Goal: Task Accomplishment & Management: Complete application form

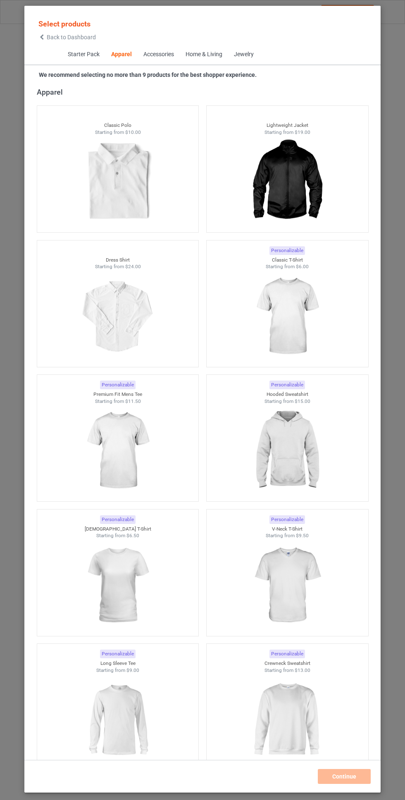
click at [304, 326] on img at bounding box center [287, 316] width 74 height 93
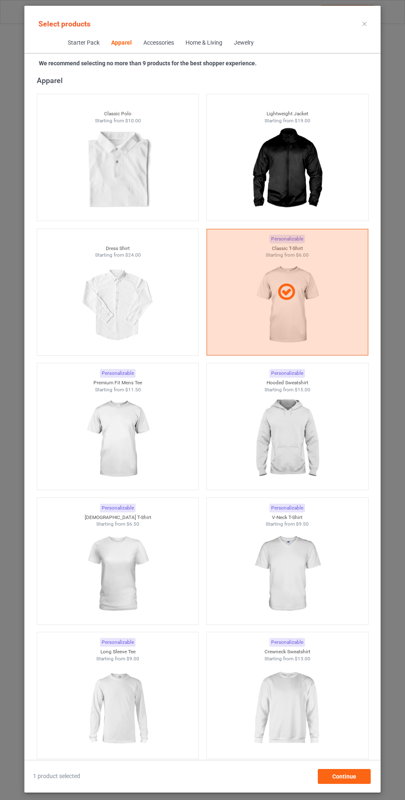
click at [284, 420] on img at bounding box center [287, 439] width 74 height 93
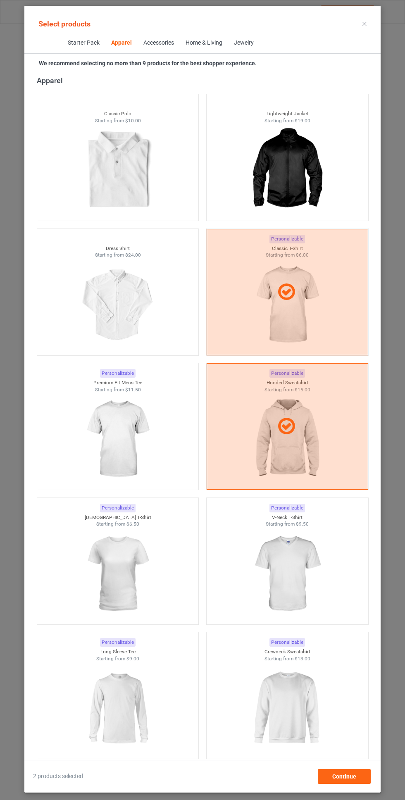
click at [132, 446] on img at bounding box center [118, 439] width 74 height 93
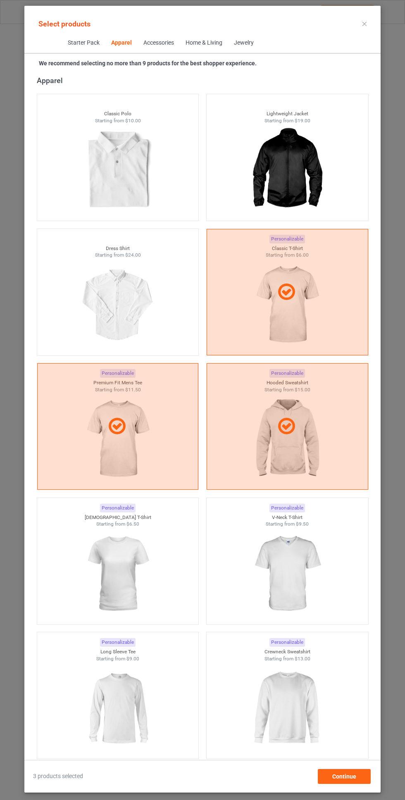
click at [281, 541] on img at bounding box center [287, 574] width 74 height 93
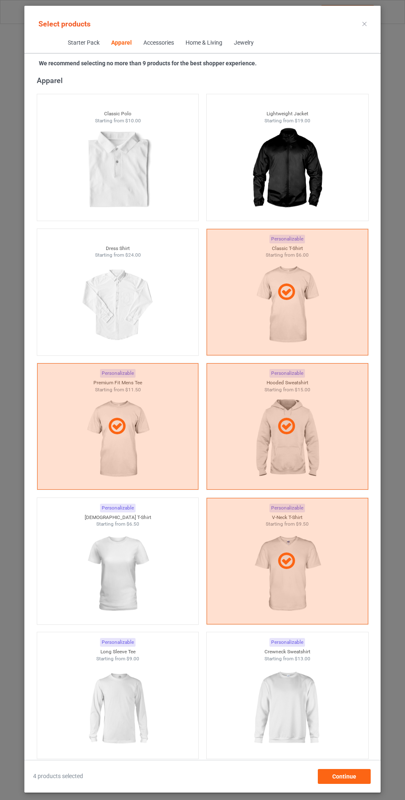
click at [141, 559] on img at bounding box center [118, 574] width 74 height 93
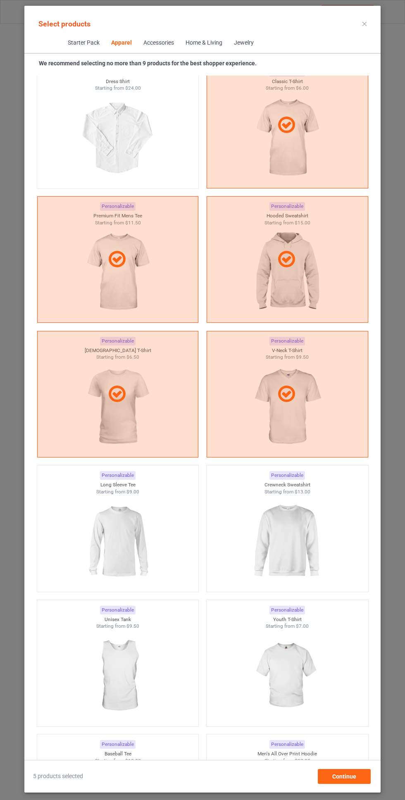
scroll to position [611, 0]
click at [292, 514] on img at bounding box center [287, 540] width 74 height 93
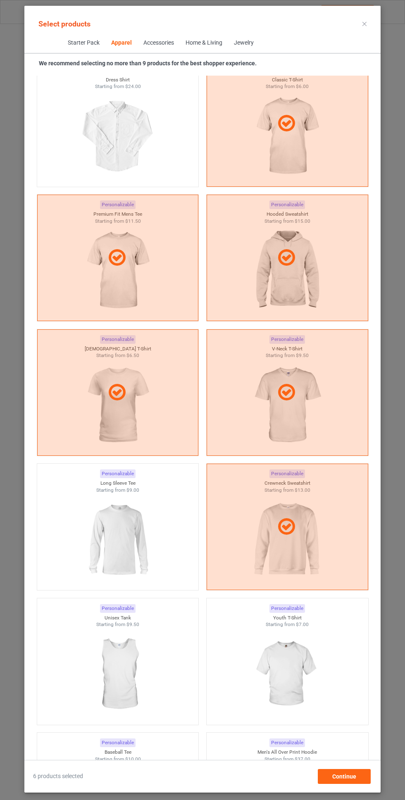
click at [155, 510] on img at bounding box center [118, 540] width 74 height 93
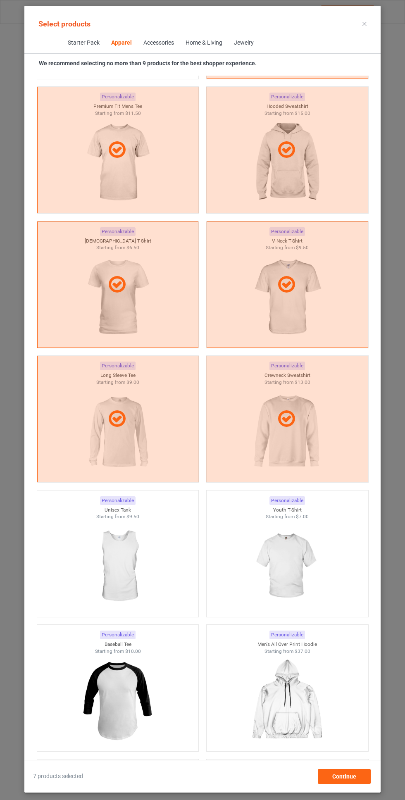
scroll to position [728, 0]
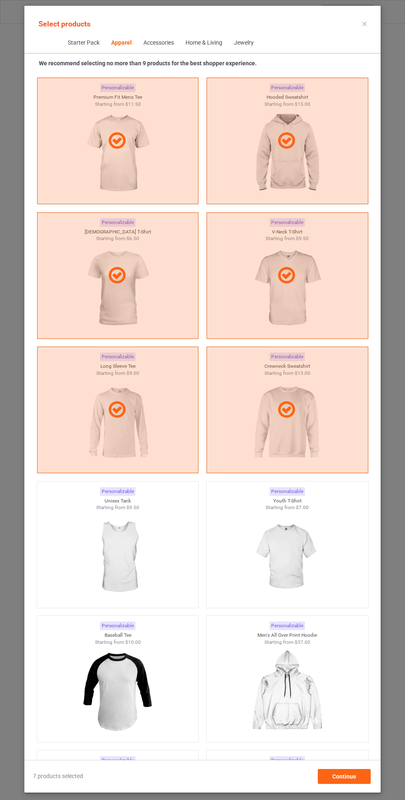
click at [294, 529] on img at bounding box center [287, 557] width 74 height 93
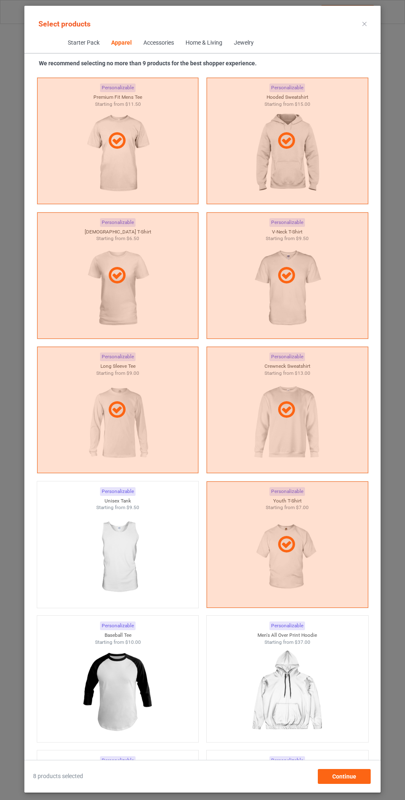
click at [155, 547] on img at bounding box center [118, 557] width 74 height 93
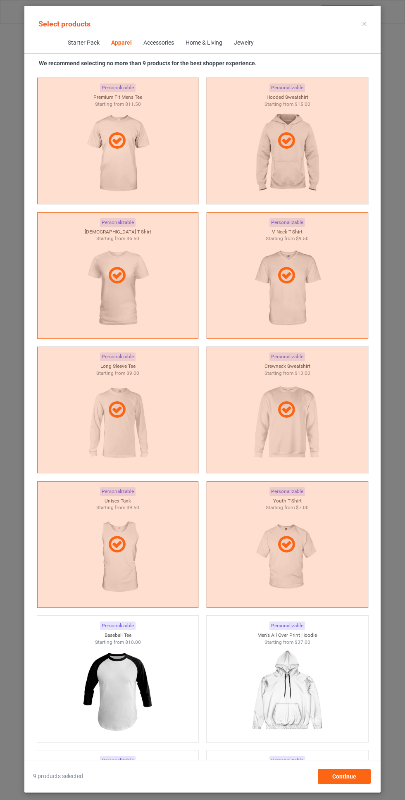
scroll to position [2370, 0]
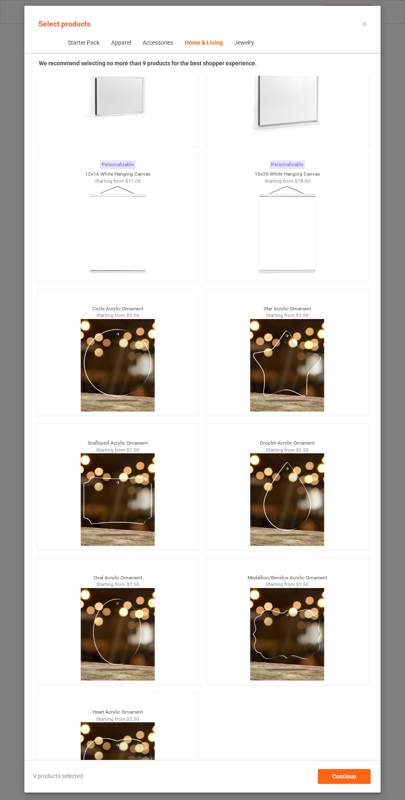
scroll to position [61, 0]
click at [344, 780] on span "Continue" at bounding box center [344, 776] width 24 height 7
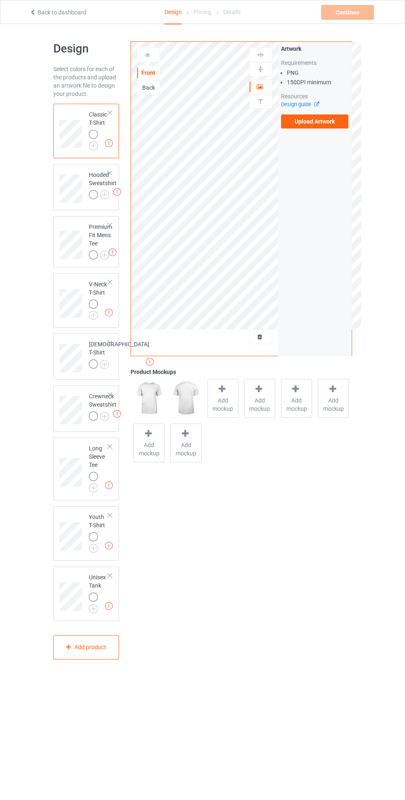
click at [0, 0] on img at bounding box center [0, 0] width 0 height 0
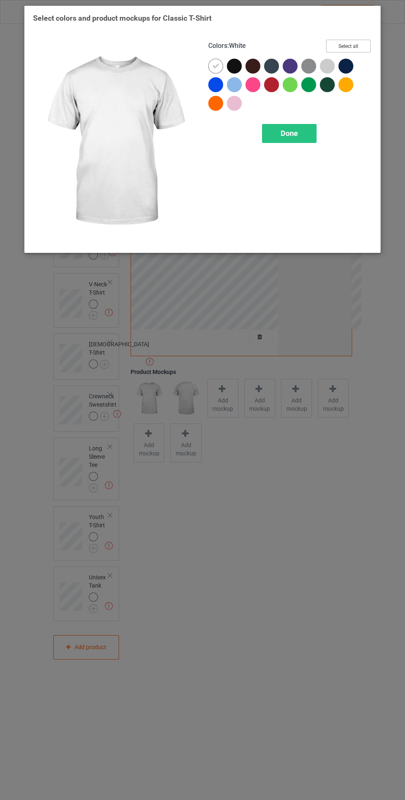
click at [362, 47] on button "Select all" at bounding box center [348, 46] width 45 height 13
click at [219, 75] on div at bounding box center [217, 68] width 19 height 19
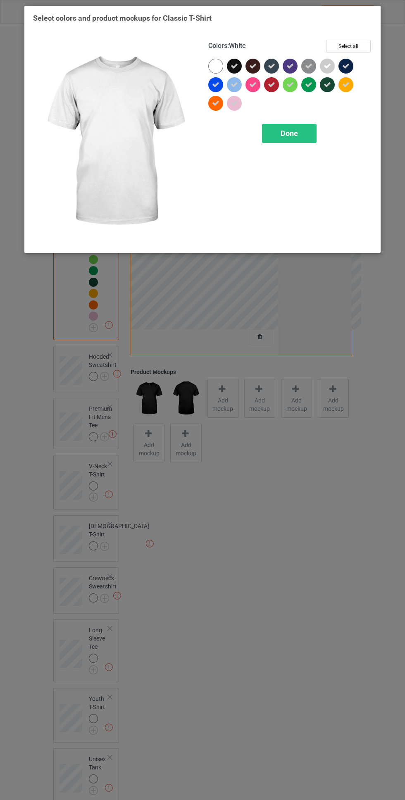
click at [289, 134] on span "Done" at bounding box center [289, 133] width 17 height 9
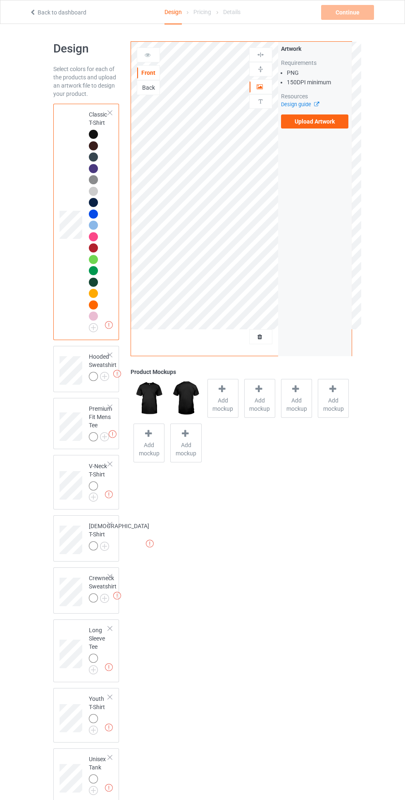
click at [0, 0] on img at bounding box center [0, 0] width 0 height 0
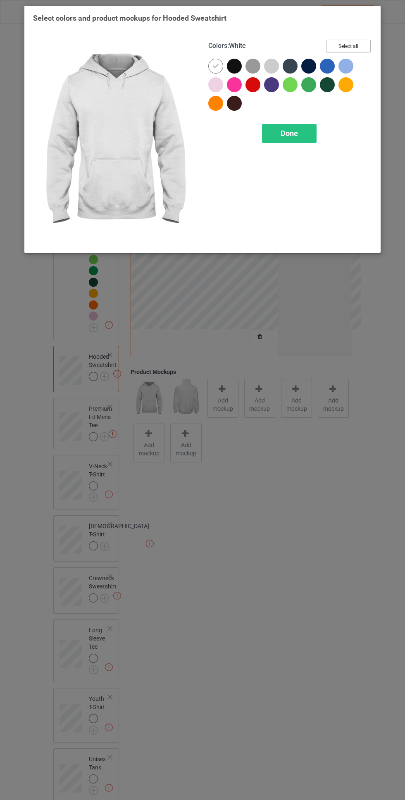
click at [360, 41] on button "Select all" at bounding box center [348, 46] width 45 height 13
click at [225, 67] on div at bounding box center [217, 68] width 19 height 19
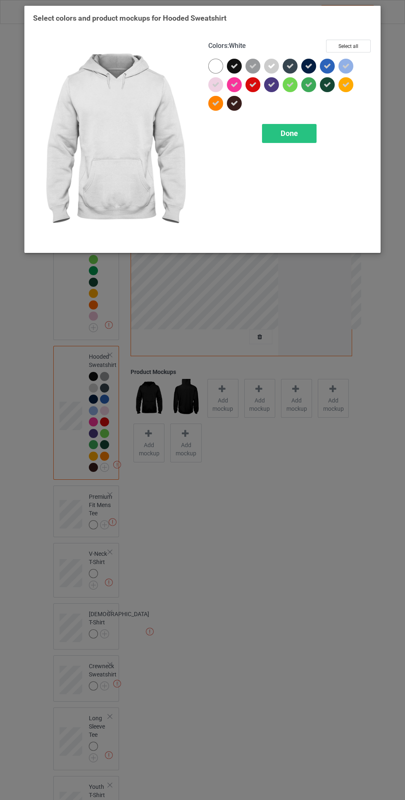
click at [292, 136] on span "Done" at bounding box center [289, 133] width 17 height 9
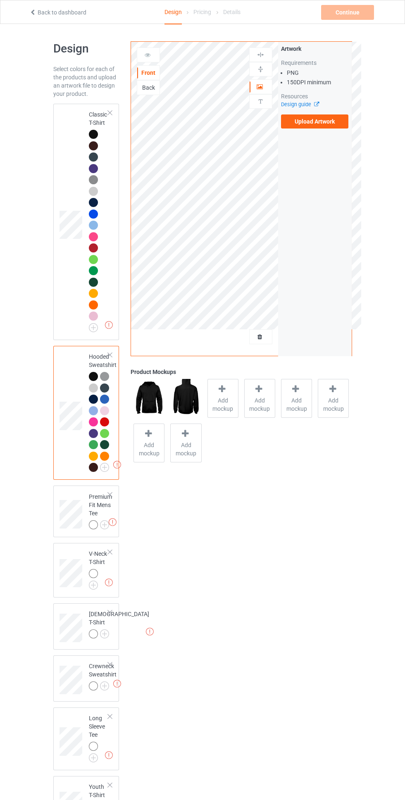
click at [0, 0] on img at bounding box center [0, 0] width 0 height 0
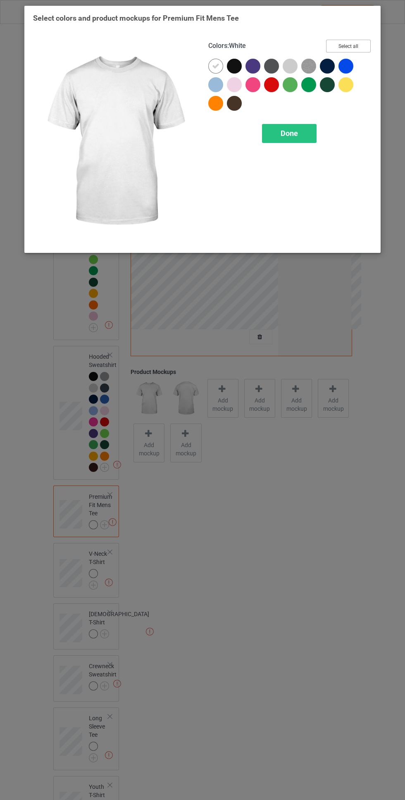
click at [366, 45] on button "Select all" at bounding box center [348, 46] width 45 height 13
click at [217, 64] on icon at bounding box center [215, 65] width 7 height 7
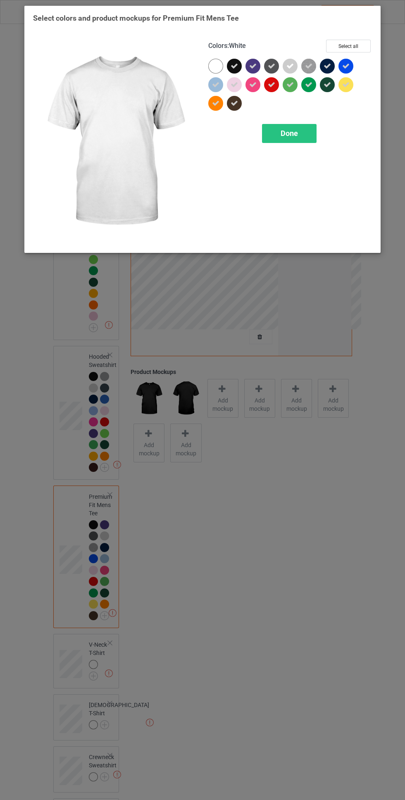
click at [289, 133] on span "Done" at bounding box center [289, 133] width 17 height 9
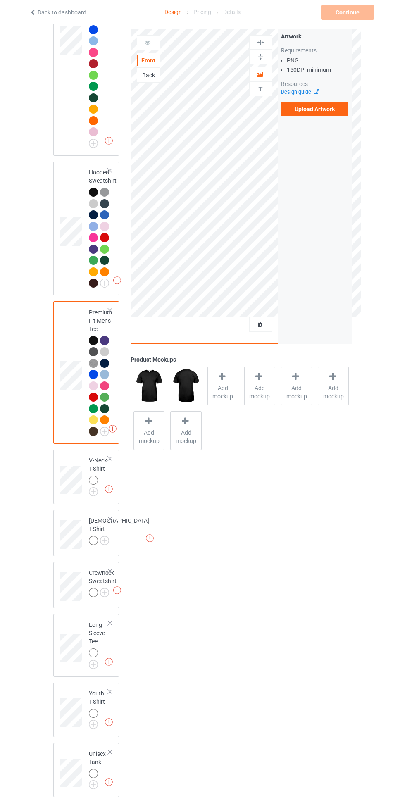
scroll to position [185, 0]
click at [0, 0] on img at bounding box center [0, 0] width 0 height 0
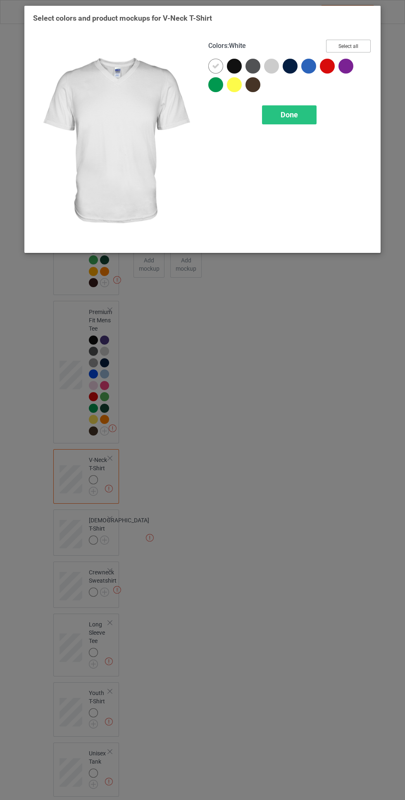
click at [358, 46] on button "Select all" at bounding box center [348, 46] width 45 height 13
click at [209, 66] on div at bounding box center [215, 66] width 15 height 15
click at [285, 111] on span "Done" at bounding box center [289, 114] width 17 height 9
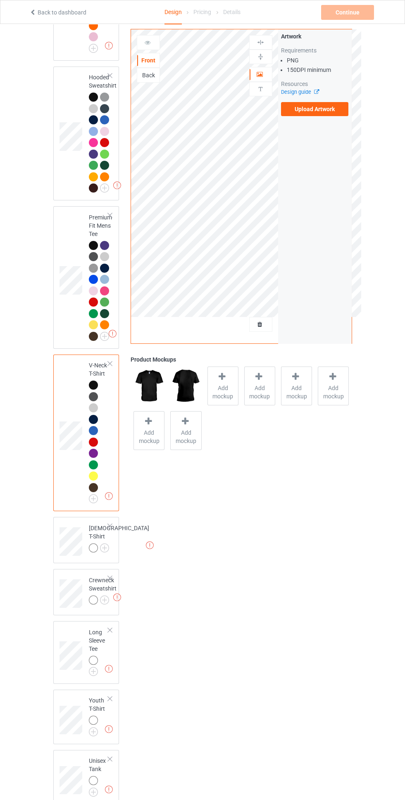
scroll to position [287, 0]
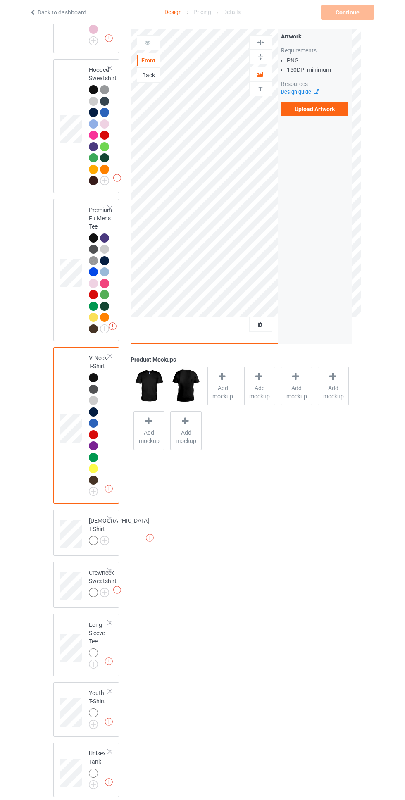
click at [0, 0] on img at bounding box center [0, 0] width 0 height 0
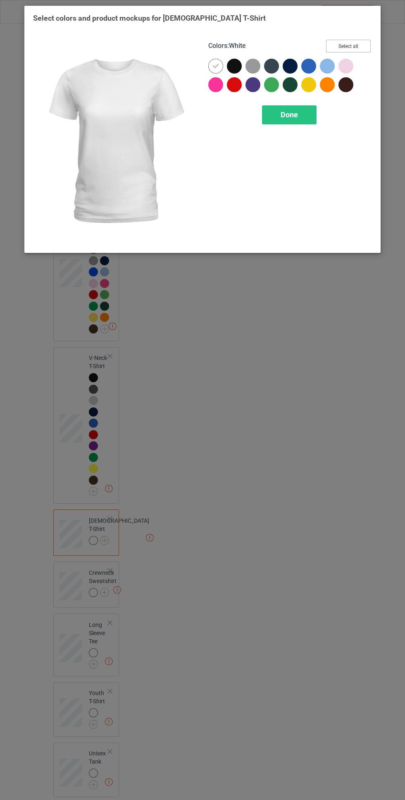
click at [363, 47] on button "Select all" at bounding box center [348, 46] width 45 height 13
click at [216, 66] on icon at bounding box center [215, 65] width 7 height 7
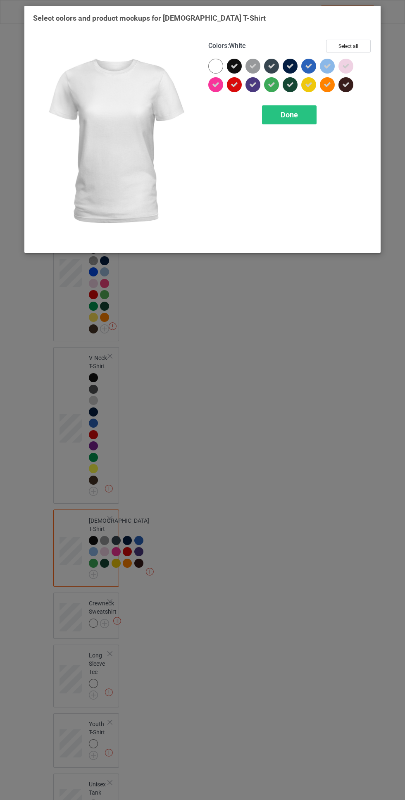
click at [289, 116] on span "Done" at bounding box center [289, 114] width 17 height 9
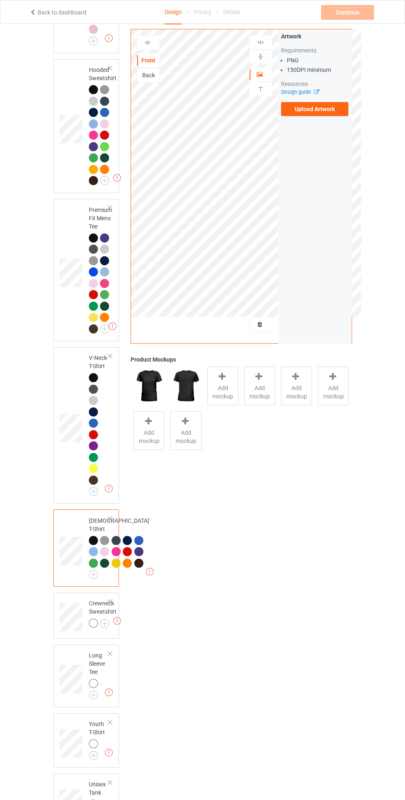
scroll to position [446, 0]
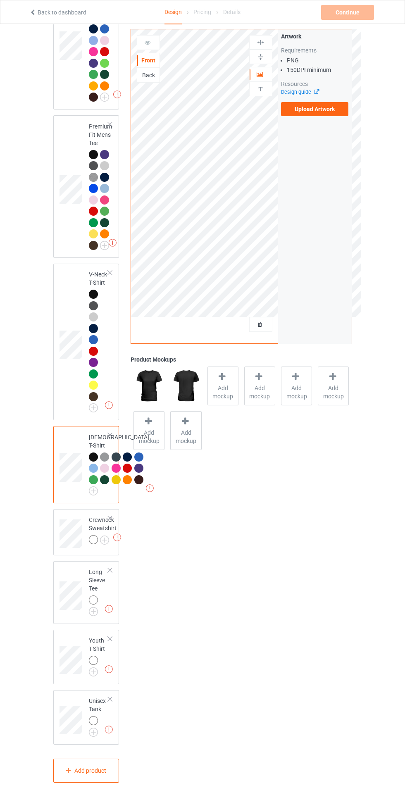
click at [0, 0] on img at bounding box center [0, 0] width 0 height 0
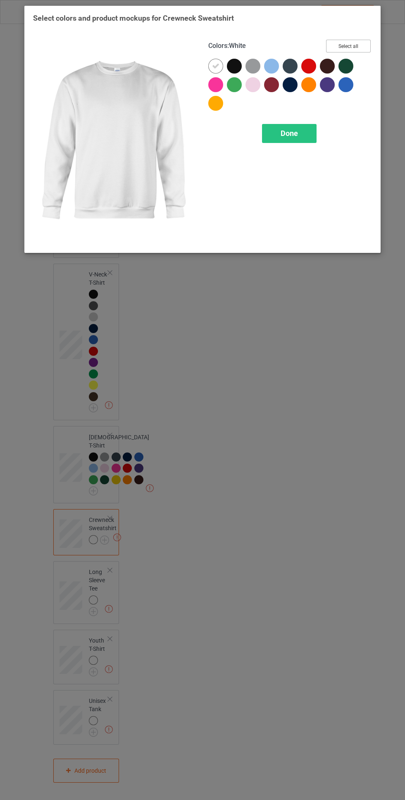
click at [361, 48] on button "Select all" at bounding box center [348, 46] width 45 height 13
click at [216, 65] on icon at bounding box center [215, 65] width 7 height 7
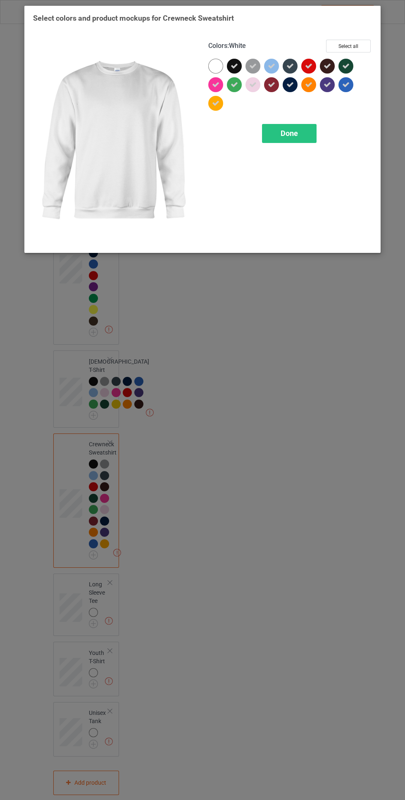
click at [289, 133] on span "Done" at bounding box center [289, 133] width 17 height 9
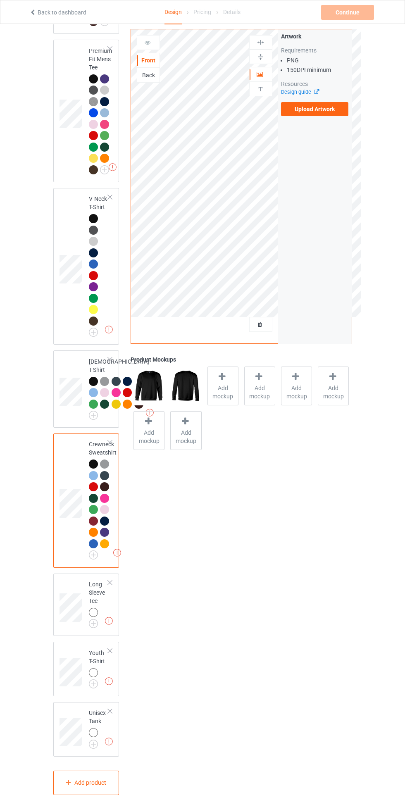
scroll to position [534, 0]
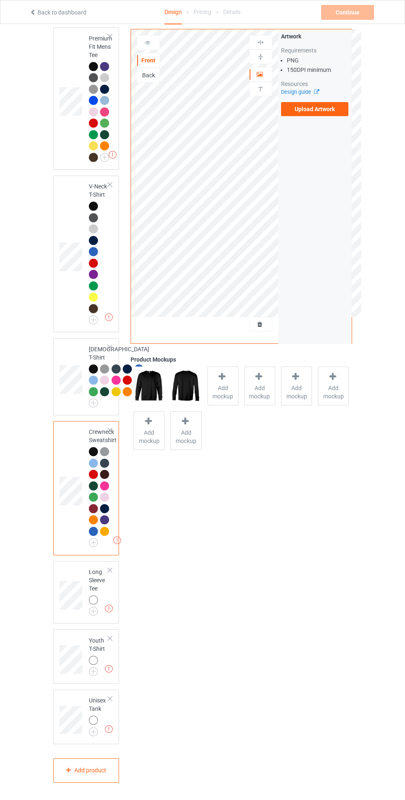
click at [0, 0] on img at bounding box center [0, 0] width 0 height 0
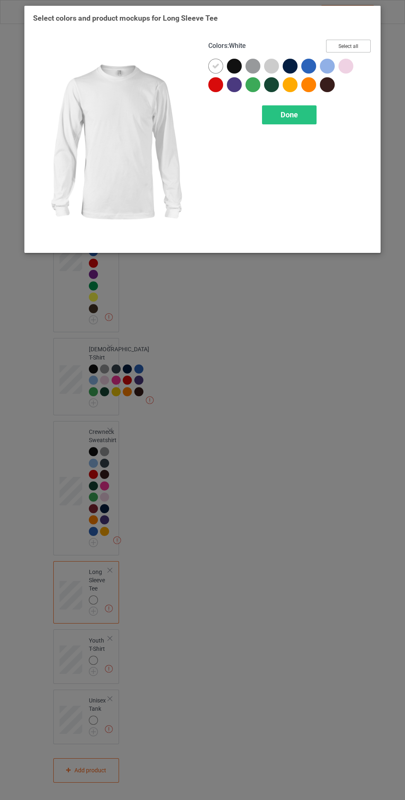
click at [359, 42] on button "Select all" at bounding box center [348, 46] width 45 height 13
click at [216, 66] on icon at bounding box center [215, 65] width 7 height 7
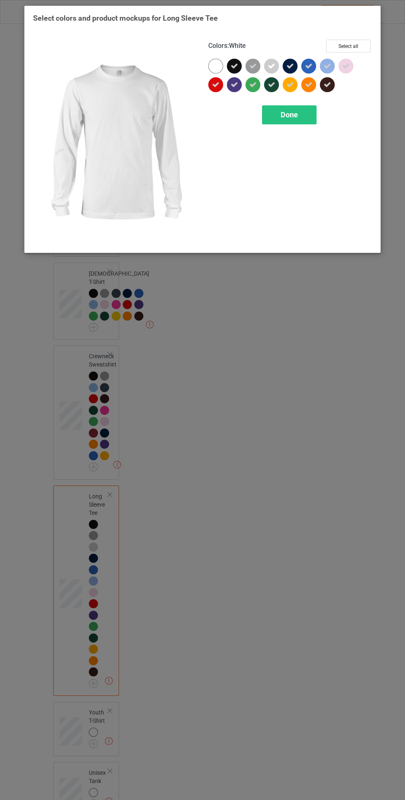
click at [285, 114] on span "Done" at bounding box center [289, 114] width 17 height 9
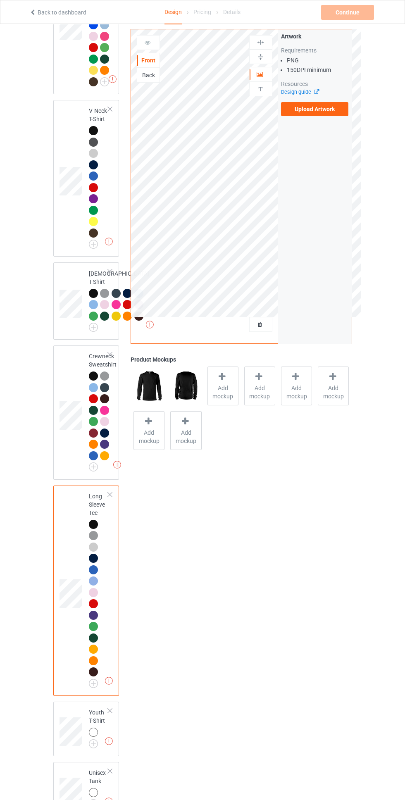
scroll to position [682, 0]
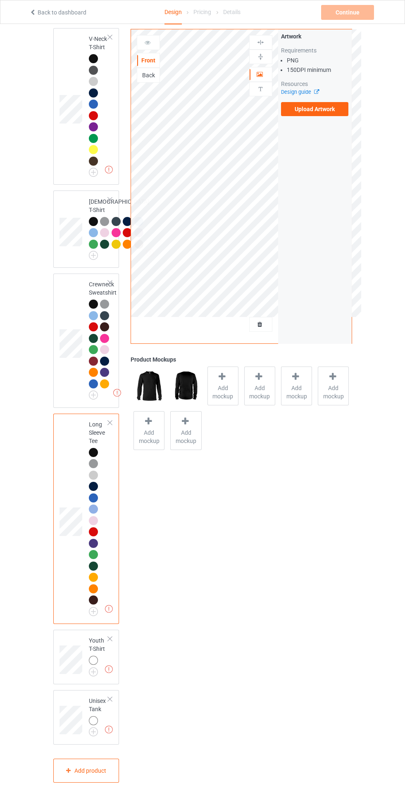
click at [0, 0] on img at bounding box center [0, 0] width 0 height 0
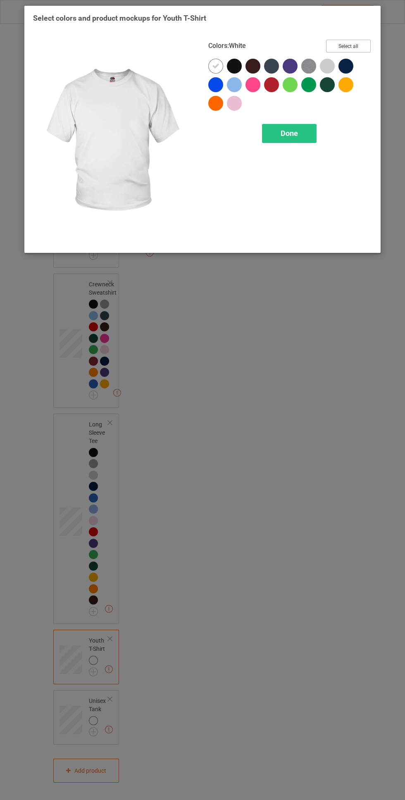
click at [356, 40] on button "Select all" at bounding box center [348, 46] width 45 height 13
click at [215, 66] on icon at bounding box center [215, 65] width 7 height 7
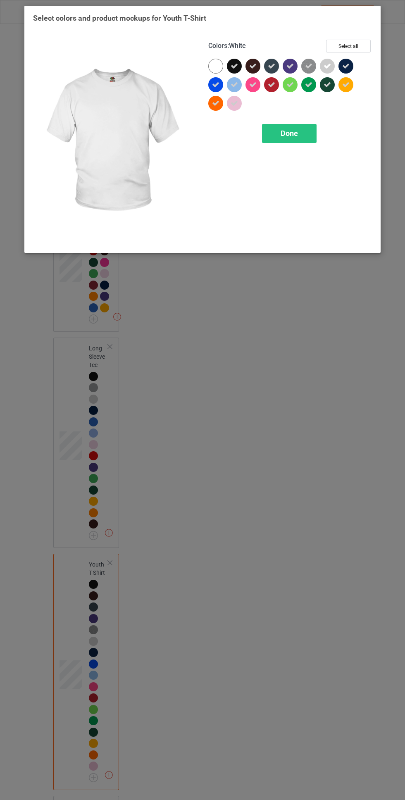
click at [287, 137] on span "Done" at bounding box center [289, 133] width 17 height 9
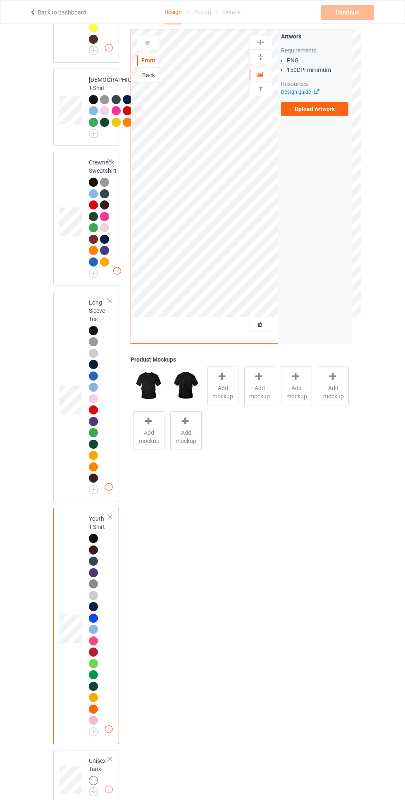
scroll to position [864, 0]
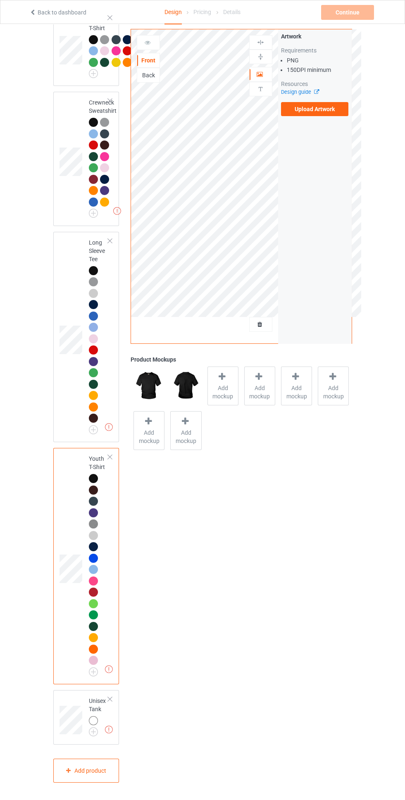
click at [0, 0] on img at bounding box center [0, 0] width 0 height 0
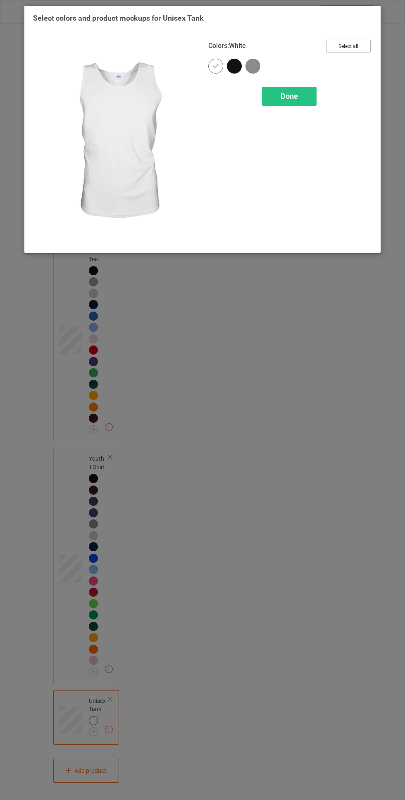
click at [360, 44] on button "Select all" at bounding box center [348, 46] width 45 height 13
click at [217, 62] on icon at bounding box center [215, 65] width 7 height 7
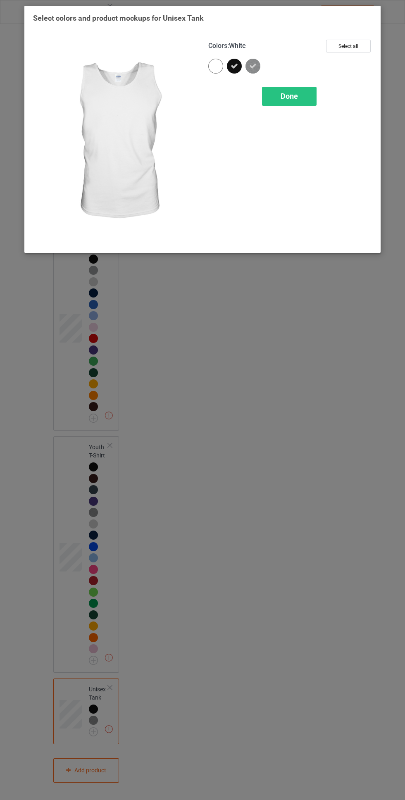
click at [286, 99] on span "Done" at bounding box center [289, 96] width 17 height 9
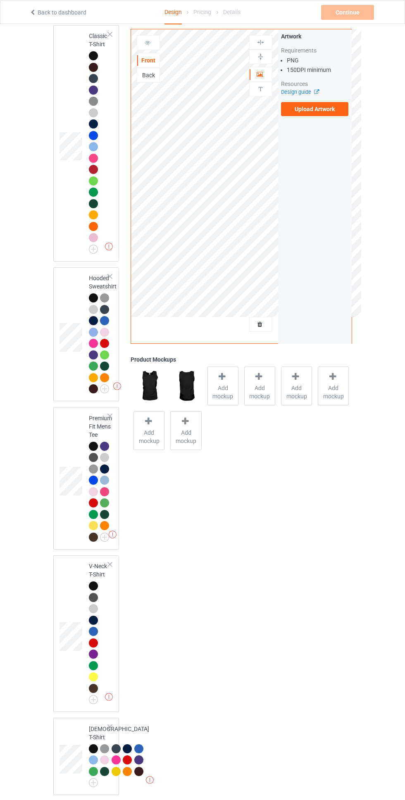
scroll to position [74, 0]
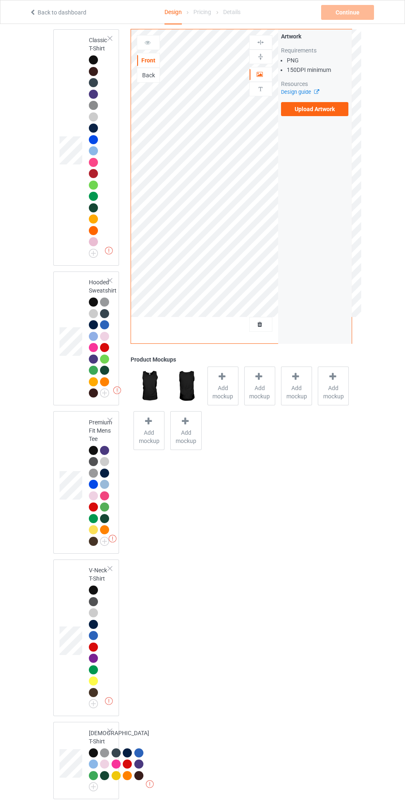
click at [95, 308] on div at bounding box center [95, 304] width 12 height 12
click at [333, 114] on label "Upload Artwork" at bounding box center [315, 109] width 68 height 14
click at [0, 0] on input "Upload Artwork" at bounding box center [0, 0] width 0 height 0
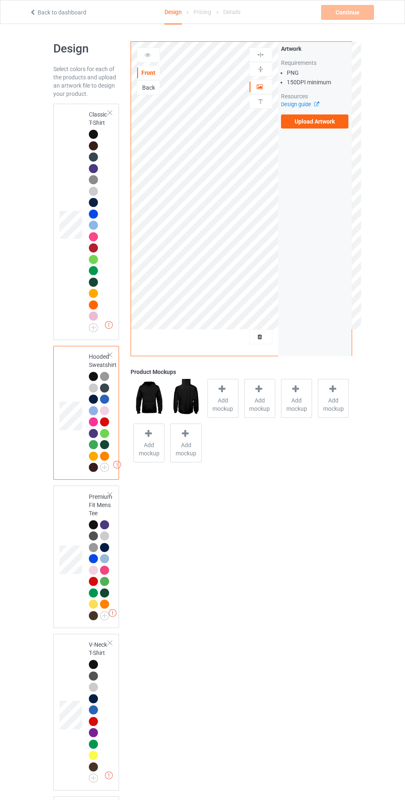
click at [222, 397] on span "Add mockup" at bounding box center [223, 404] width 30 height 17
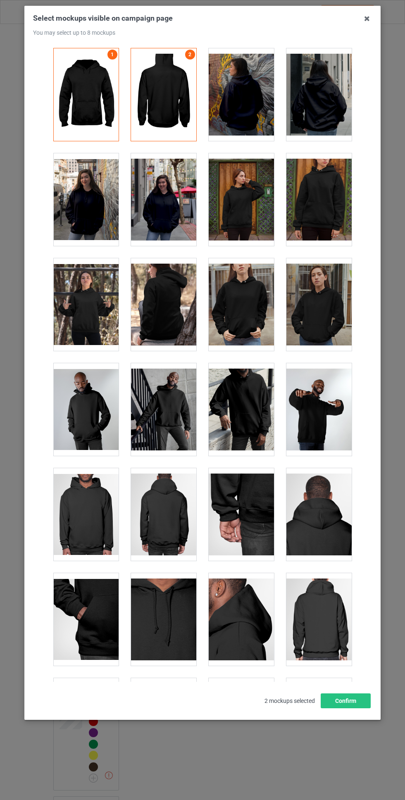
click at [366, 22] on icon at bounding box center [366, 18] width 13 height 13
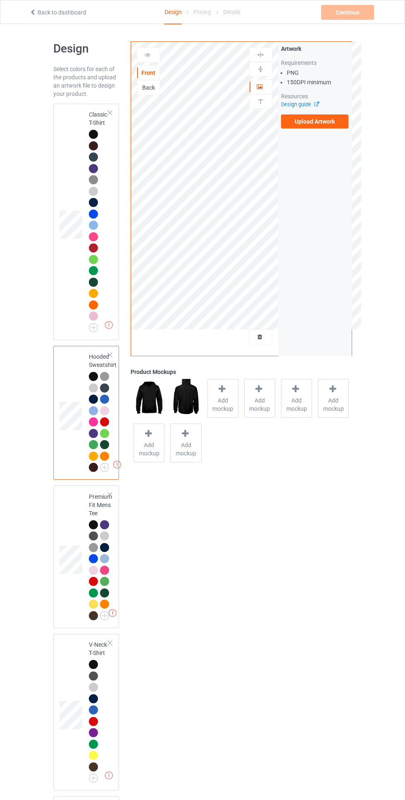
click at [110, 113] on div at bounding box center [110, 113] width 6 height 6
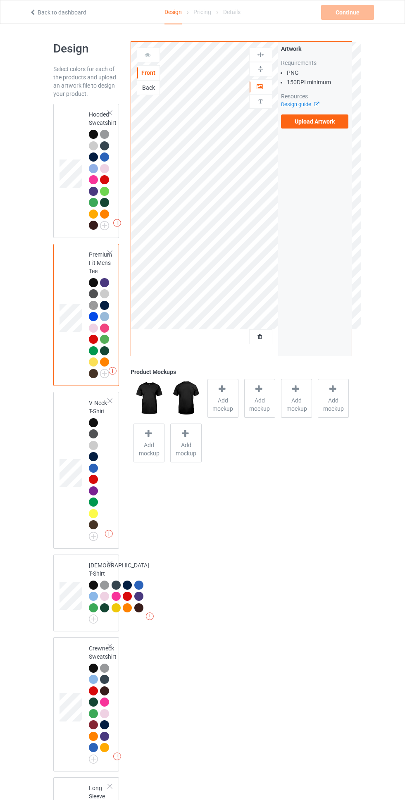
click at [110, 113] on div at bounding box center [110, 113] width 6 height 6
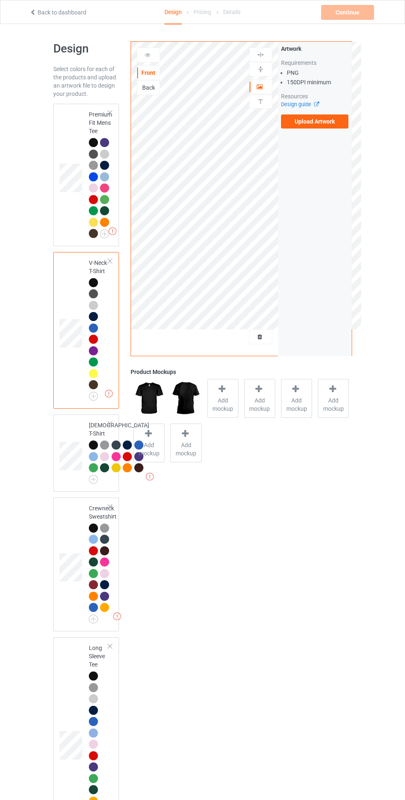
click at [116, 111] on td "Missing artworks Premium Fit Mens Tee" at bounding box center [100, 175] width 32 height 136
click at [112, 113] on div at bounding box center [110, 113] width 6 height 6
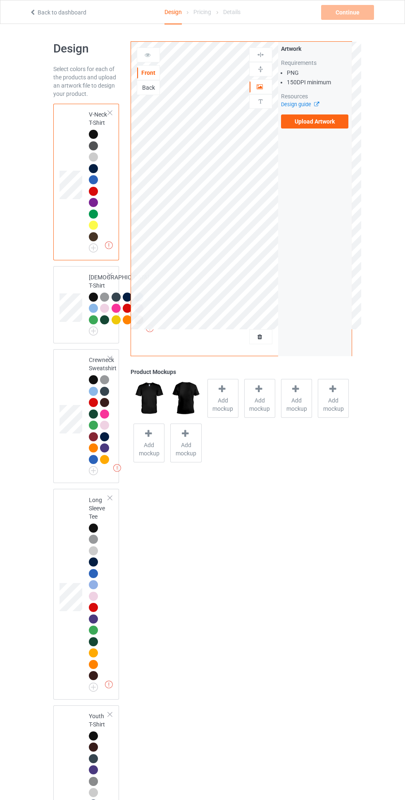
click at [112, 113] on div at bounding box center [110, 113] width 6 height 6
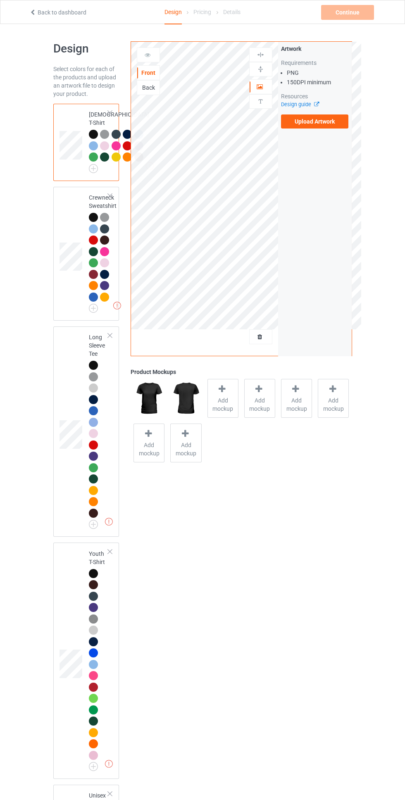
click at [112, 113] on div at bounding box center [110, 113] width 6 height 6
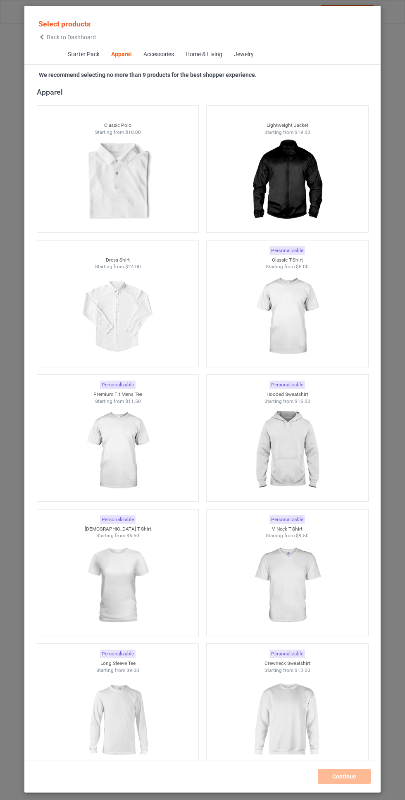
click at [305, 310] on img at bounding box center [287, 316] width 74 height 93
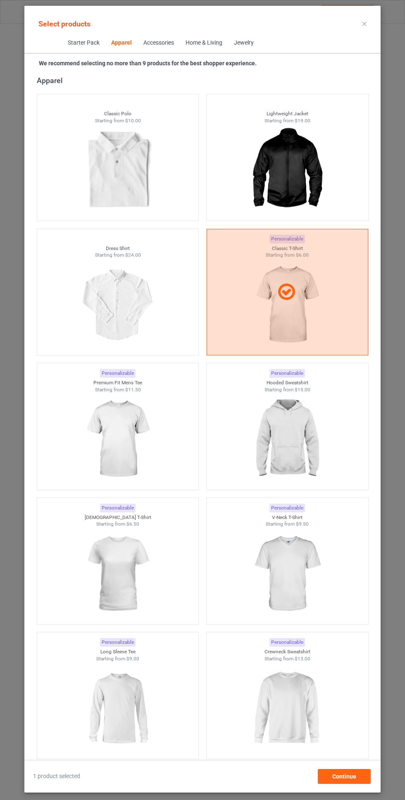
click at [293, 434] on img at bounding box center [287, 439] width 74 height 93
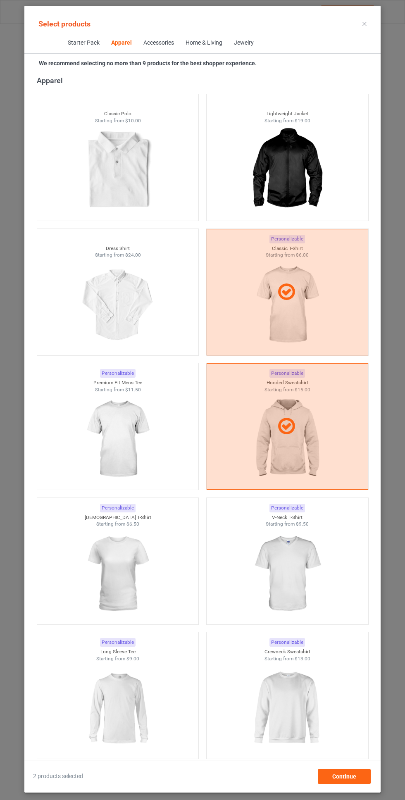
click at [129, 438] on img at bounding box center [118, 439] width 74 height 93
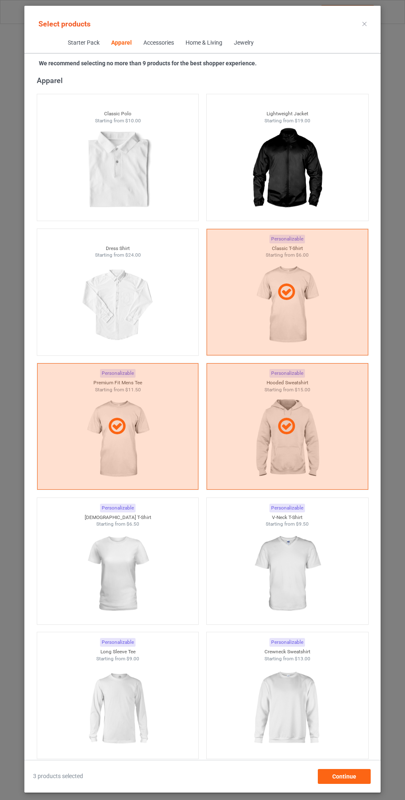
click at [290, 565] on img at bounding box center [287, 574] width 74 height 93
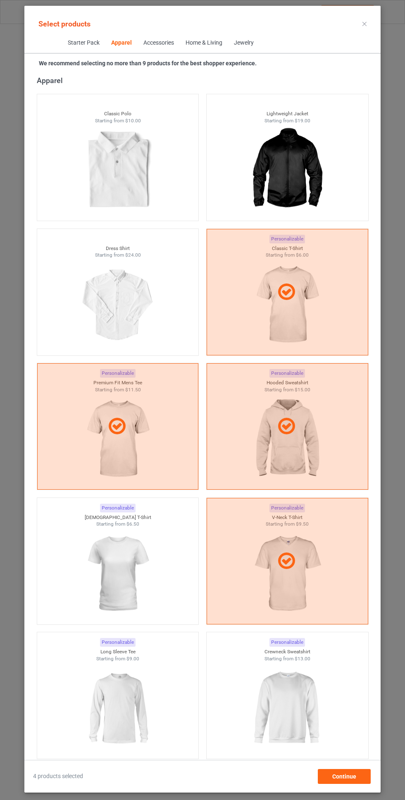
click at [141, 552] on img at bounding box center [118, 574] width 74 height 93
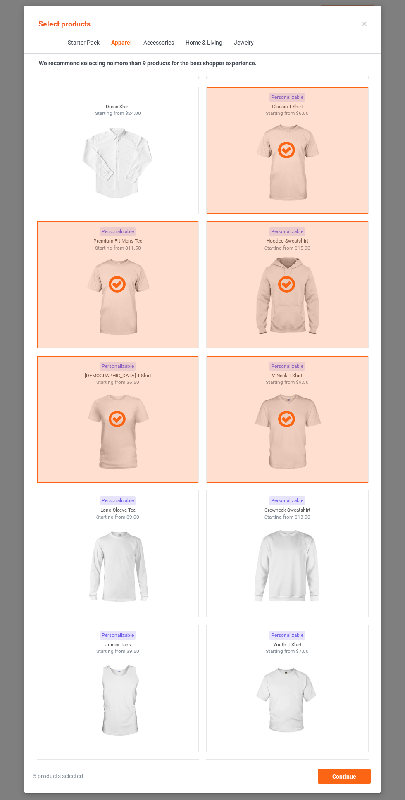
scroll to position [588, 0]
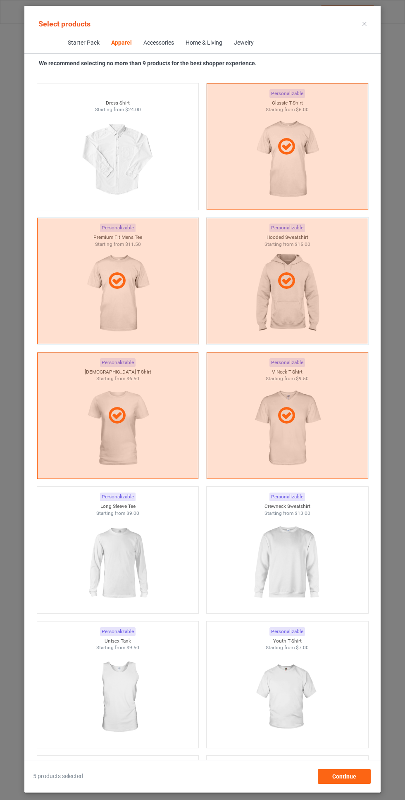
click at [284, 544] on img at bounding box center [287, 563] width 74 height 93
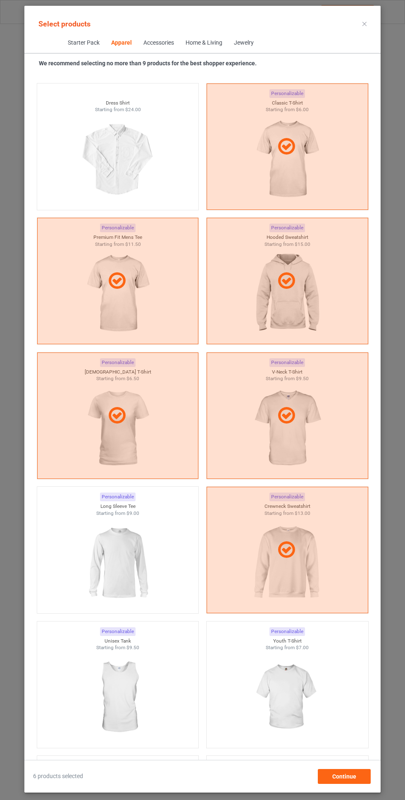
click at [122, 555] on img at bounding box center [118, 563] width 74 height 93
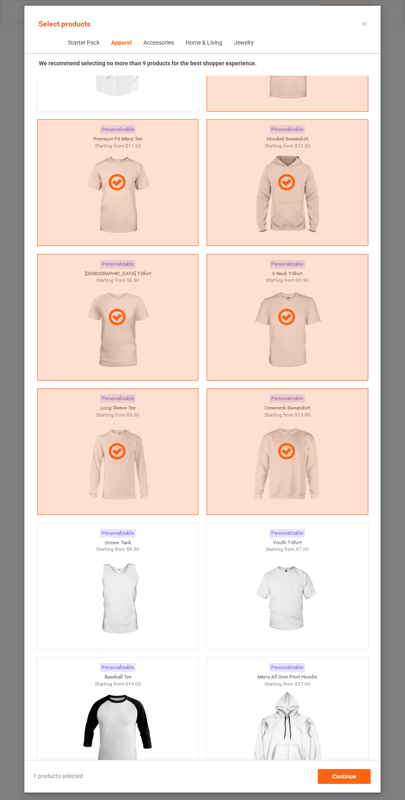
scroll to position [693, 0]
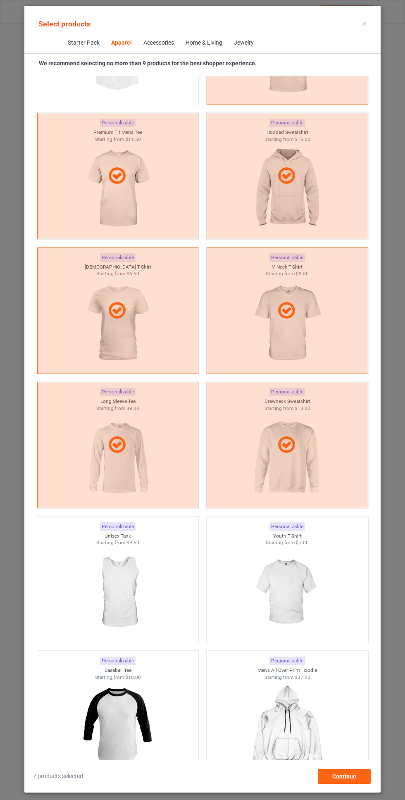
click at [289, 593] on img at bounding box center [287, 592] width 74 height 93
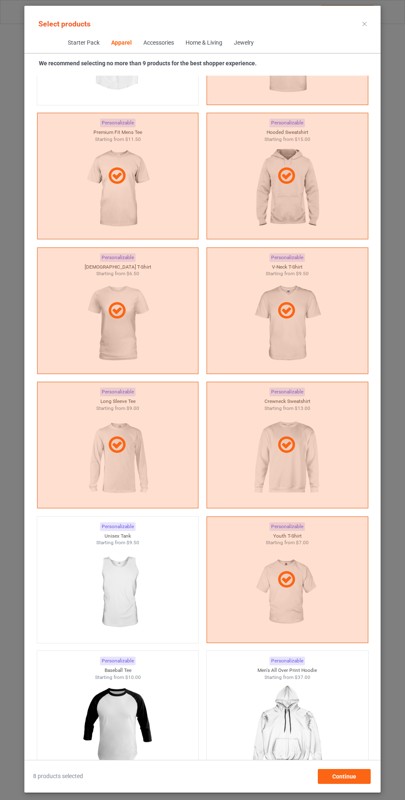
click at [144, 584] on img at bounding box center [118, 592] width 74 height 93
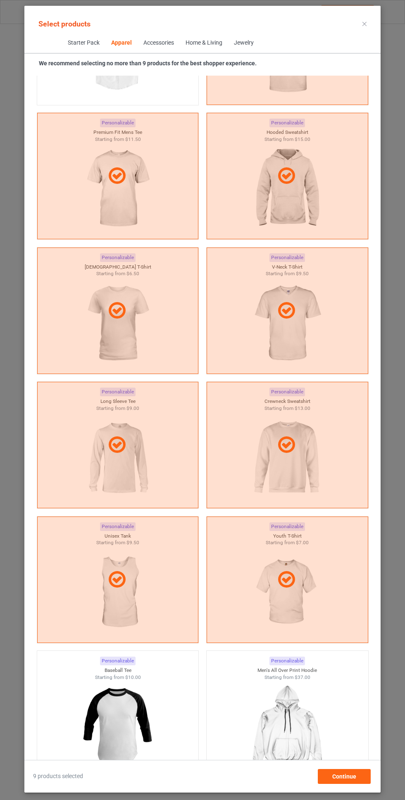
scroll to position [2454, 0]
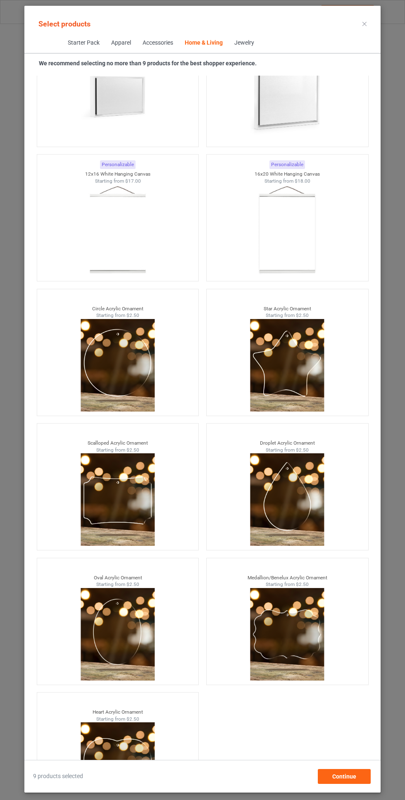
scroll to position [61, 0]
click at [352, 777] on span "Continue" at bounding box center [344, 776] width 24 height 7
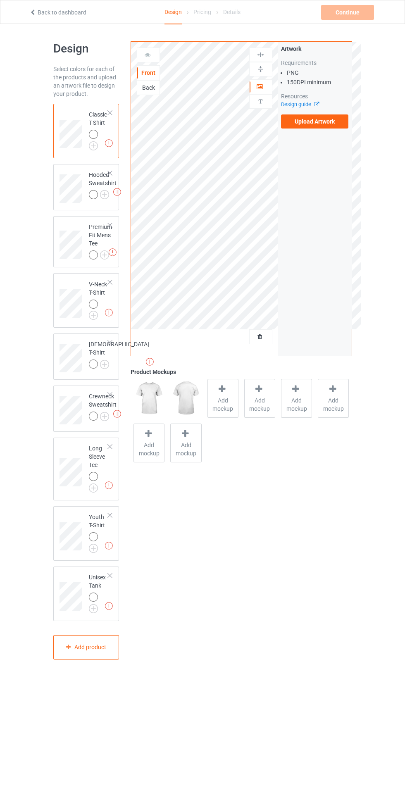
click at [0, 0] on img at bounding box center [0, 0] width 0 height 0
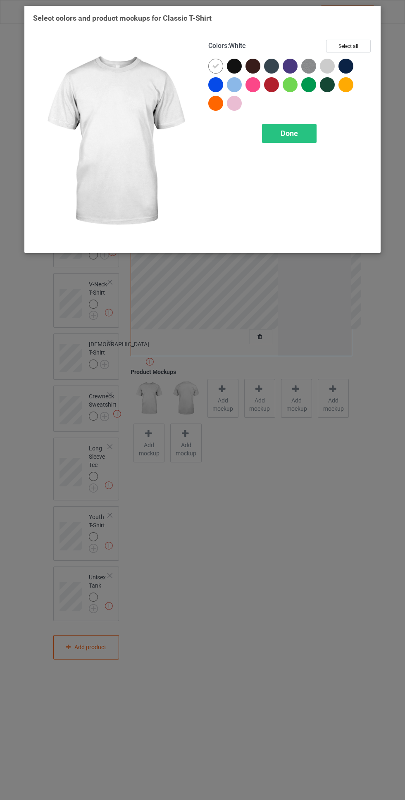
click at [364, 47] on button "Select all" at bounding box center [348, 46] width 45 height 13
click at [216, 66] on icon at bounding box center [215, 65] width 7 height 7
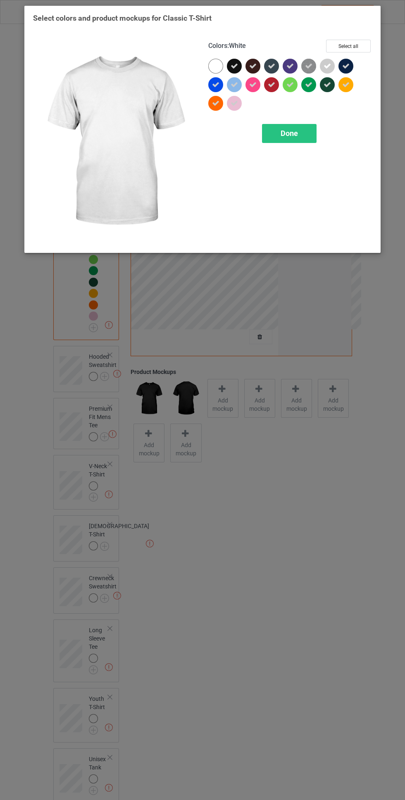
click at [279, 129] on div "Done" at bounding box center [289, 133] width 55 height 19
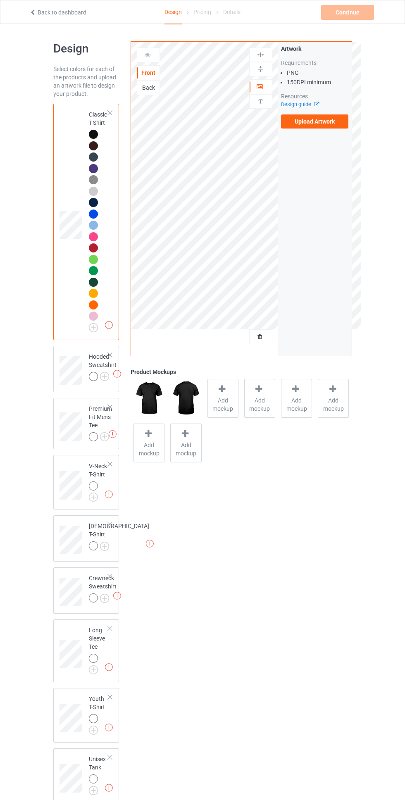
click at [0, 0] on img at bounding box center [0, 0] width 0 height 0
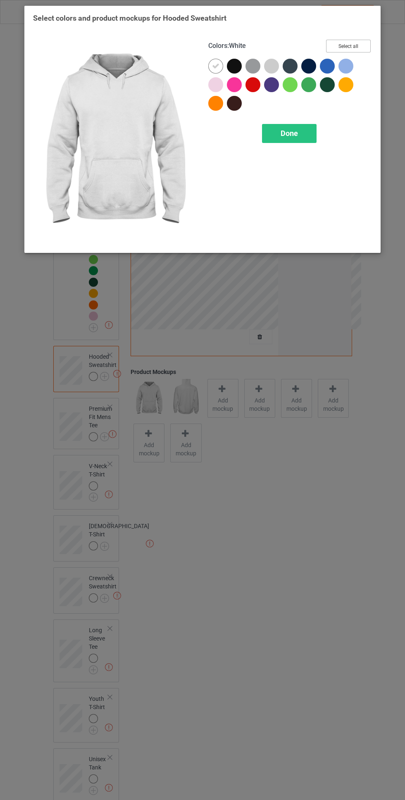
click at [359, 45] on button "Select all" at bounding box center [348, 46] width 45 height 13
click at [216, 65] on icon at bounding box center [215, 65] width 7 height 7
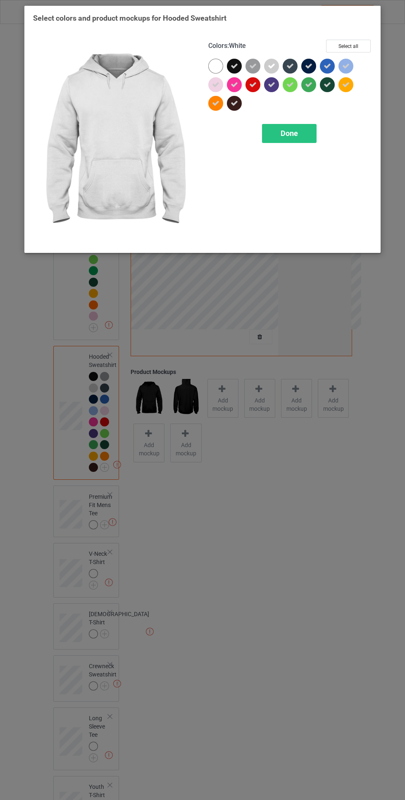
click at [288, 133] on span "Done" at bounding box center [289, 133] width 17 height 9
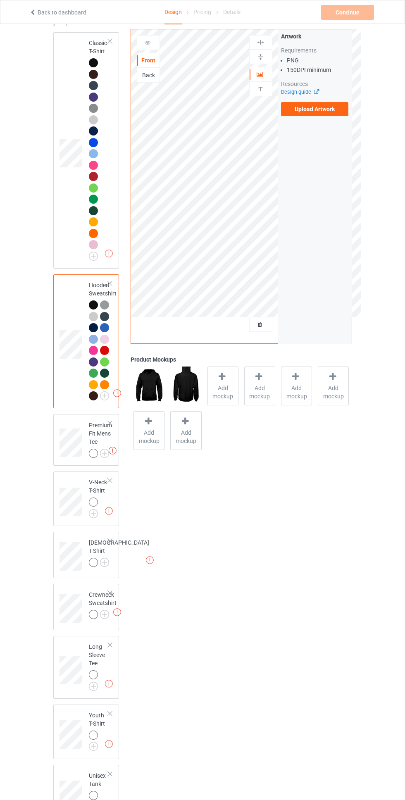
scroll to position [73, 0]
click at [0, 0] on img at bounding box center [0, 0] width 0 height 0
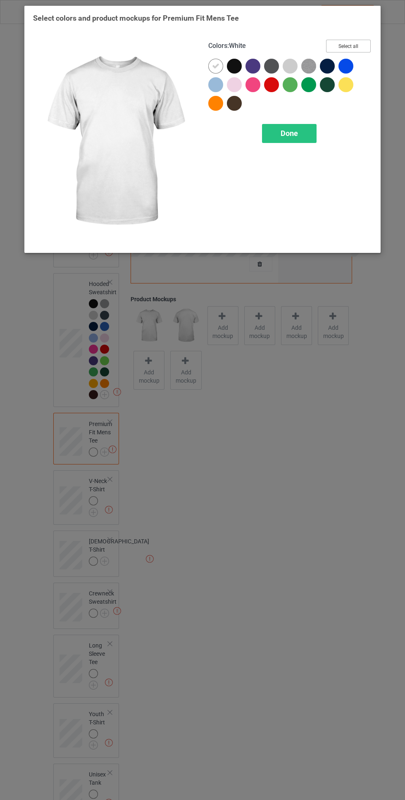
click at [364, 47] on button "Select all" at bounding box center [348, 46] width 45 height 13
click at [217, 62] on icon at bounding box center [215, 65] width 7 height 7
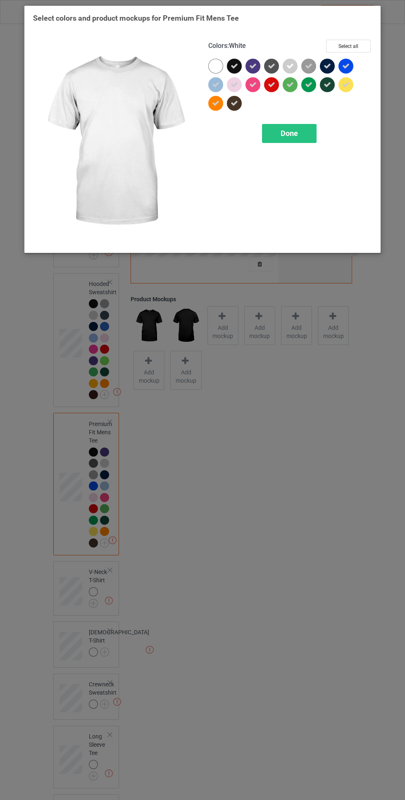
click at [288, 134] on span "Done" at bounding box center [289, 133] width 17 height 9
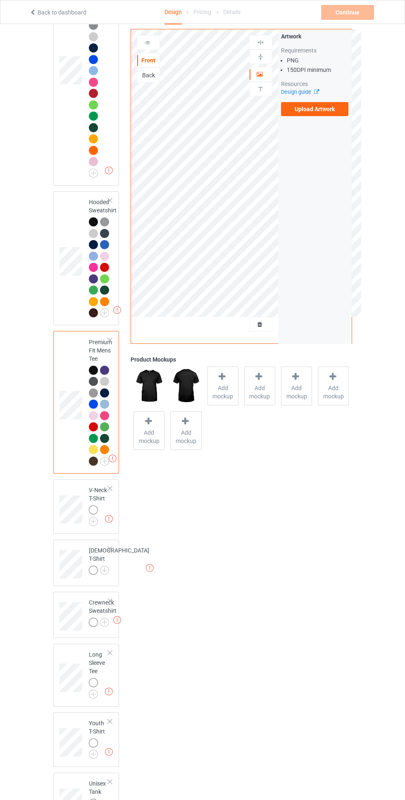
scroll to position [185, 0]
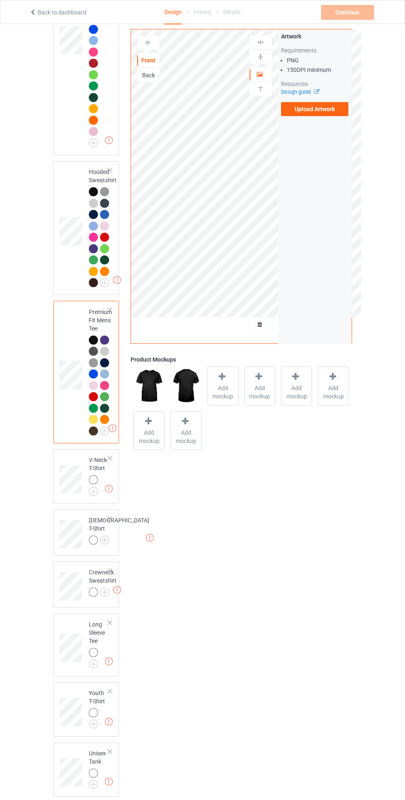
click at [0, 0] on img at bounding box center [0, 0] width 0 height 0
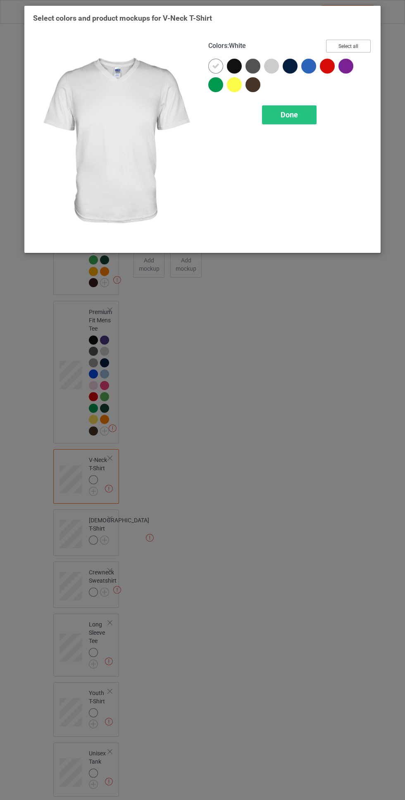
click at [359, 45] on button "Select all" at bounding box center [348, 46] width 45 height 13
click at [216, 66] on icon at bounding box center [215, 65] width 7 height 7
click at [294, 113] on span "Done" at bounding box center [289, 114] width 17 height 9
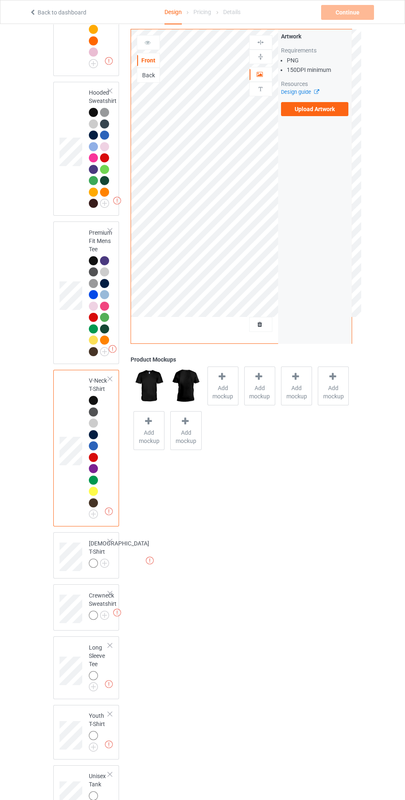
scroll to position [287, 0]
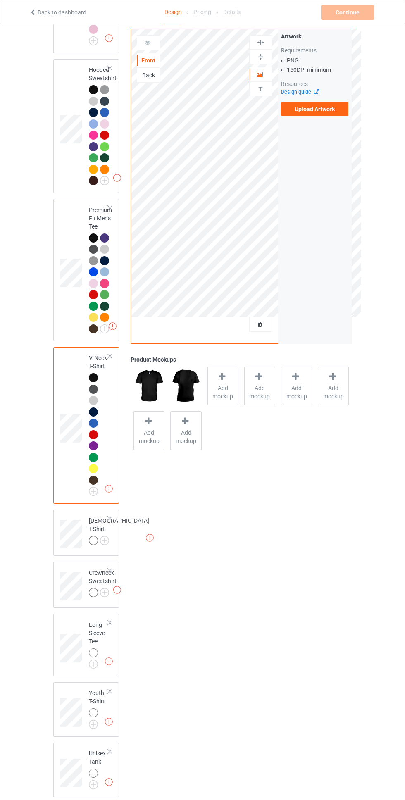
click at [0, 0] on img at bounding box center [0, 0] width 0 height 0
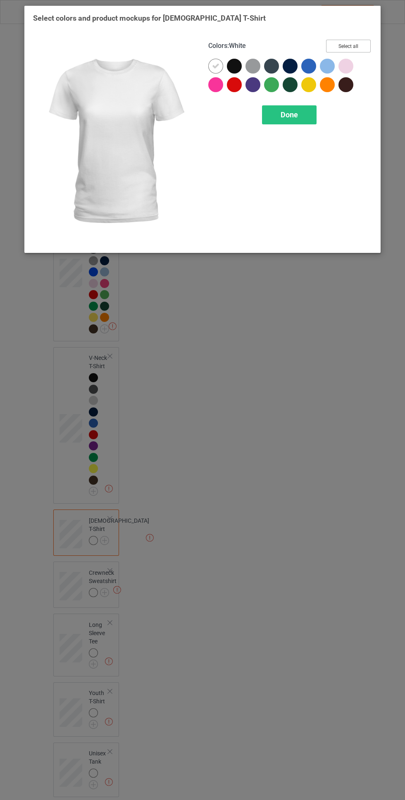
click at [366, 45] on button "Select all" at bounding box center [348, 46] width 45 height 13
click at [215, 66] on icon at bounding box center [215, 65] width 7 height 7
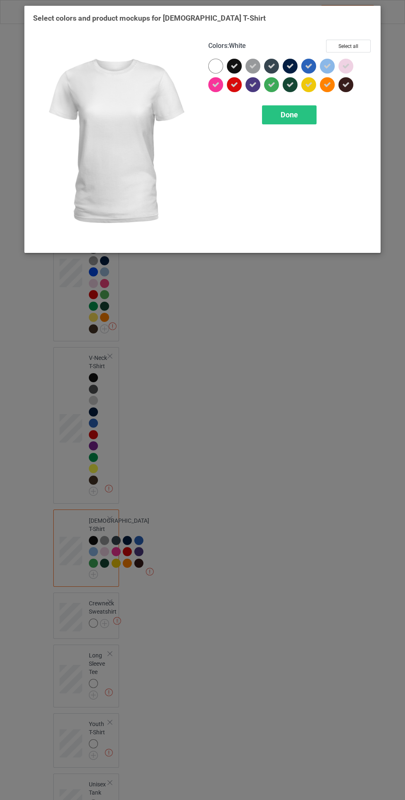
click at [285, 112] on span "Done" at bounding box center [289, 114] width 17 height 9
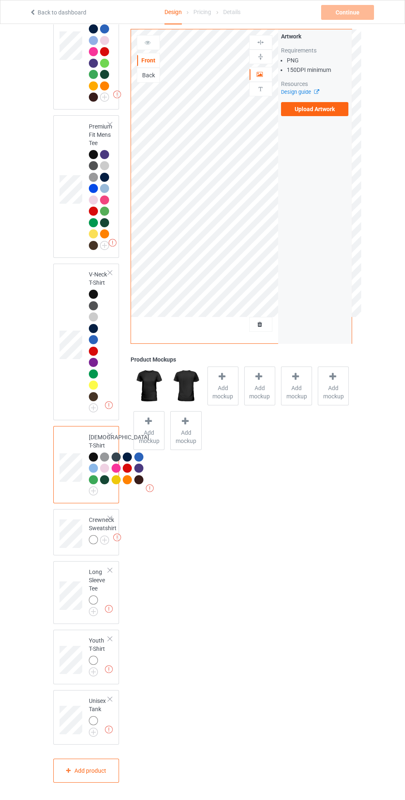
scroll to position [446, 0]
click at [0, 0] on img at bounding box center [0, 0] width 0 height 0
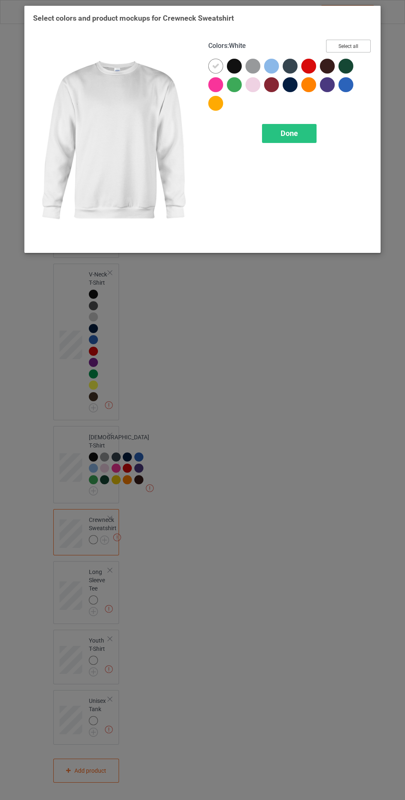
click at [360, 43] on button "Select all" at bounding box center [348, 46] width 45 height 13
click at [216, 63] on icon at bounding box center [215, 65] width 7 height 7
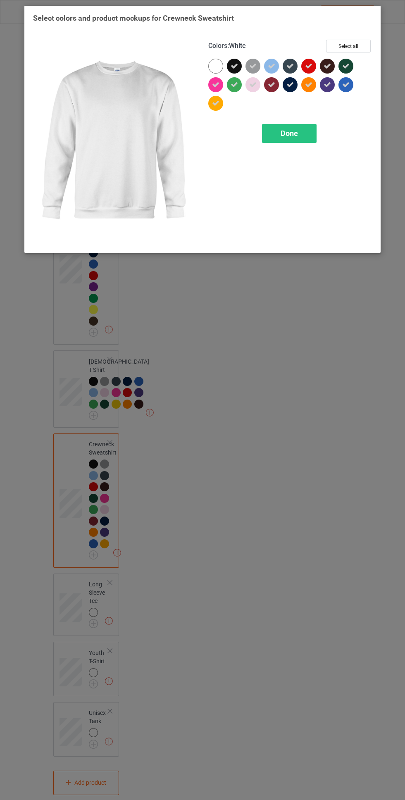
click at [280, 133] on div "Done" at bounding box center [289, 133] width 55 height 19
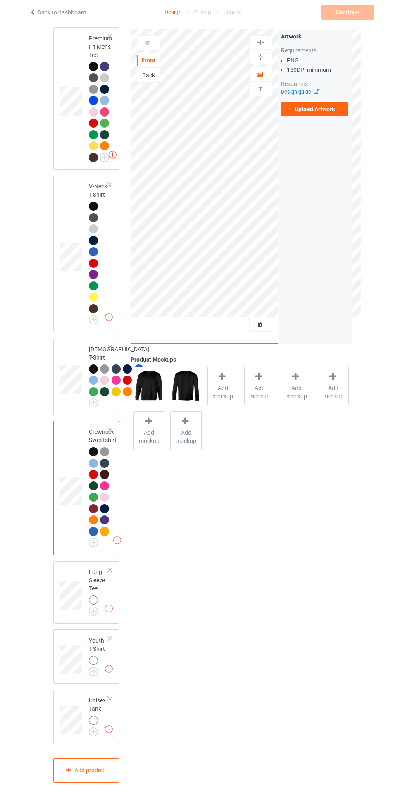
scroll to position [534, 0]
click at [0, 0] on img at bounding box center [0, 0] width 0 height 0
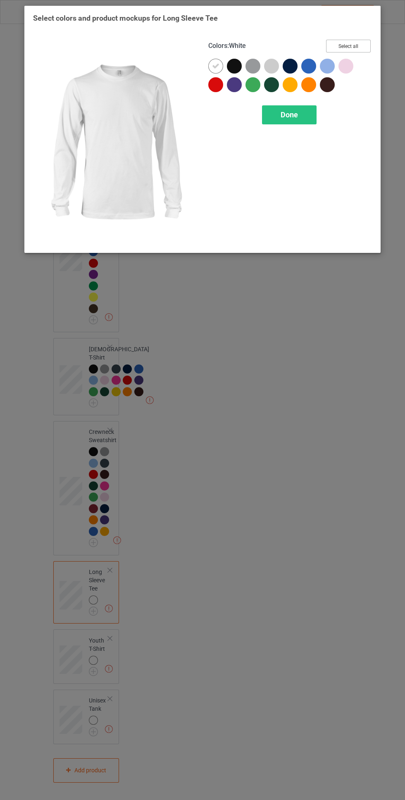
click at [360, 43] on button "Select all" at bounding box center [348, 46] width 45 height 13
click at [216, 66] on icon at bounding box center [215, 65] width 7 height 7
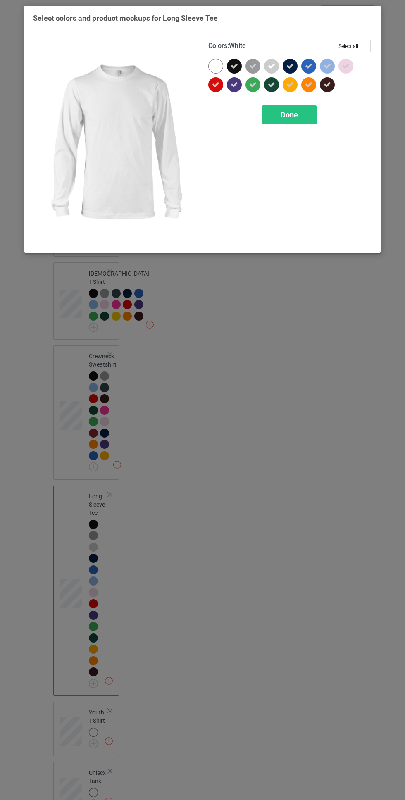
click at [281, 115] on span "Done" at bounding box center [289, 114] width 17 height 9
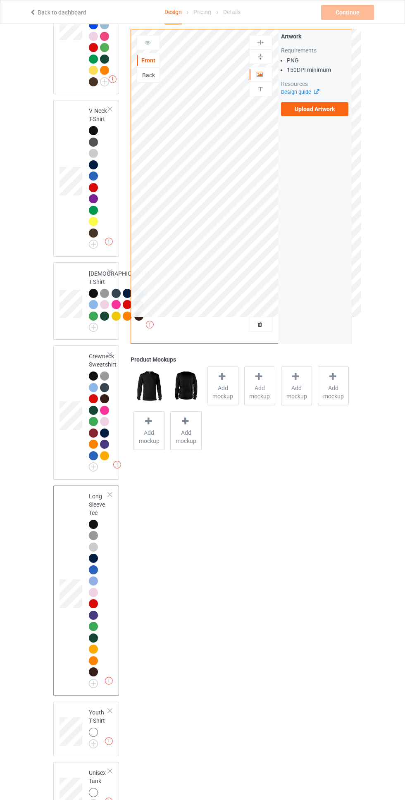
scroll to position [682, 0]
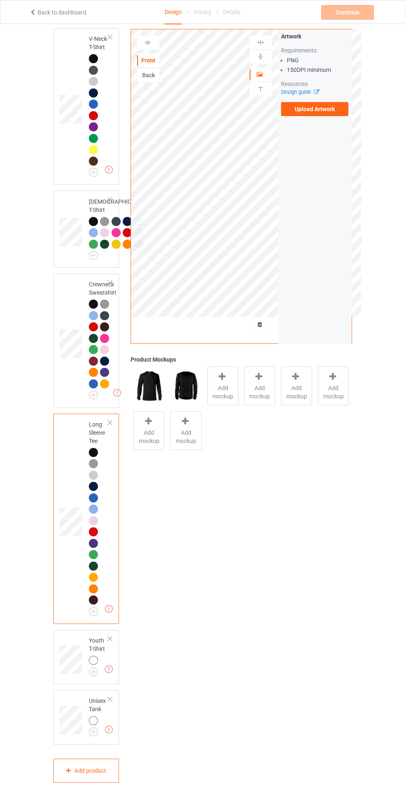
click at [0, 0] on img at bounding box center [0, 0] width 0 height 0
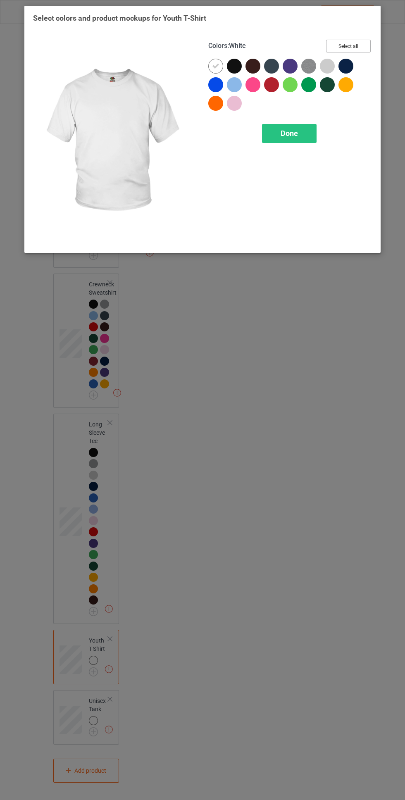
click at [360, 49] on button "Select all" at bounding box center [348, 46] width 45 height 13
click at [216, 66] on icon at bounding box center [215, 65] width 7 height 7
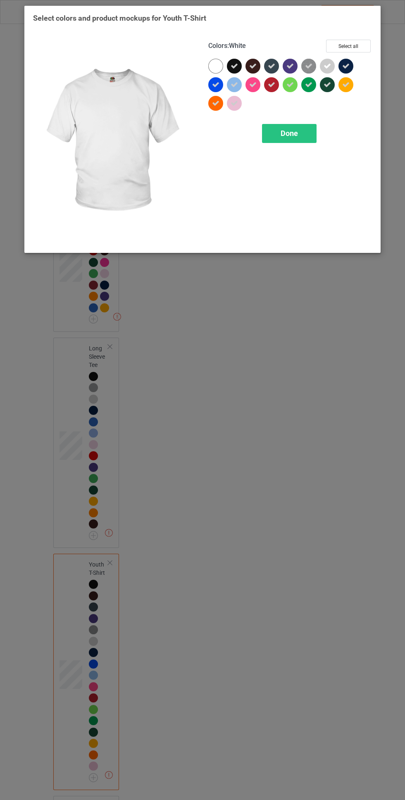
click at [283, 131] on span "Done" at bounding box center [289, 133] width 17 height 9
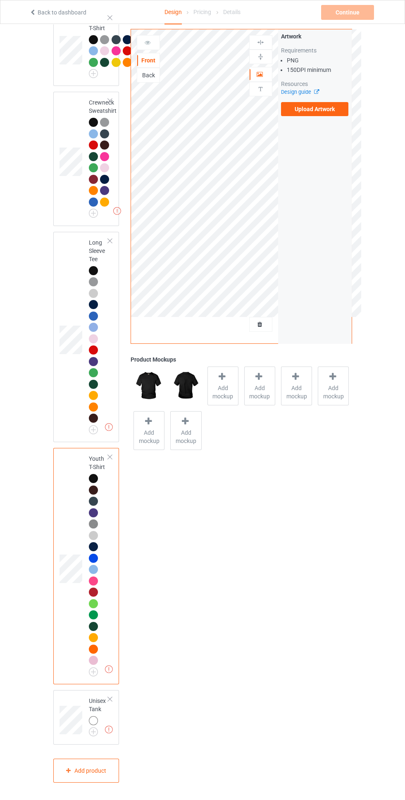
scroll to position [864, 0]
click at [0, 0] on img at bounding box center [0, 0] width 0 height 0
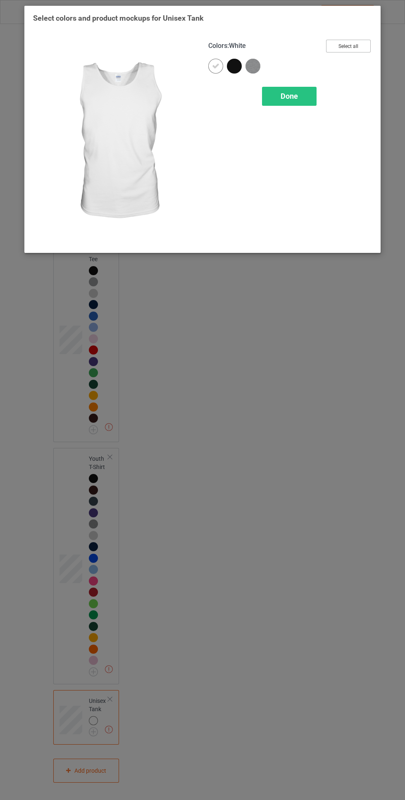
click at [357, 40] on button "Select all" at bounding box center [348, 46] width 45 height 13
click at [216, 66] on icon at bounding box center [215, 65] width 7 height 7
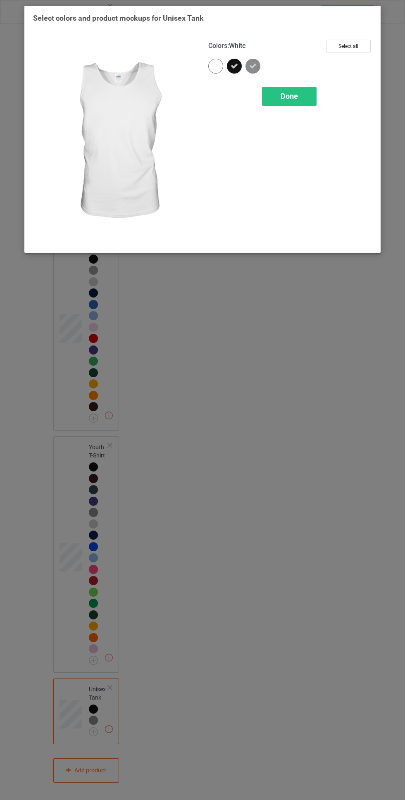
click at [297, 90] on div "Done" at bounding box center [289, 96] width 55 height 19
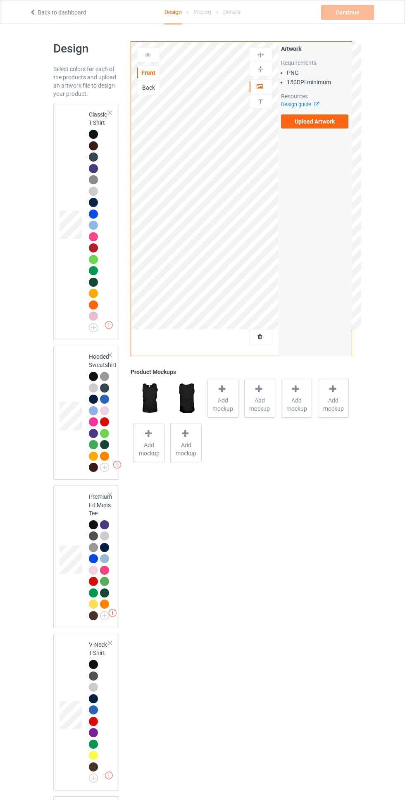
click at [97, 138] on div at bounding box center [95, 136] width 12 height 12
click at [334, 128] on label "Upload Artwork" at bounding box center [315, 121] width 68 height 14
click at [0, 0] on input "Upload Artwork" at bounding box center [0, 0] width 0 height 0
click at [100, 379] on div at bounding box center [106, 378] width 12 height 12
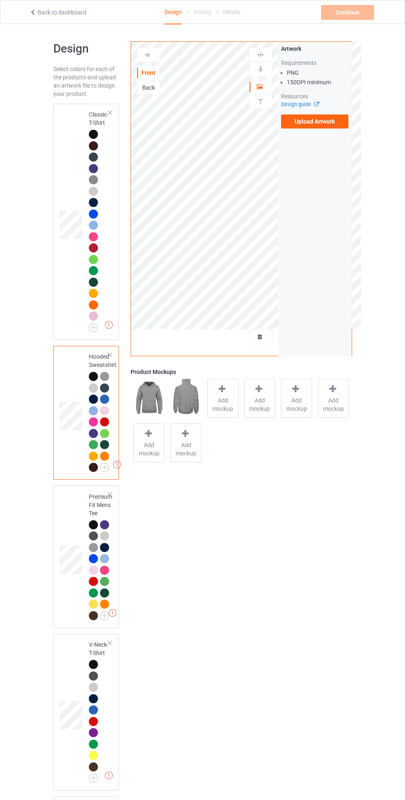
click at [94, 383] on div at bounding box center [95, 378] width 12 height 12
click at [340, 126] on label "Upload Artwork" at bounding box center [315, 121] width 68 height 14
click at [0, 0] on input "Upload Artwork" at bounding box center [0, 0] width 0 height 0
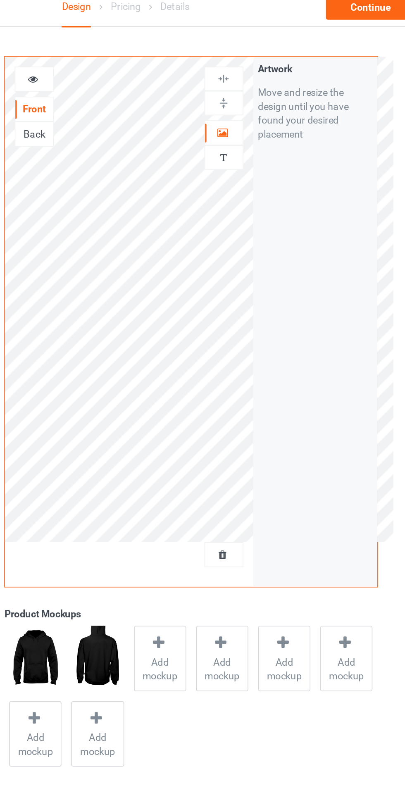
click at [262, 83] on icon at bounding box center [260, 86] width 7 height 6
click at [265, 51] on div at bounding box center [261, 55] width 22 height 8
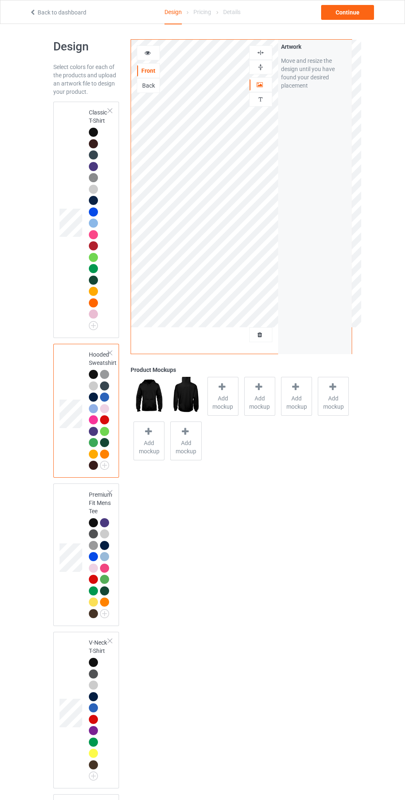
scroll to position [2, 0]
click at [95, 133] on div at bounding box center [93, 131] width 9 height 9
click at [155, 52] on div at bounding box center [148, 52] width 22 height 8
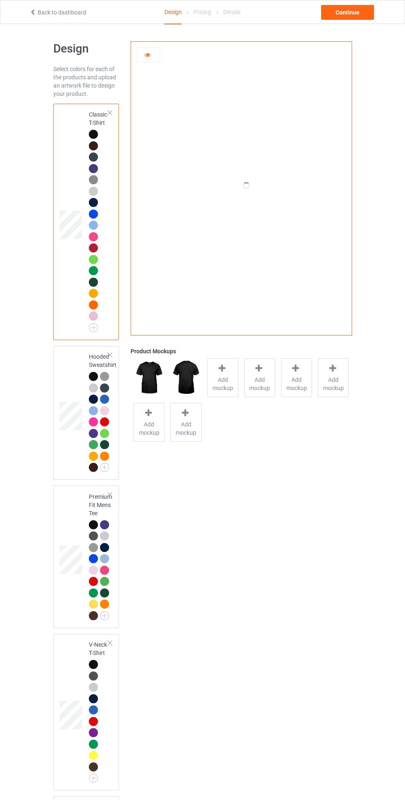
click at [148, 54] on icon at bounding box center [147, 54] width 7 height 6
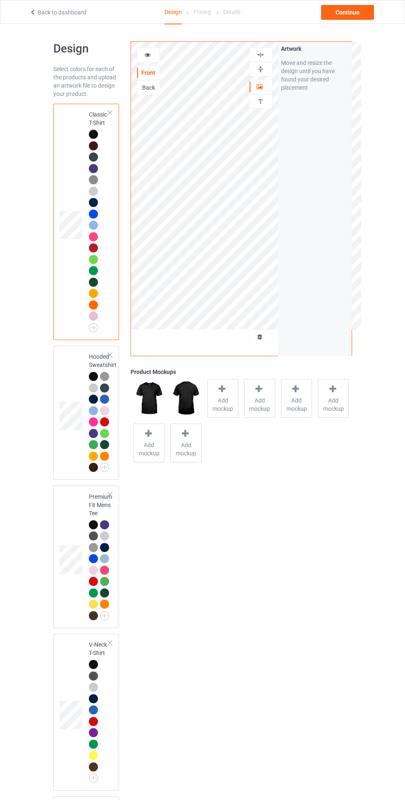
click at [141, 60] on div at bounding box center [148, 55] width 23 height 15
click at [151, 51] on icon at bounding box center [147, 54] width 7 height 6
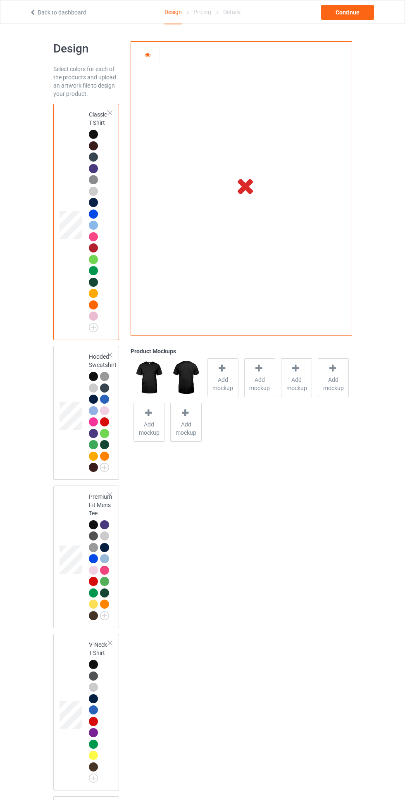
click at [148, 54] on icon at bounding box center [147, 54] width 7 height 6
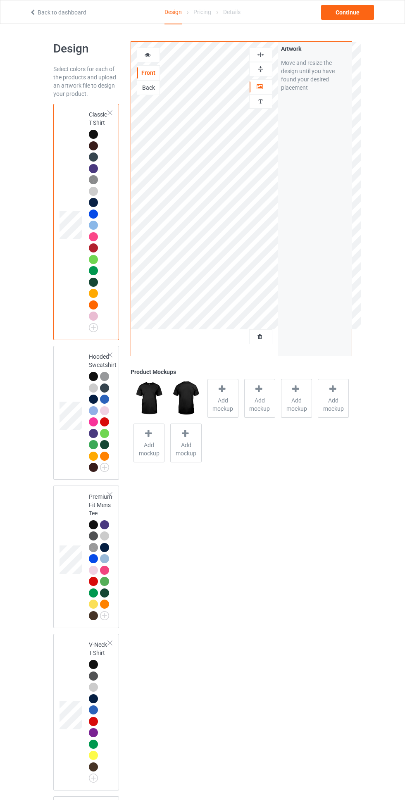
click at [142, 56] on div at bounding box center [148, 55] width 22 height 8
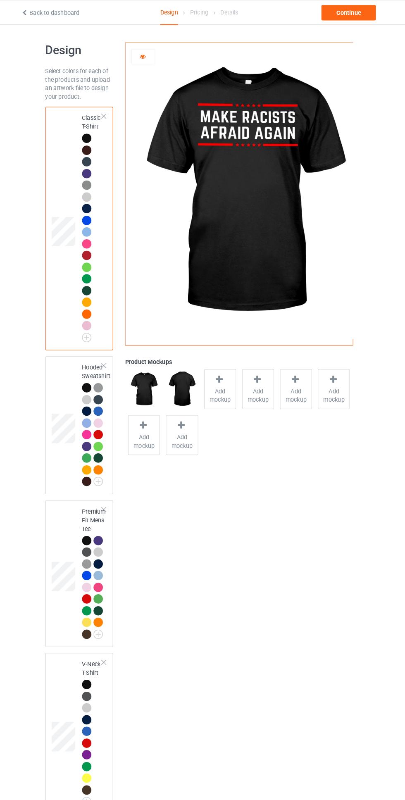
click at [146, 57] on icon at bounding box center [147, 54] width 7 height 6
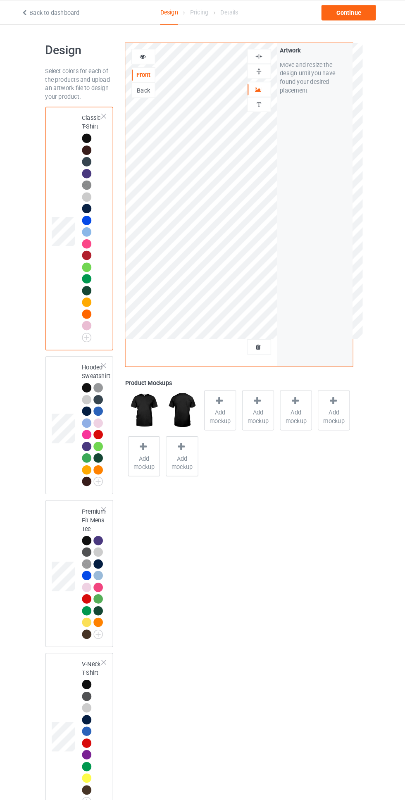
click at [268, 89] on div at bounding box center [261, 87] width 22 height 8
click at [143, 61] on div at bounding box center [148, 55] width 23 height 15
click at [149, 54] on icon at bounding box center [147, 54] width 7 height 6
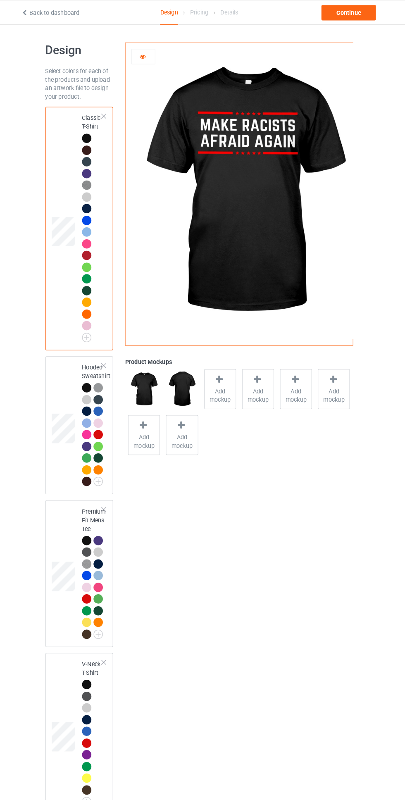
click at [148, 55] on icon at bounding box center [147, 54] width 7 height 6
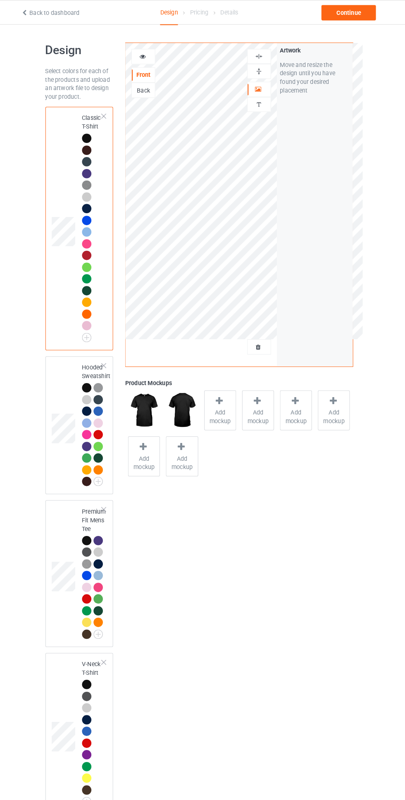
click at [110, 113] on div at bounding box center [110, 113] width 6 height 6
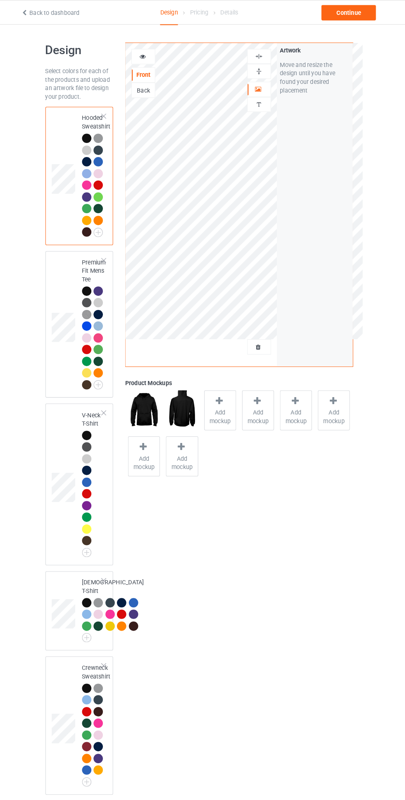
click at [267, 337] on div at bounding box center [261, 337] width 22 height 8
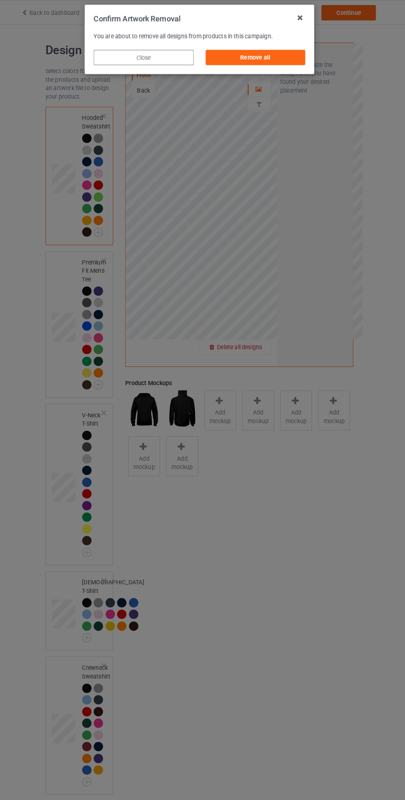
click at [263, 50] on div "Remove all" at bounding box center [256, 55] width 97 height 15
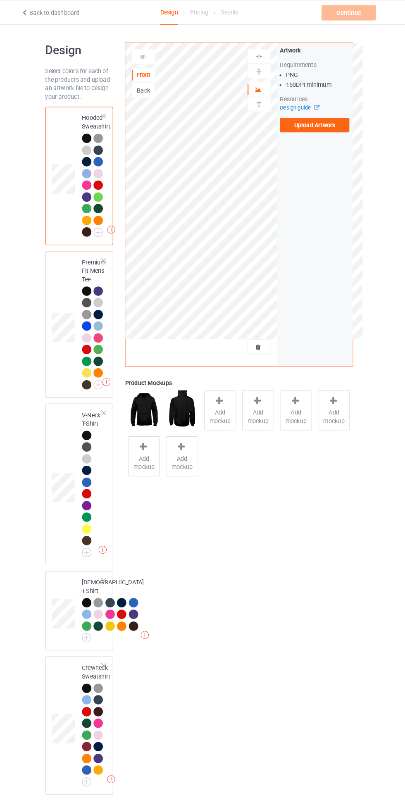
click at [110, 113] on div at bounding box center [110, 113] width 6 height 6
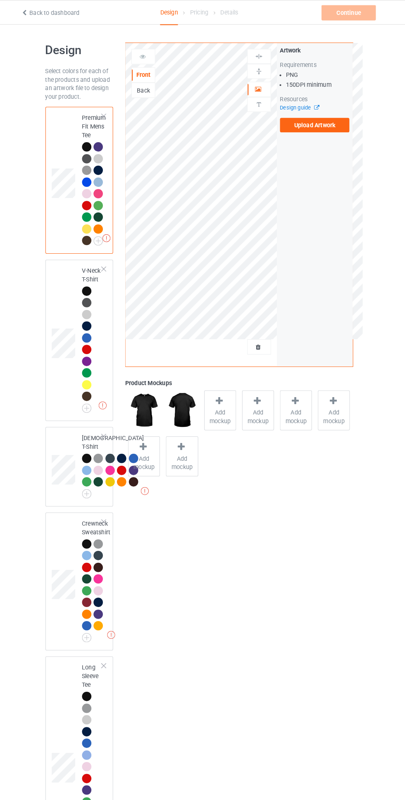
click at [111, 113] on div at bounding box center [110, 113] width 6 height 6
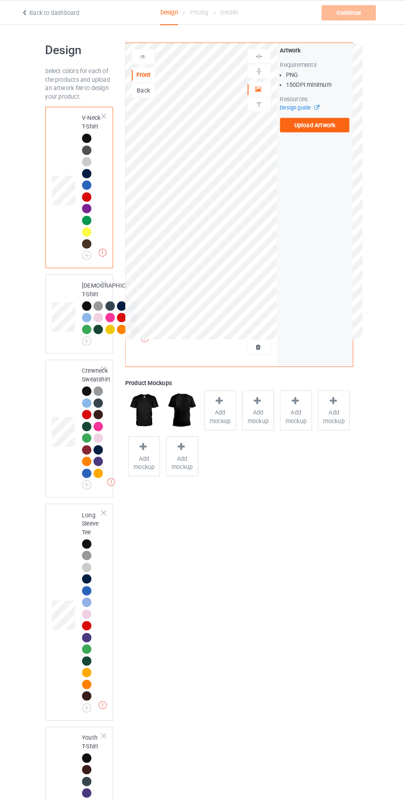
click at [111, 113] on div at bounding box center [110, 113] width 6 height 6
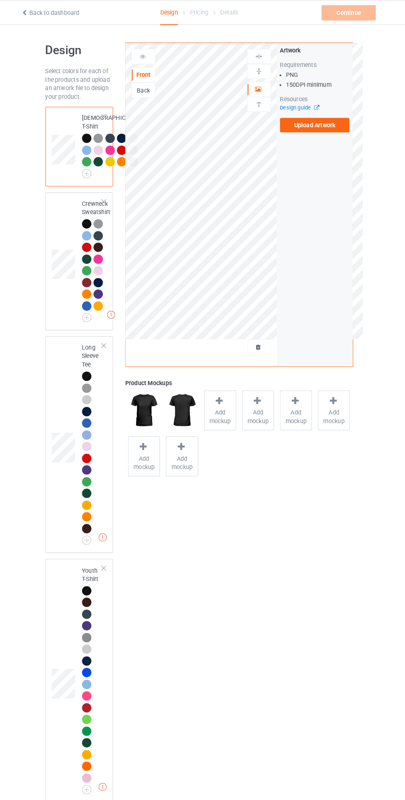
click at [111, 113] on div at bounding box center [110, 113] width 6 height 6
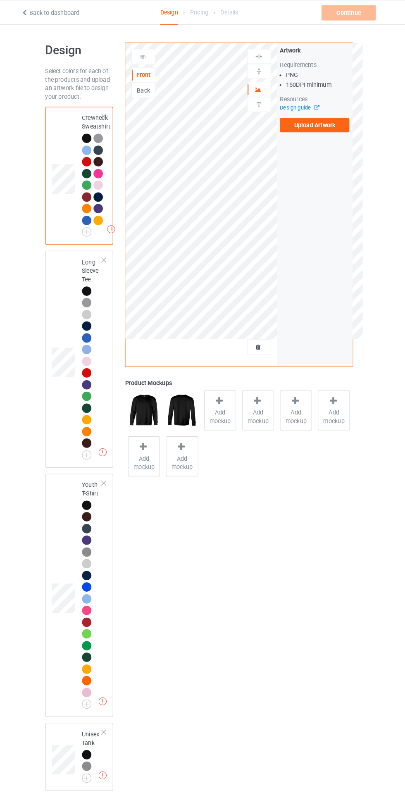
click at [111, 113] on div at bounding box center [110, 113] width 6 height 6
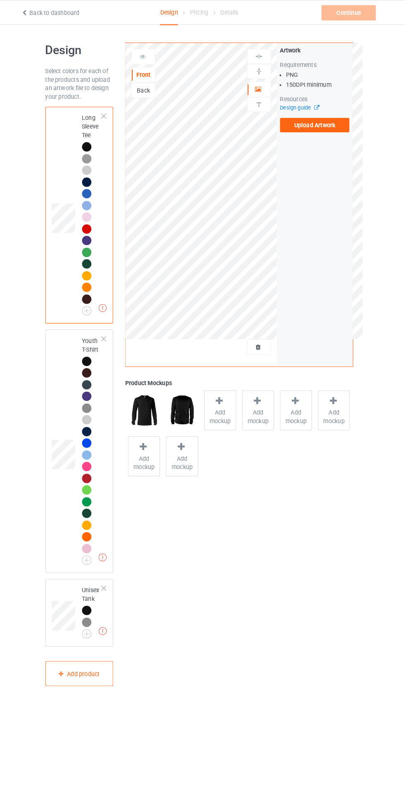
click at [111, 113] on div at bounding box center [110, 113] width 6 height 6
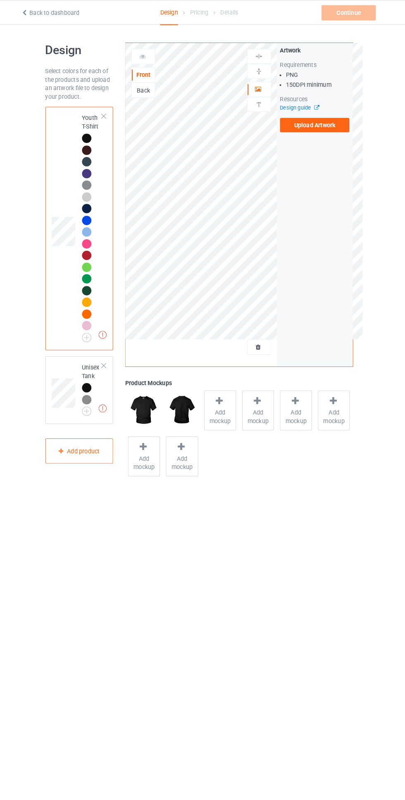
click at [111, 113] on div at bounding box center [110, 113] width 6 height 6
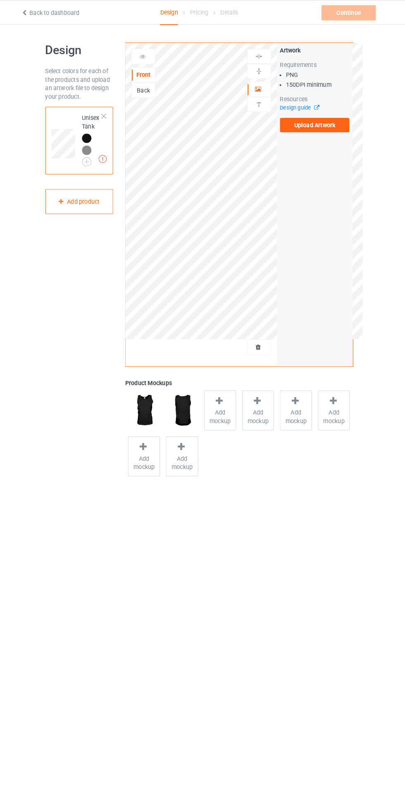
click at [111, 113] on div at bounding box center [110, 113] width 6 height 6
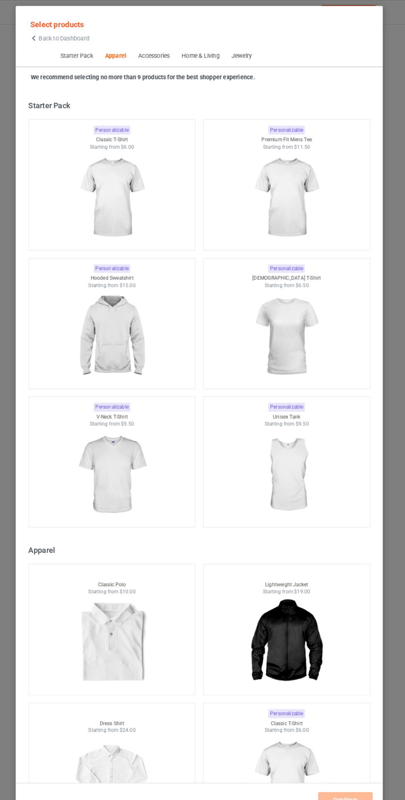
scroll to position [442, 0]
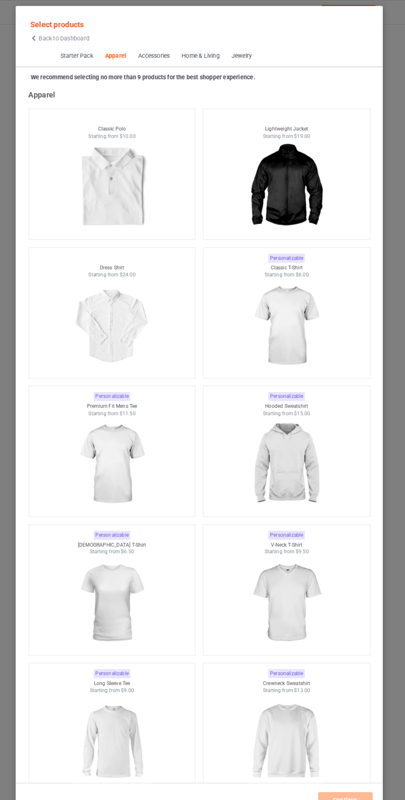
click at [82, 37] on span "Back to Dashboard" at bounding box center [71, 37] width 49 height 7
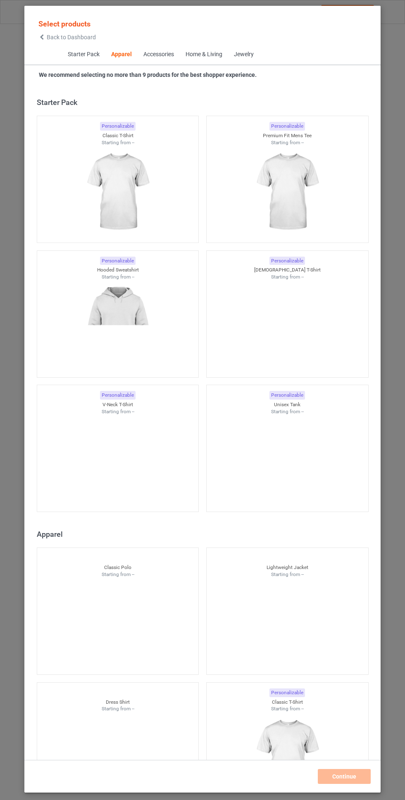
scroll to position [442, 0]
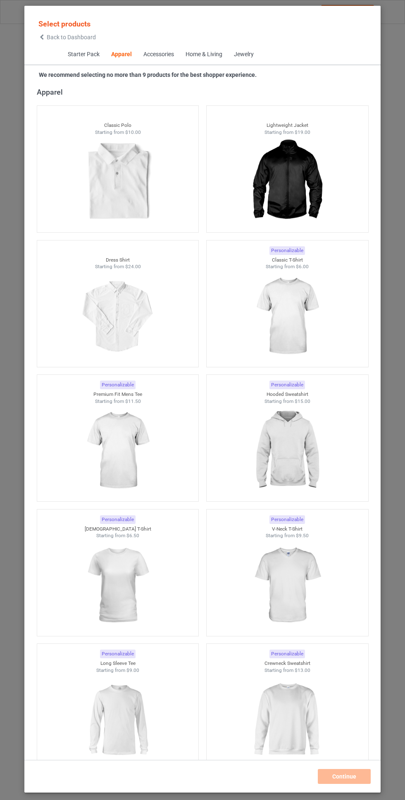
click at [296, 446] on img at bounding box center [287, 451] width 74 height 93
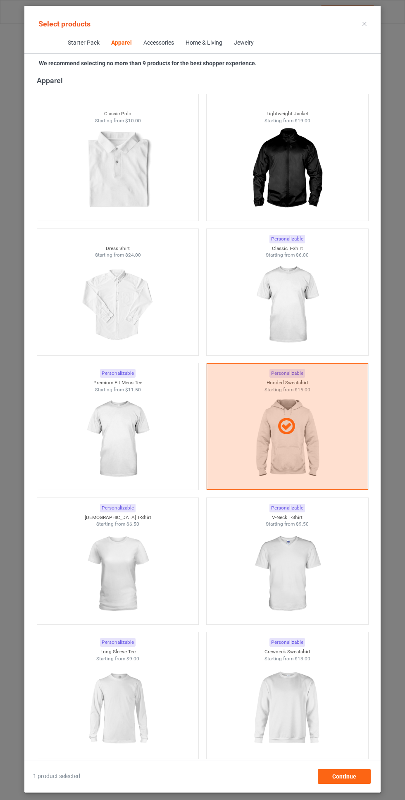
click at [300, 309] on img at bounding box center [287, 305] width 74 height 93
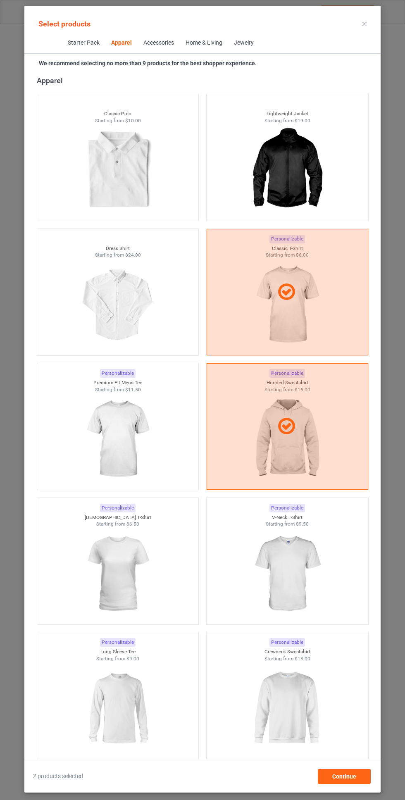
click at [138, 435] on img at bounding box center [118, 439] width 74 height 93
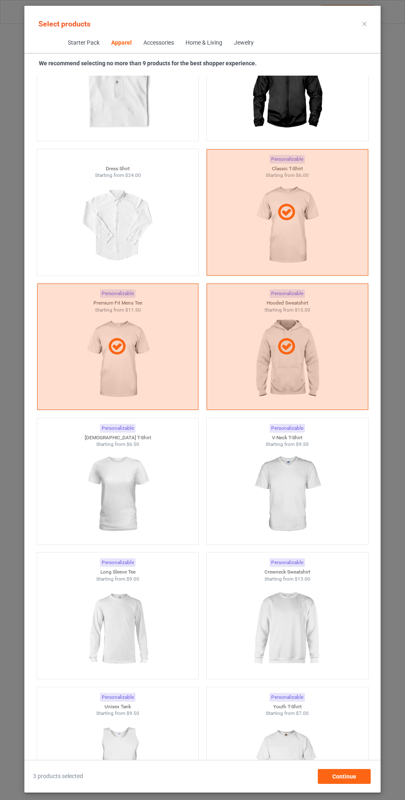
scroll to position [524, 0]
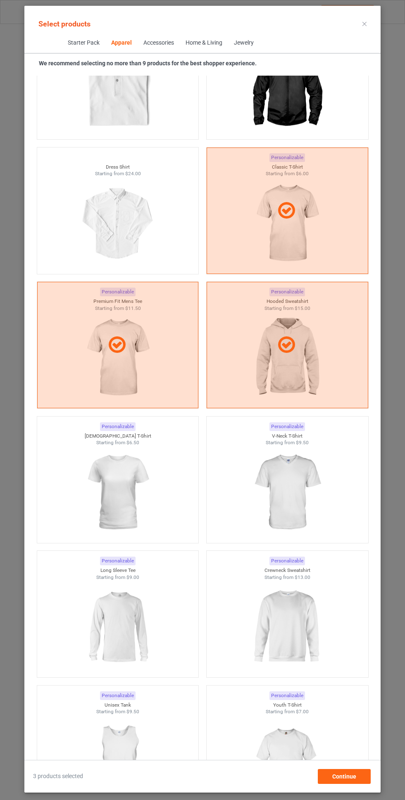
click at [298, 470] on img at bounding box center [287, 492] width 74 height 93
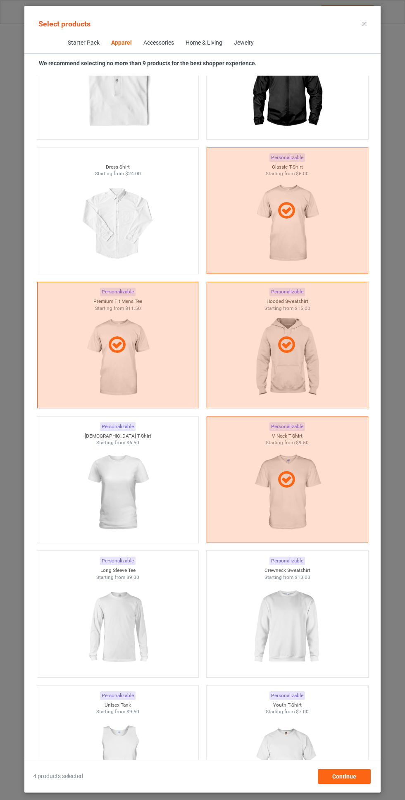
click at [148, 479] on img at bounding box center [118, 492] width 74 height 93
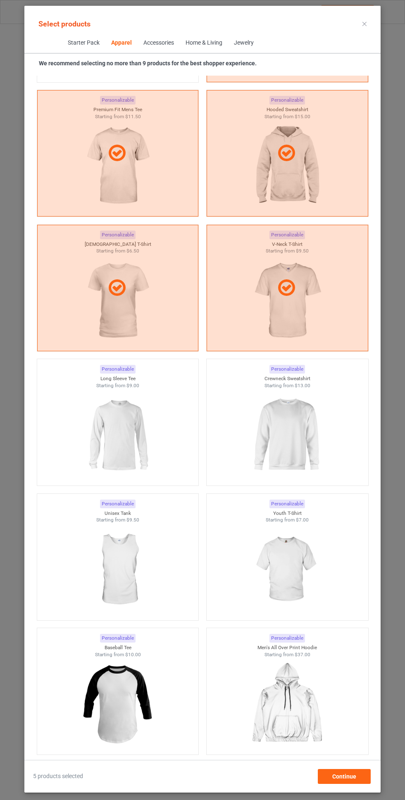
scroll to position [716, 0]
click at [293, 439] on img at bounding box center [287, 435] width 74 height 93
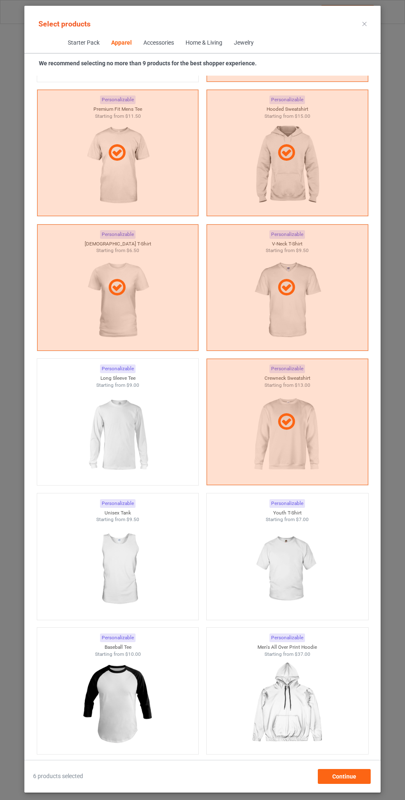
click at [143, 440] on img at bounding box center [118, 435] width 74 height 93
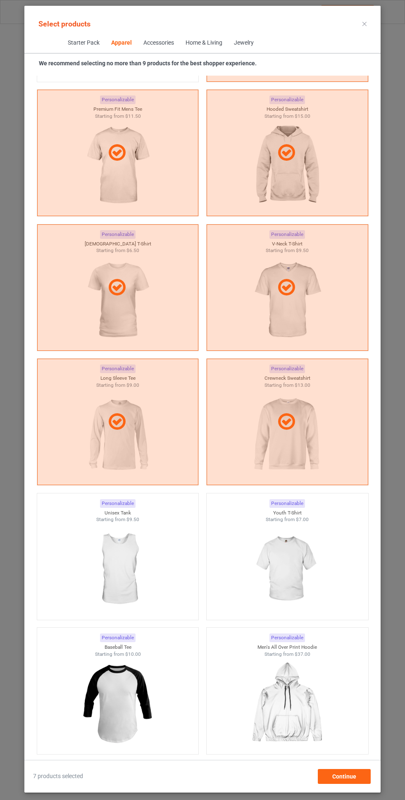
click at [289, 569] on img at bounding box center [287, 569] width 74 height 93
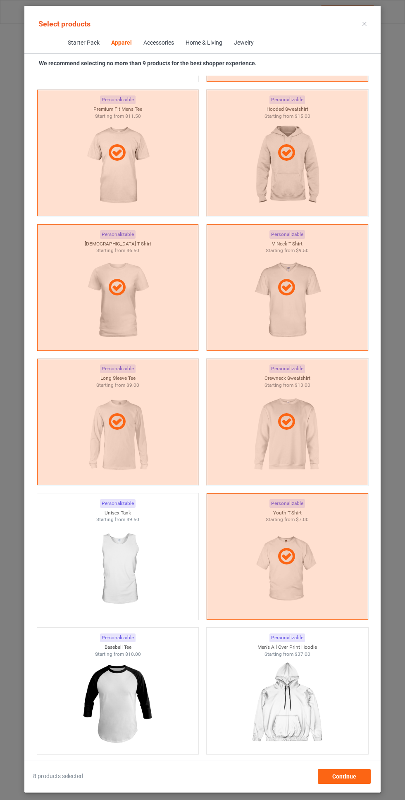
click at [152, 554] on img at bounding box center [118, 569] width 74 height 93
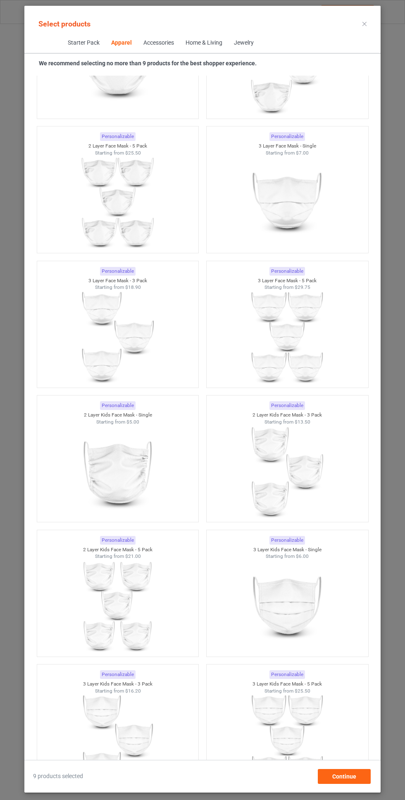
scroll to position [1159, 0]
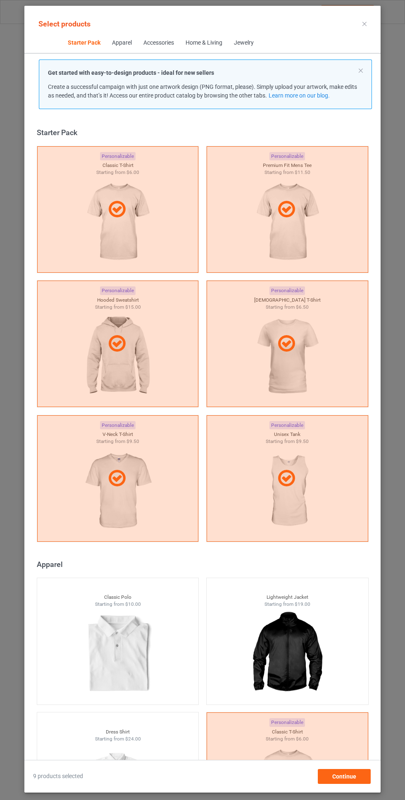
click at [155, 223] on div at bounding box center [118, 209] width 162 height 126
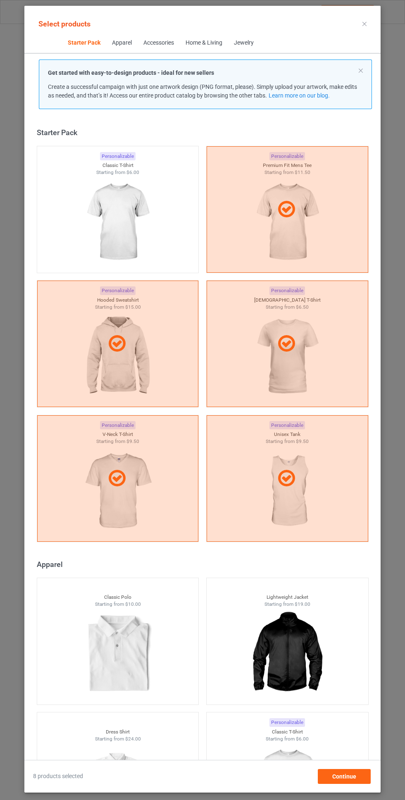
click at [296, 207] on icon at bounding box center [286, 210] width 23 height 20
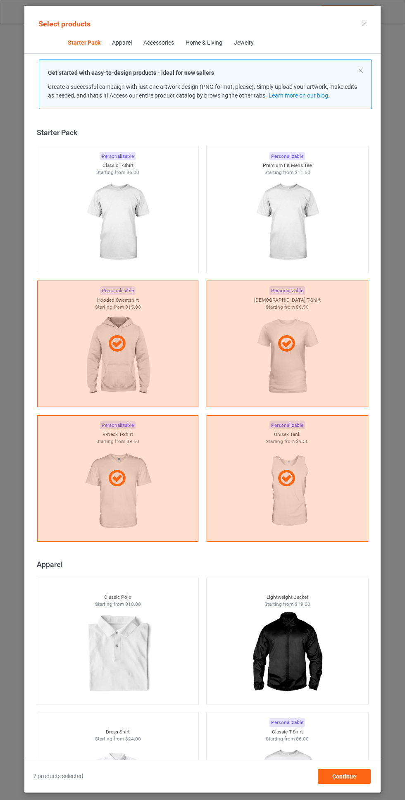
click at [119, 330] on div at bounding box center [118, 344] width 162 height 126
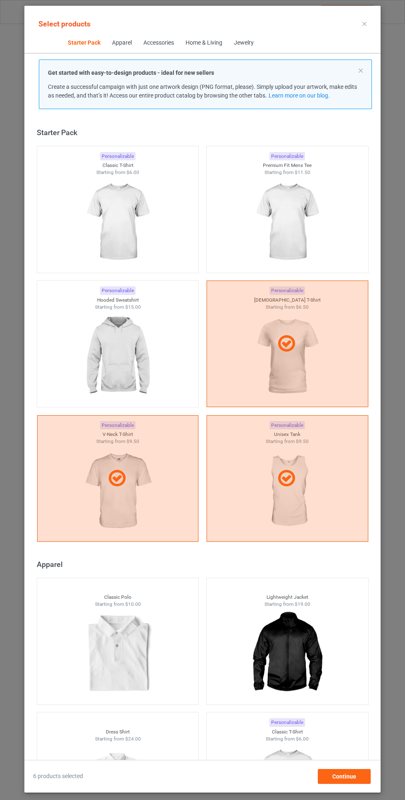
click at [298, 345] on icon at bounding box center [286, 344] width 23 height 20
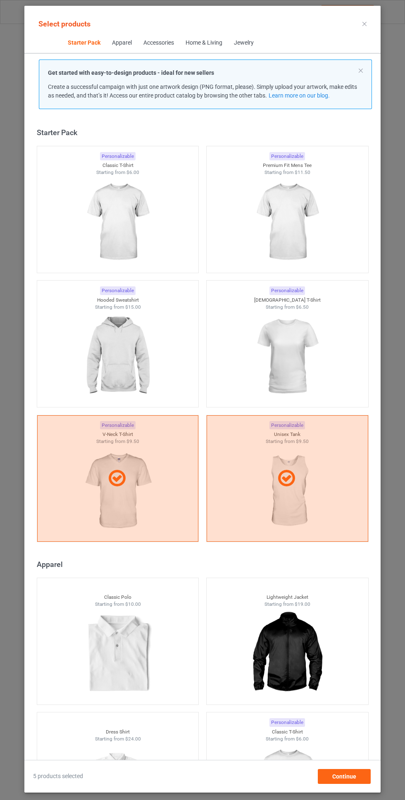
click at [124, 469] on icon at bounding box center [116, 479] width 23 height 20
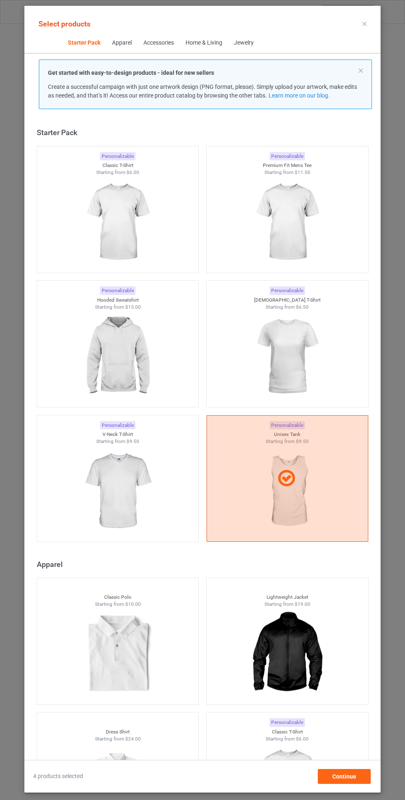
click at [282, 463] on div at bounding box center [288, 478] width 162 height 126
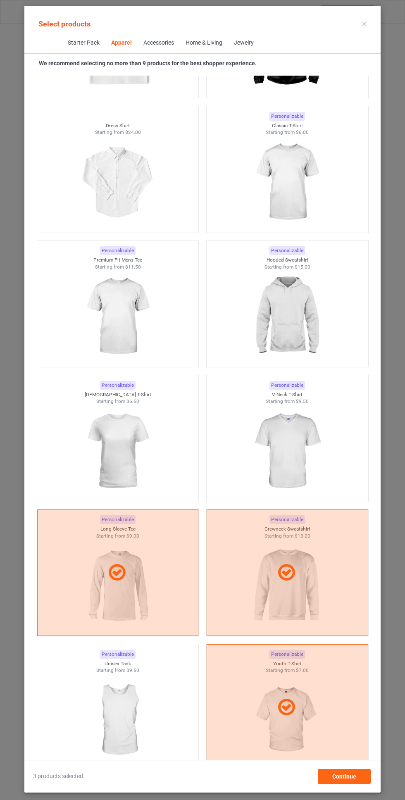
scroll to position [583, 0]
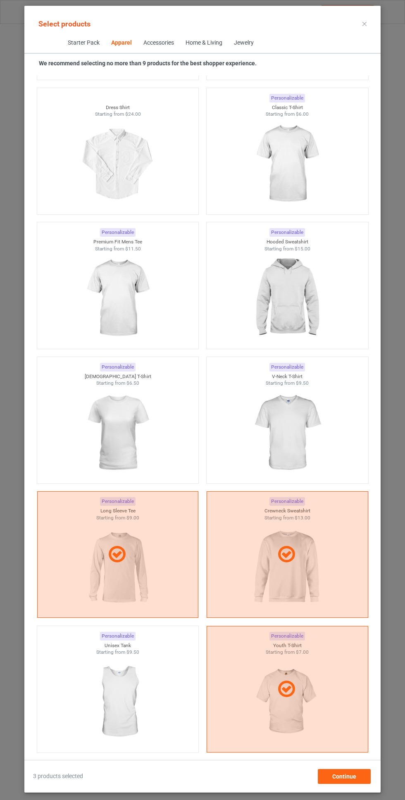
click at [126, 513] on div at bounding box center [118, 554] width 162 height 126
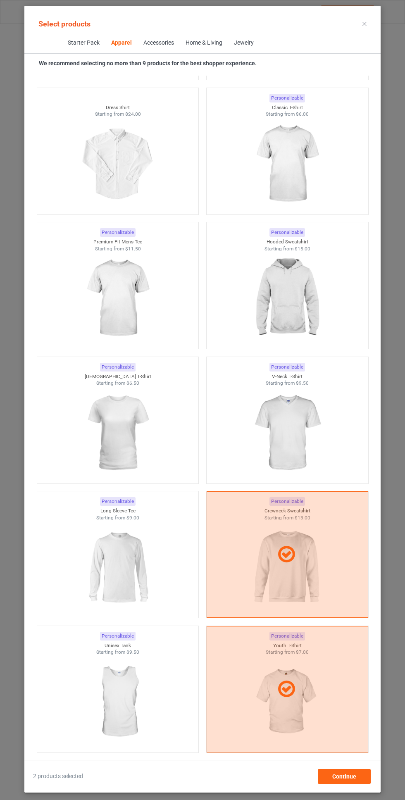
click at [289, 531] on div at bounding box center [288, 554] width 162 height 126
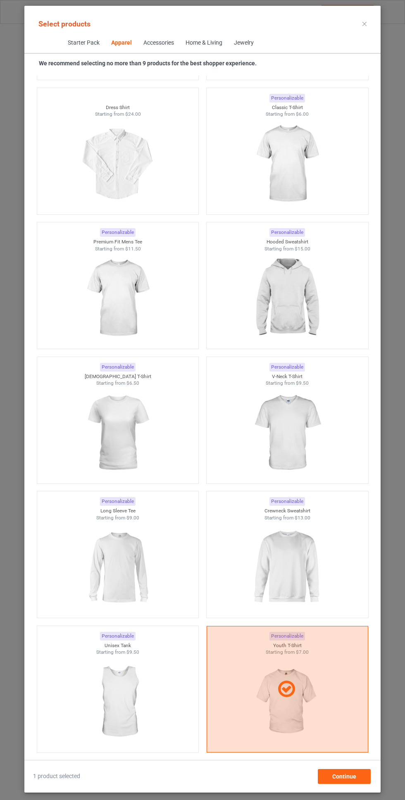
click at [278, 684] on icon at bounding box center [286, 690] width 23 height 20
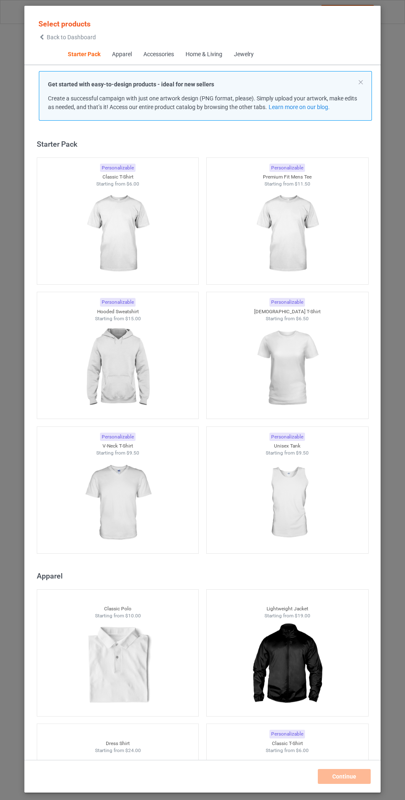
click at [81, 36] on span "Back to Dashboard" at bounding box center [71, 37] width 49 height 7
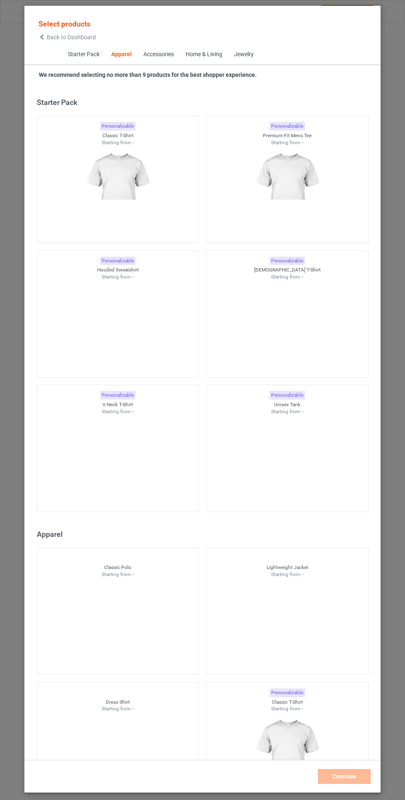
scroll to position [442, 0]
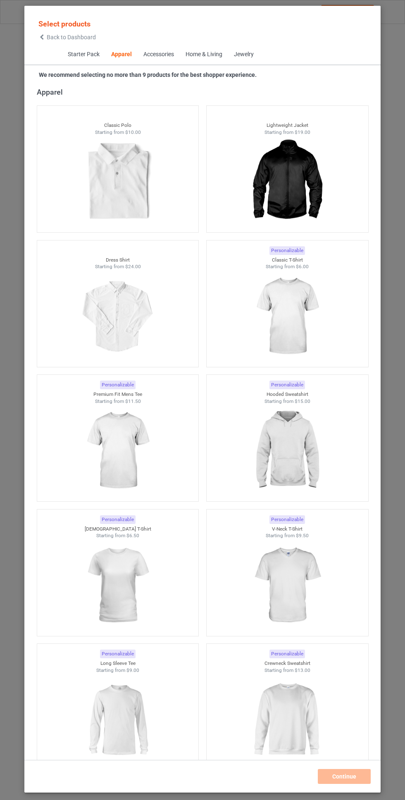
click at [305, 293] on img at bounding box center [287, 316] width 74 height 93
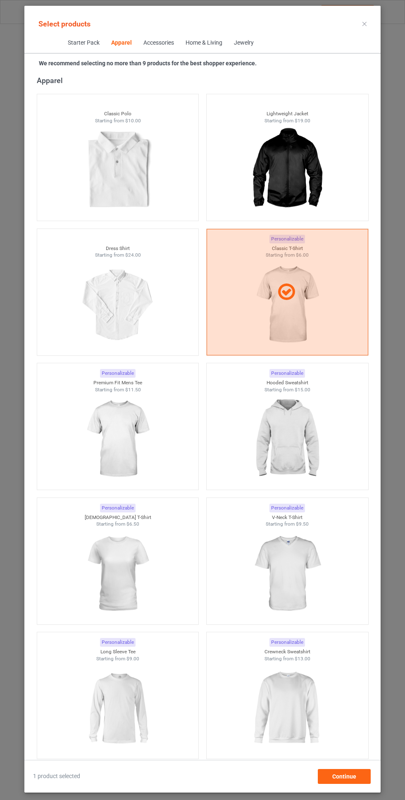
click at [290, 426] on img at bounding box center [287, 439] width 74 height 93
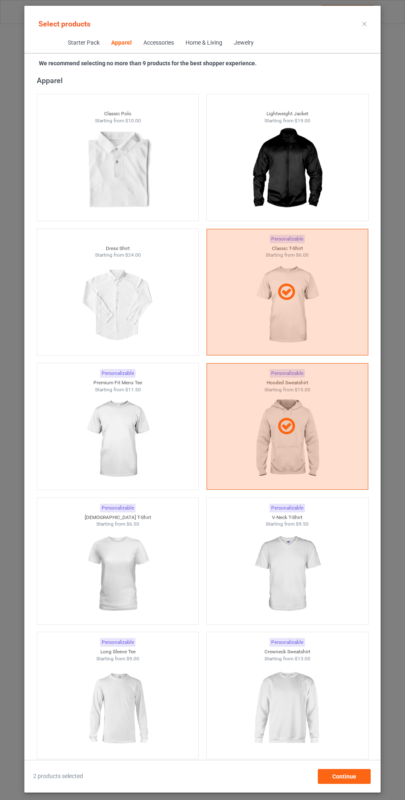
click at [146, 429] on img at bounding box center [118, 439] width 74 height 93
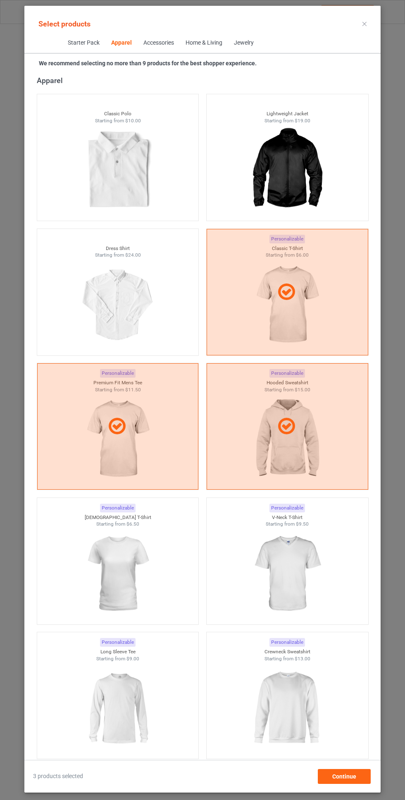
click at [292, 564] on img at bounding box center [287, 574] width 74 height 93
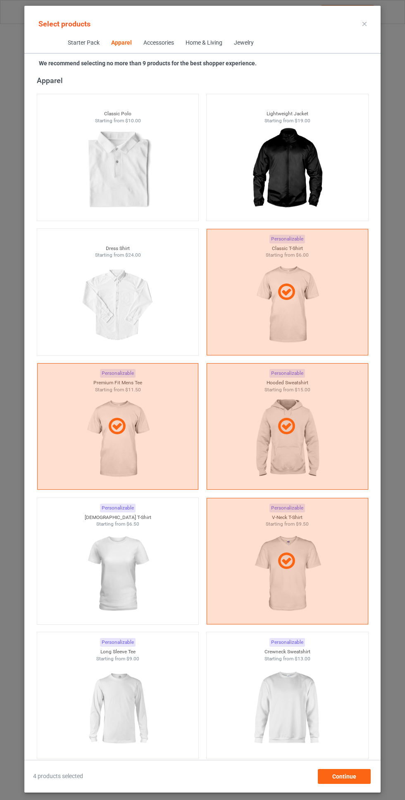
click at [134, 572] on img at bounding box center [118, 574] width 74 height 93
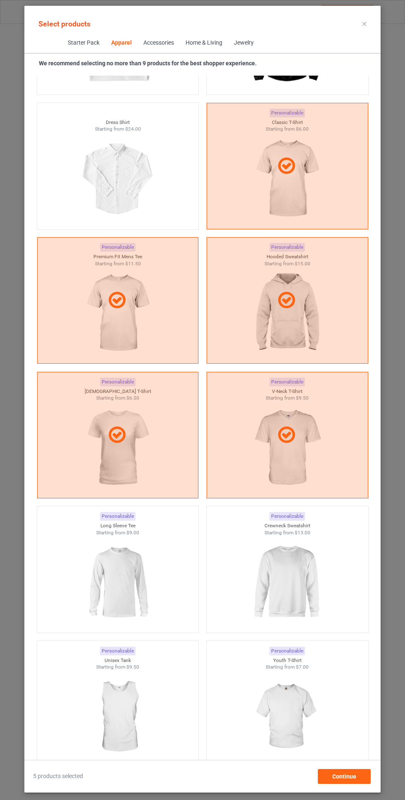
scroll to position [570, 0]
click at [284, 583] on img at bounding box center [287, 581] width 74 height 93
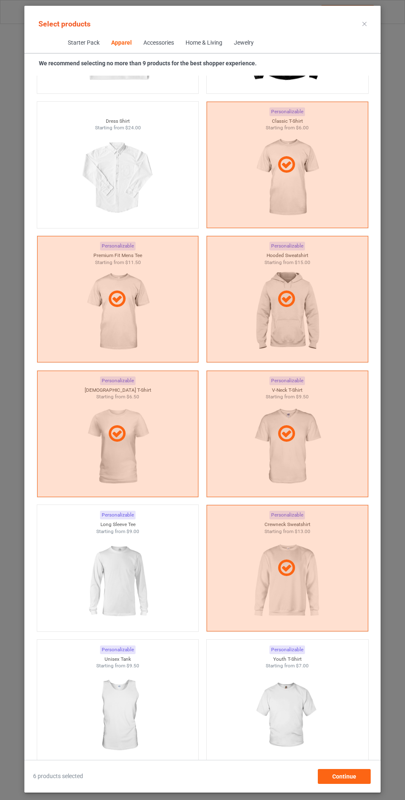
click at [136, 570] on img at bounding box center [118, 581] width 74 height 93
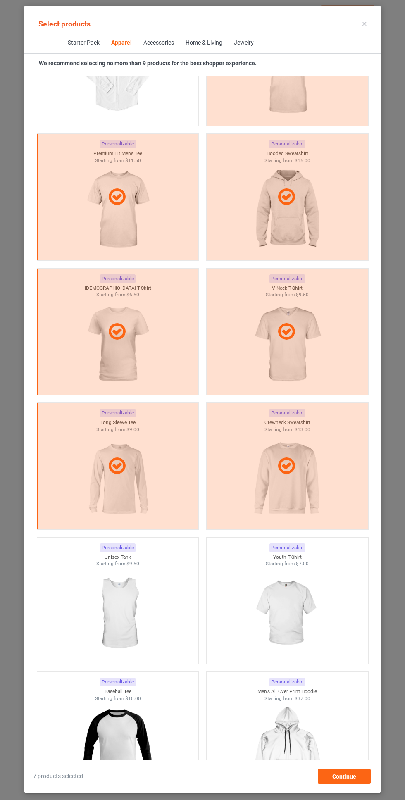
scroll to position [668, 0]
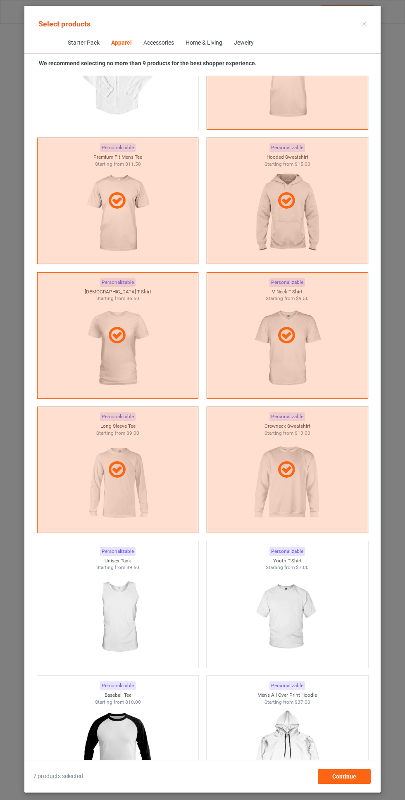
click at [295, 596] on img at bounding box center [287, 617] width 74 height 93
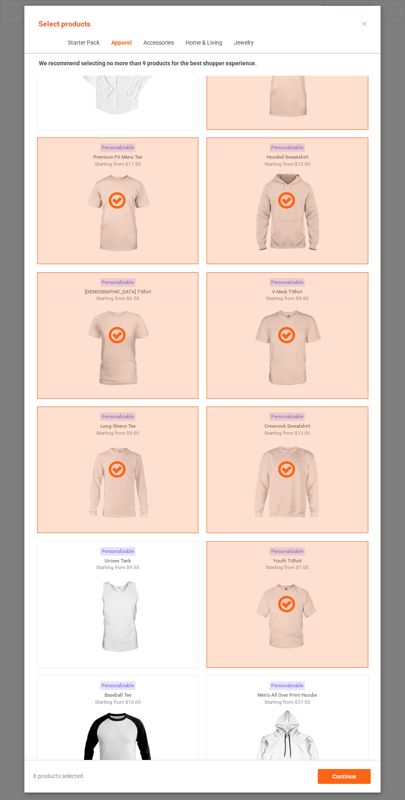
click at [150, 595] on img at bounding box center [118, 617] width 74 height 93
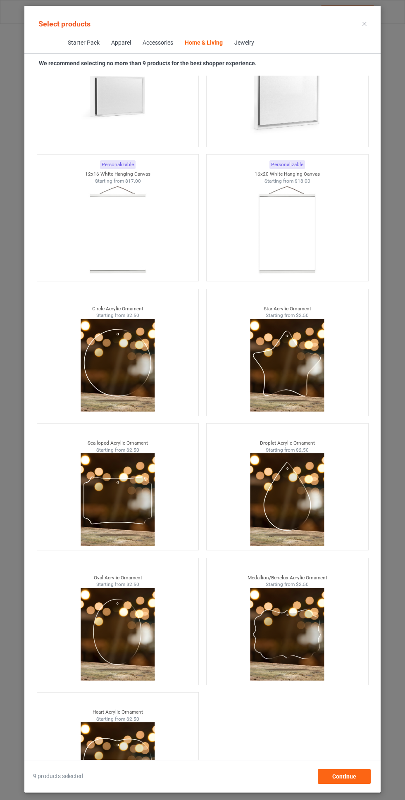
scroll to position [61, 0]
click at [343, 778] on span "Continue" at bounding box center [344, 776] width 24 height 7
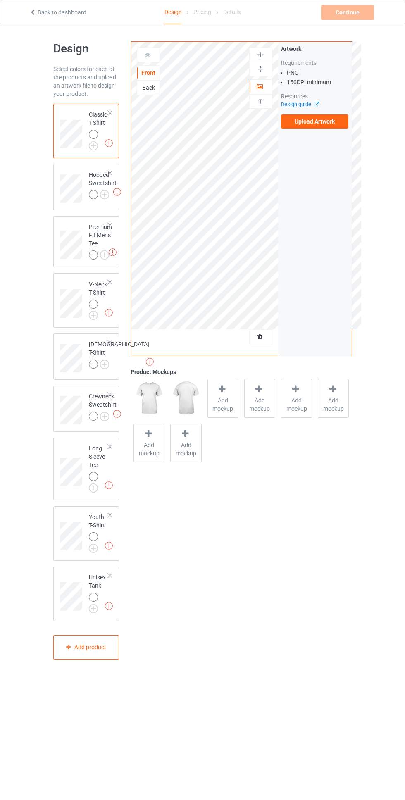
click at [0, 0] on img at bounding box center [0, 0] width 0 height 0
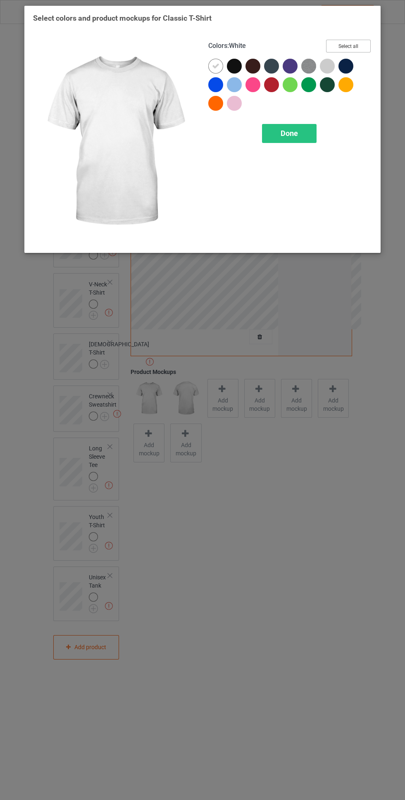
click at [351, 41] on button "Select all" at bounding box center [348, 46] width 45 height 13
click at [216, 66] on icon at bounding box center [215, 65] width 7 height 7
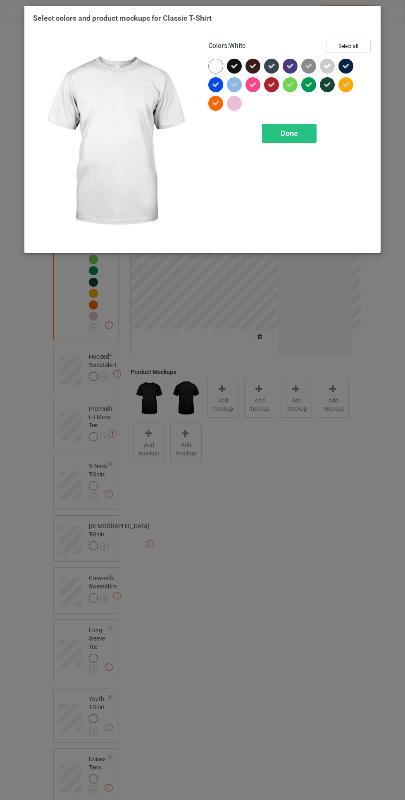
click at [289, 134] on span "Done" at bounding box center [289, 133] width 17 height 9
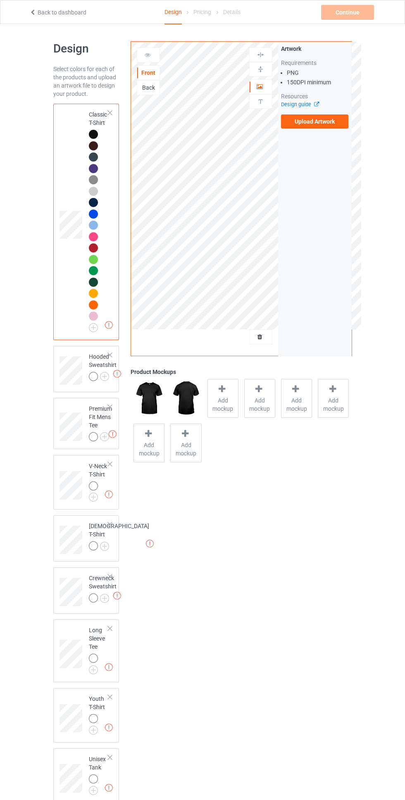
click at [0, 0] on img at bounding box center [0, 0] width 0 height 0
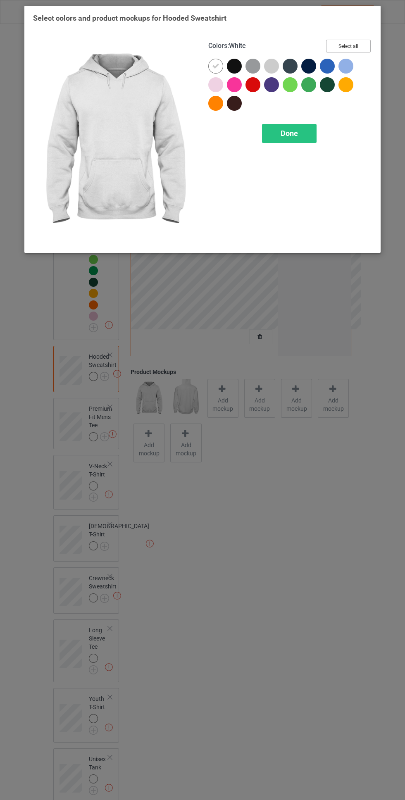
click at [363, 42] on button "Select all" at bounding box center [348, 46] width 45 height 13
click at [216, 66] on icon at bounding box center [215, 65] width 7 height 7
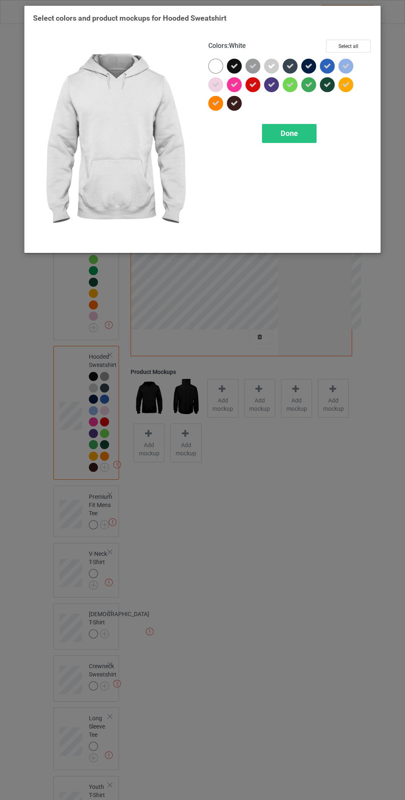
click at [289, 133] on span "Done" at bounding box center [289, 133] width 17 height 9
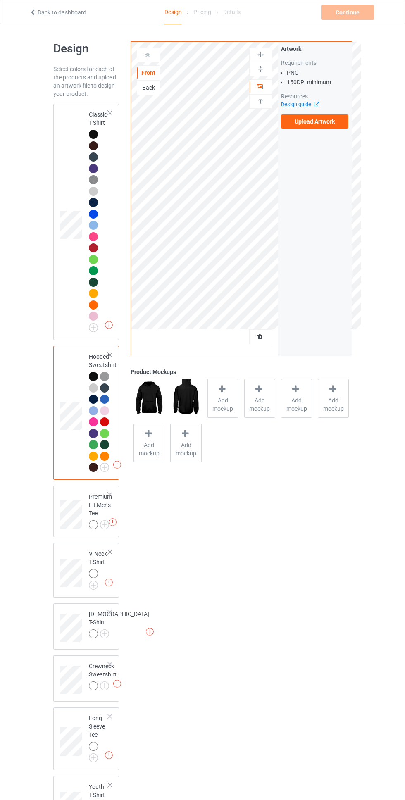
click at [0, 0] on img at bounding box center [0, 0] width 0 height 0
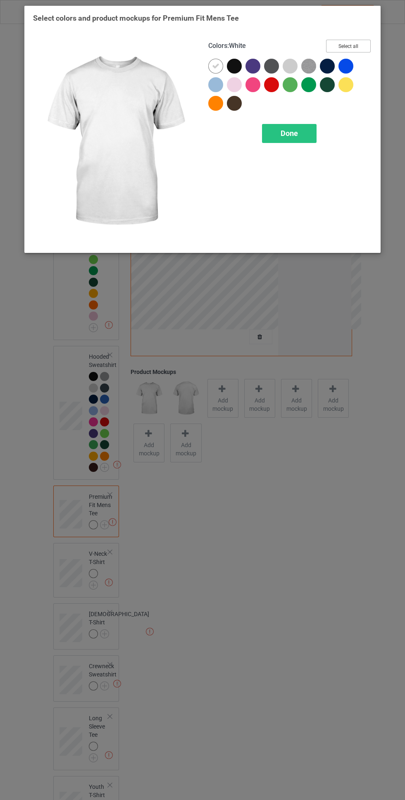
click at [360, 40] on button "Select all" at bounding box center [348, 46] width 45 height 13
click at [215, 66] on icon at bounding box center [215, 65] width 7 height 7
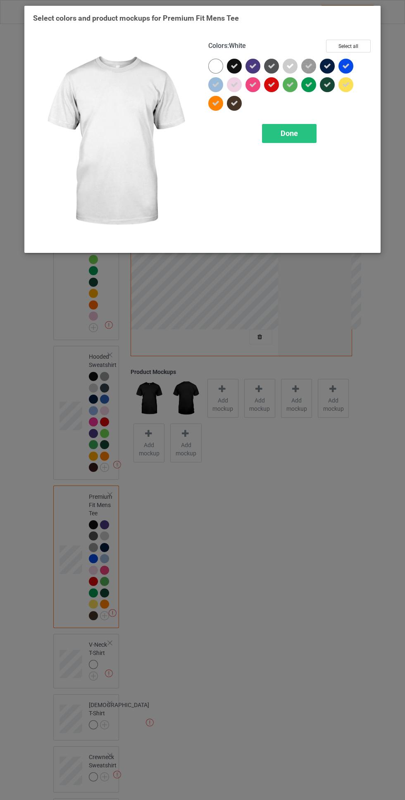
click at [291, 136] on span "Done" at bounding box center [289, 133] width 17 height 9
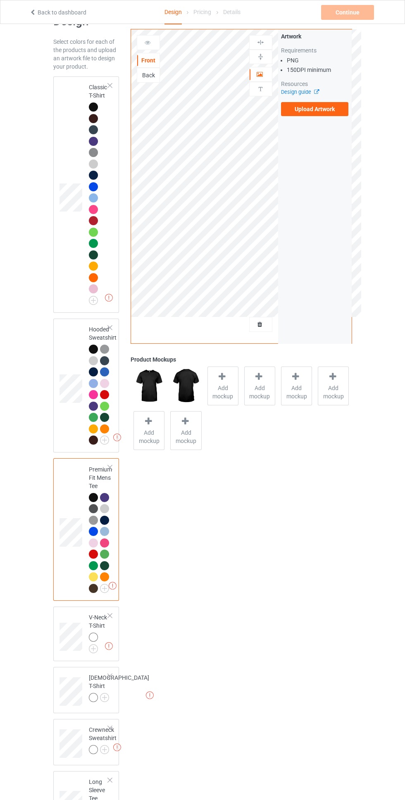
scroll to position [185, 0]
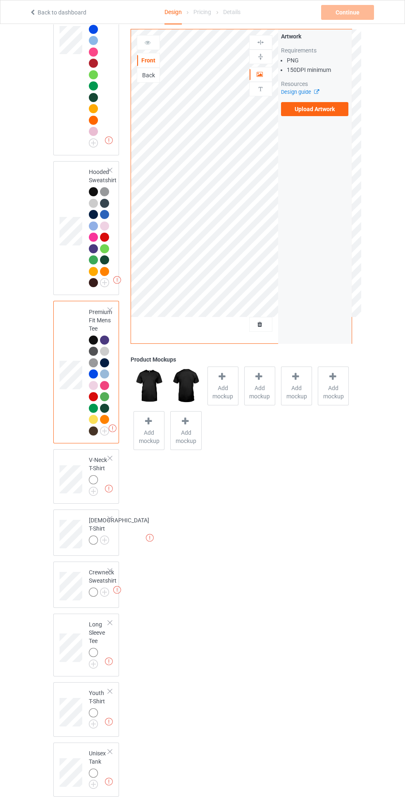
click at [0, 0] on img at bounding box center [0, 0] width 0 height 0
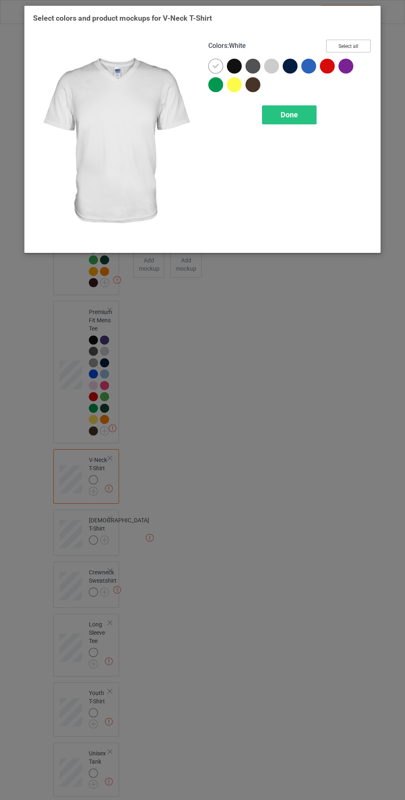
click at [366, 42] on button "Select all" at bounding box center [348, 46] width 45 height 13
click at [216, 63] on icon at bounding box center [215, 65] width 7 height 7
click at [289, 114] on span "Done" at bounding box center [289, 114] width 17 height 9
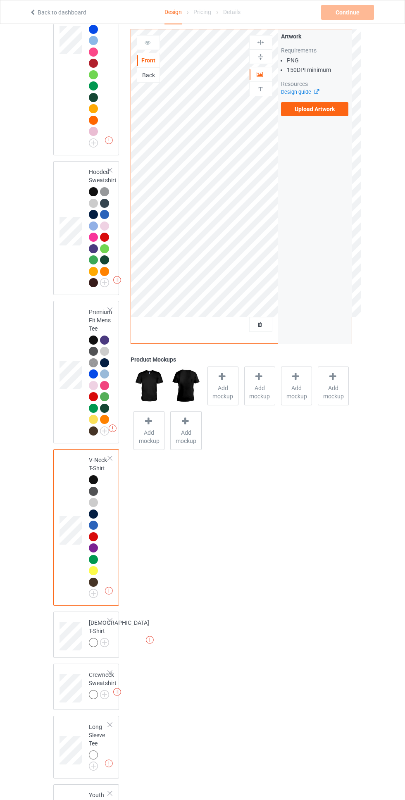
scroll to position [287, 0]
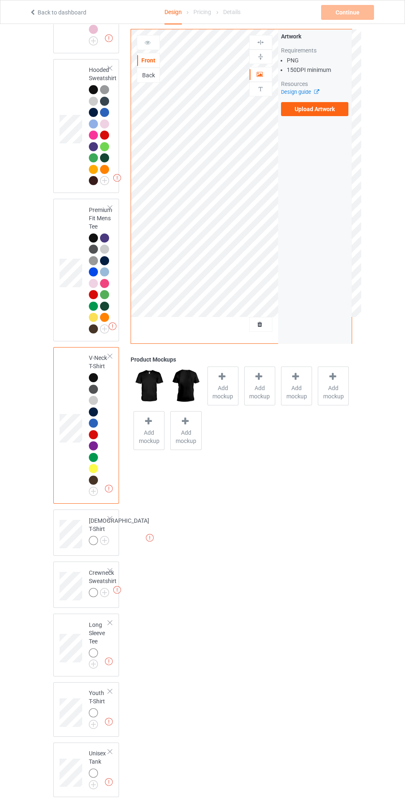
click at [0, 0] on img at bounding box center [0, 0] width 0 height 0
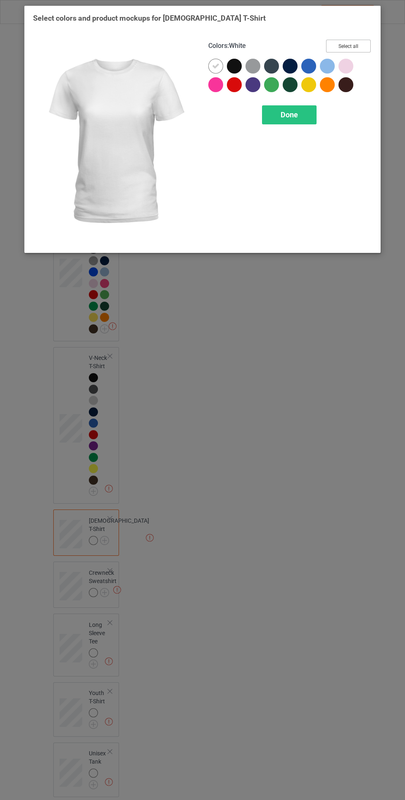
click at [361, 43] on button "Select all" at bounding box center [348, 46] width 45 height 13
click at [216, 65] on icon at bounding box center [215, 65] width 7 height 7
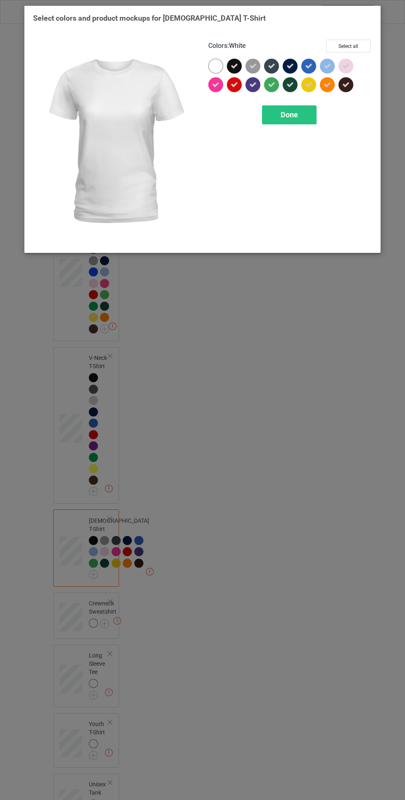
click at [288, 114] on span "Done" at bounding box center [289, 114] width 17 height 9
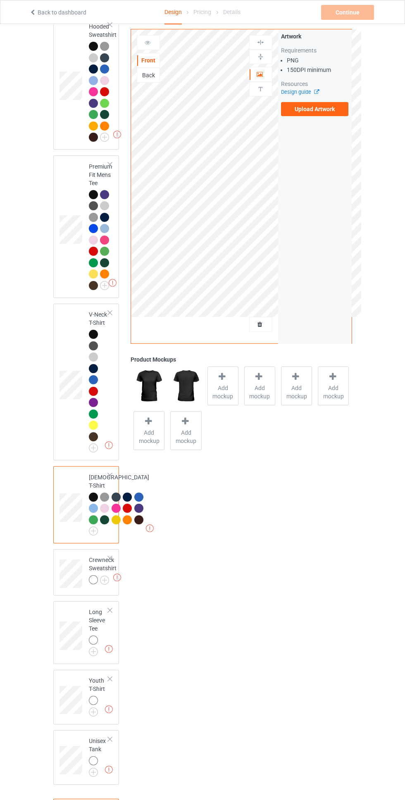
scroll to position [446, 0]
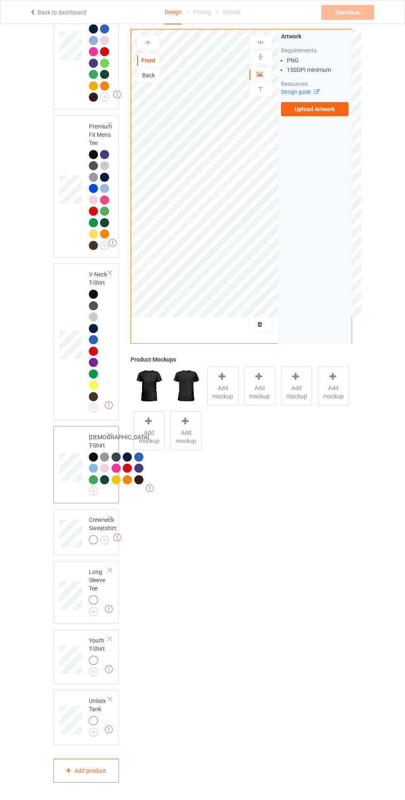
click at [0, 0] on img at bounding box center [0, 0] width 0 height 0
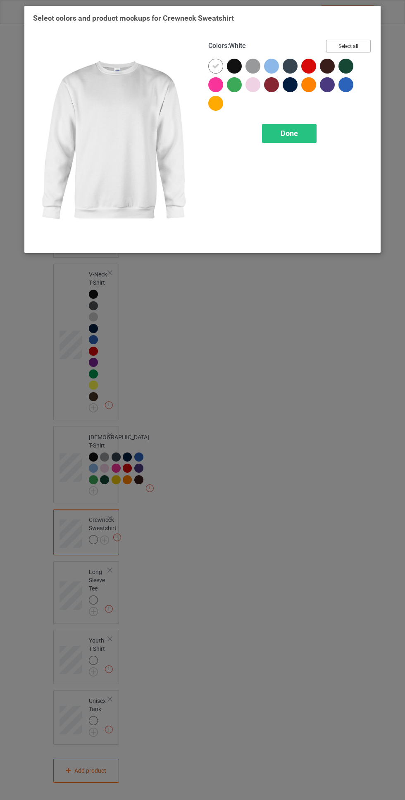
click at [365, 45] on button "Select all" at bounding box center [348, 46] width 45 height 13
click at [216, 66] on icon at bounding box center [215, 65] width 7 height 7
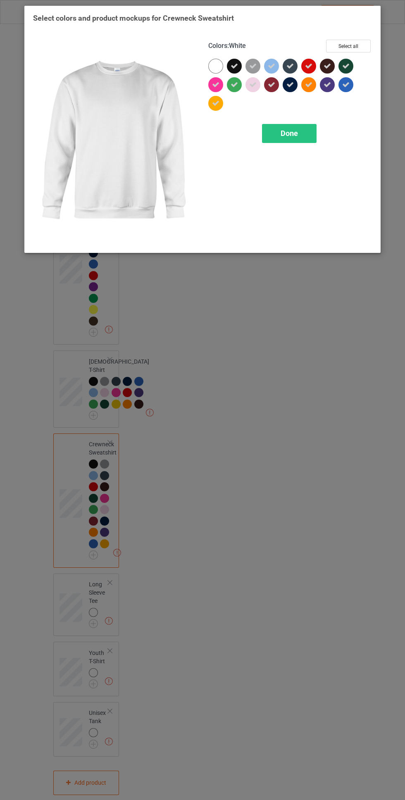
click at [279, 126] on div "Done" at bounding box center [289, 133] width 55 height 19
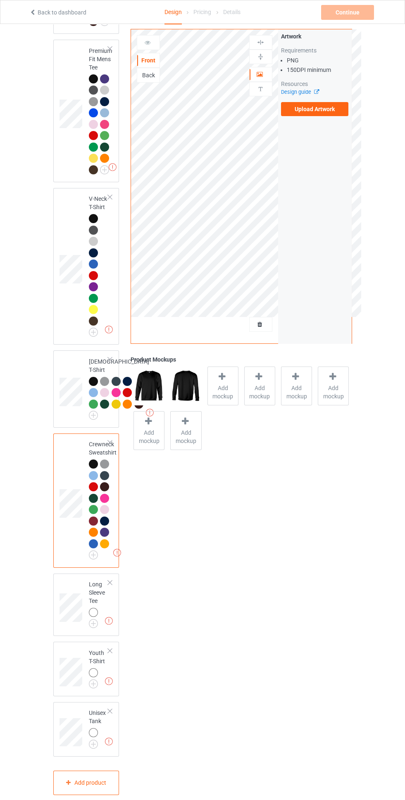
scroll to position [534, 0]
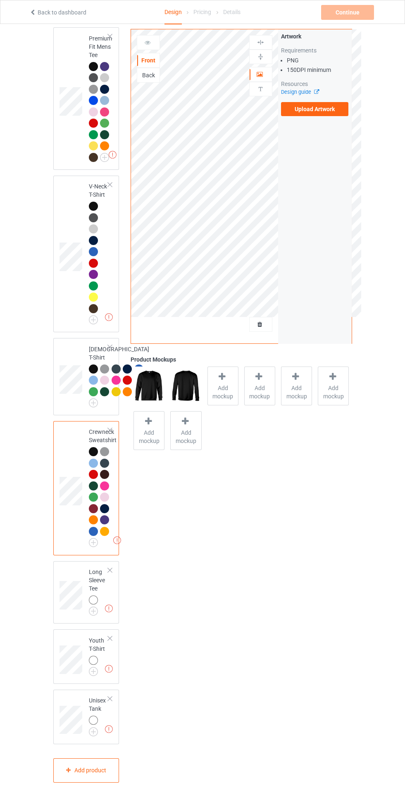
click at [0, 0] on img at bounding box center [0, 0] width 0 height 0
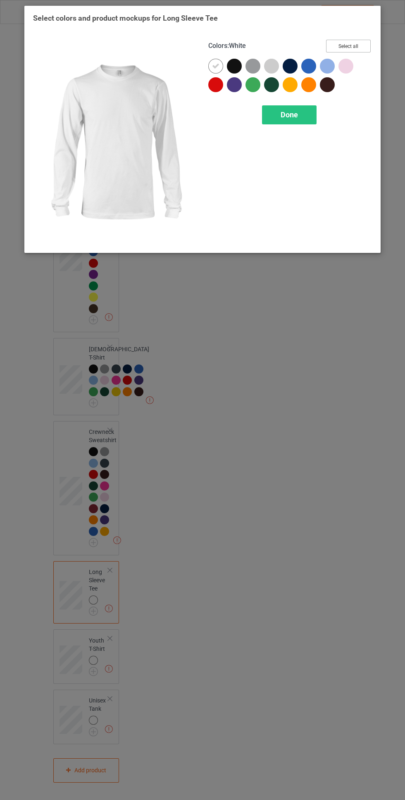
click at [364, 41] on button "Select all" at bounding box center [348, 46] width 45 height 13
click at [214, 63] on icon at bounding box center [215, 65] width 7 height 7
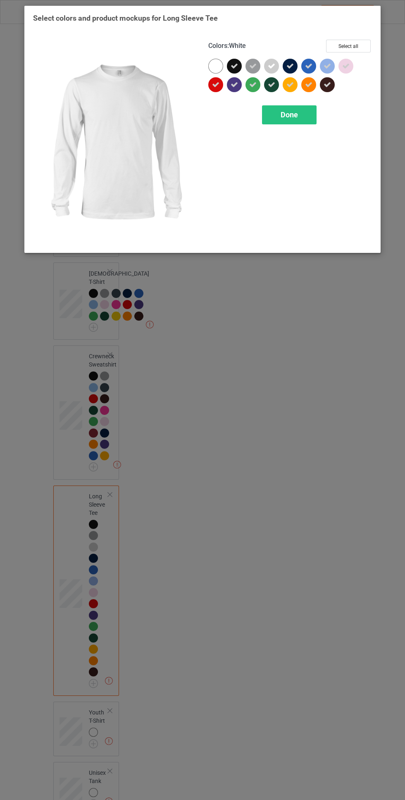
click at [277, 116] on div "Done" at bounding box center [289, 114] width 55 height 19
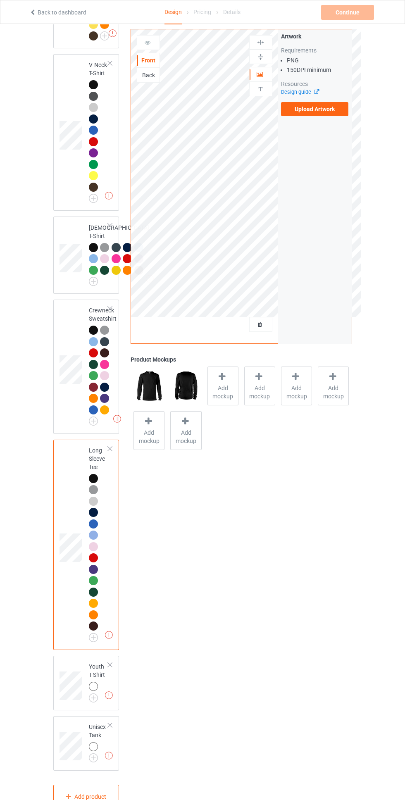
scroll to position [682, 0]
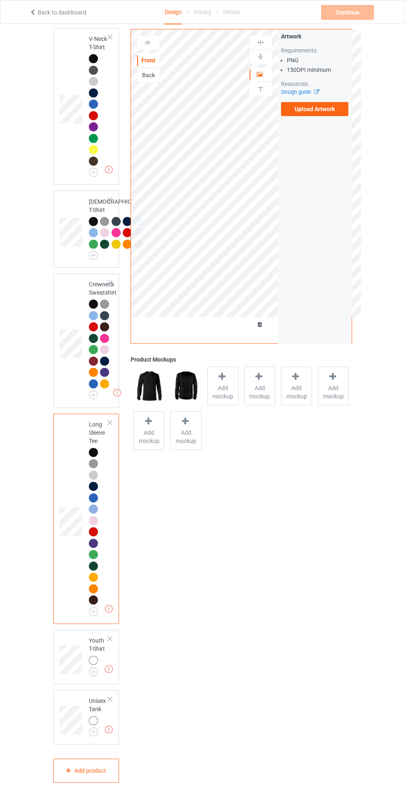
click at [0, 0] on img at bounding box center [0, 0] width 0 height 0
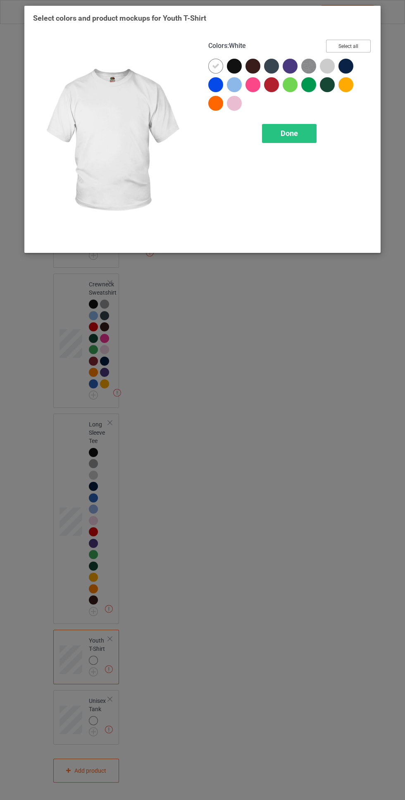
click at [359, 44] on button "Select all" at bounding box center [348, 46] width 45 height 13
click at [217, 64] on icon at bounding box center [215, 65] width 7 height 7
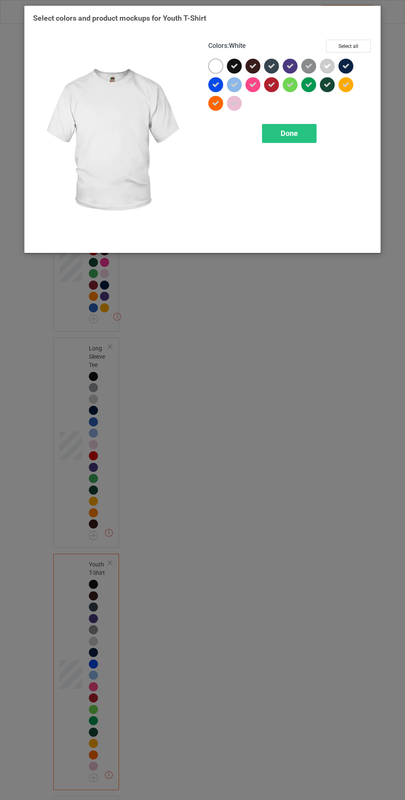
click at [279, 134] on div "Done" at bounding box center [289, 133] width 55 height 19
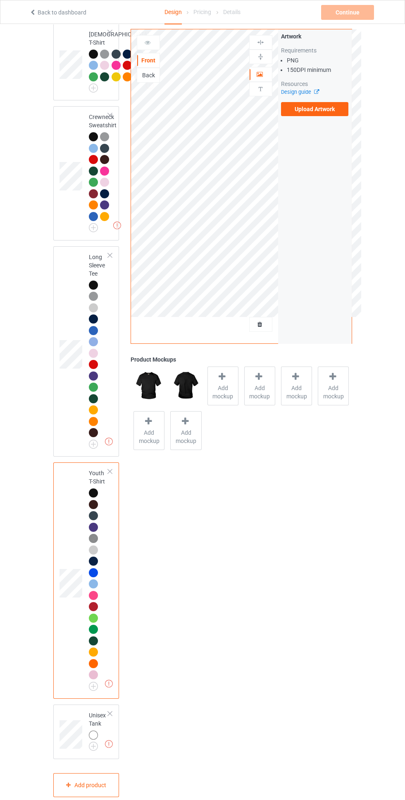
scroll to position [864, 0]
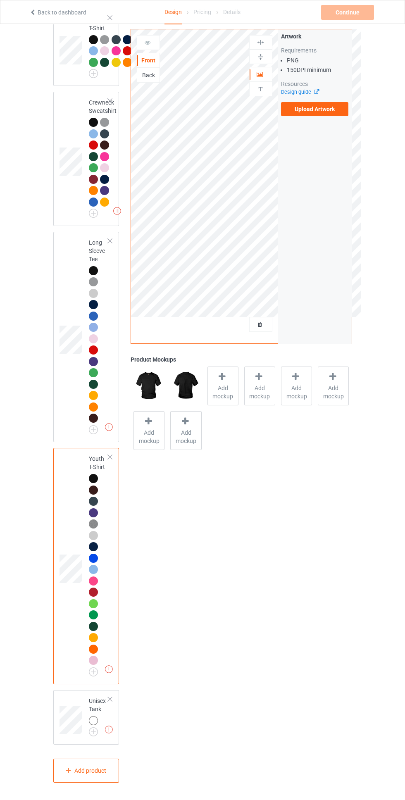
click at [0, 0] on img at bounding box center [0, 0] width 0 height 0
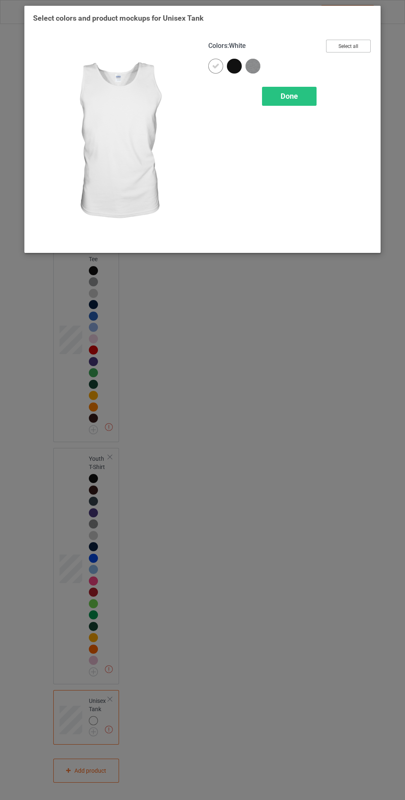
click at [357, 44] on button "Select all" at bounding box center [348, 46] width 45 height 13
click at [216, 66] on icon at bounding box center [215, 65] width 7 height 7
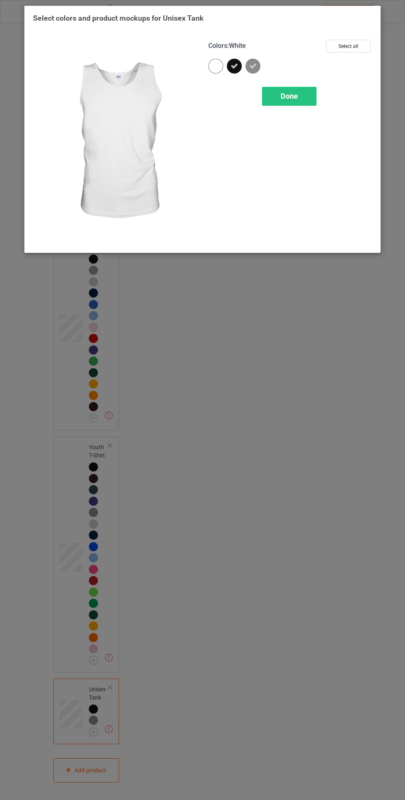
click at [281, 89] on div "Done" at bounding box center [289, 96] width 55 height 19
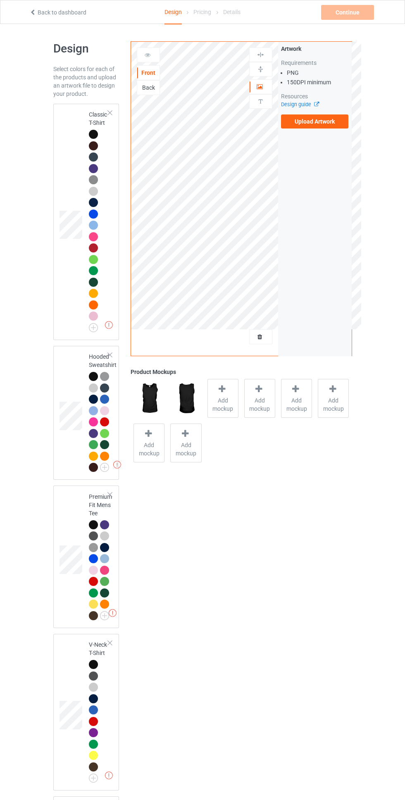
click at [98, 141] on div at bounding box center [95, 147] width 12 height 12
click at [100, 143] on div at bounding box center [95, 147] width 12 height 12
click at [94, 136] on div at bounding box center [93, 134] width 9 height 9
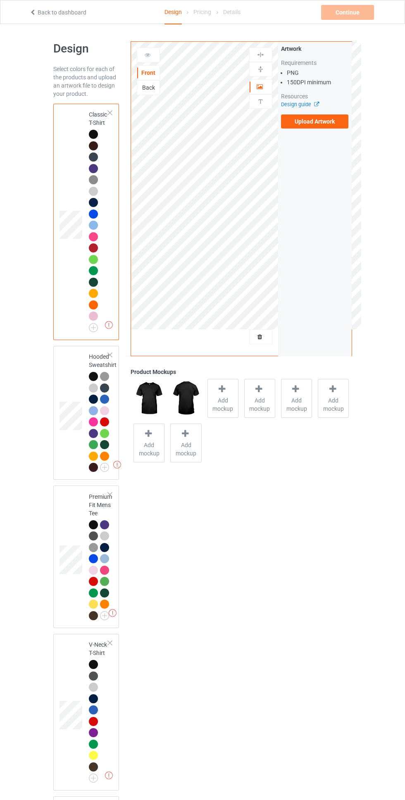
click at [328, 124] on label "Upload Artwork" at bounding box center [315, 121] width 68 height 14
click at [0, 0] on input "Upload Artwork" at bounding box center [0, 0] width 0 height 0
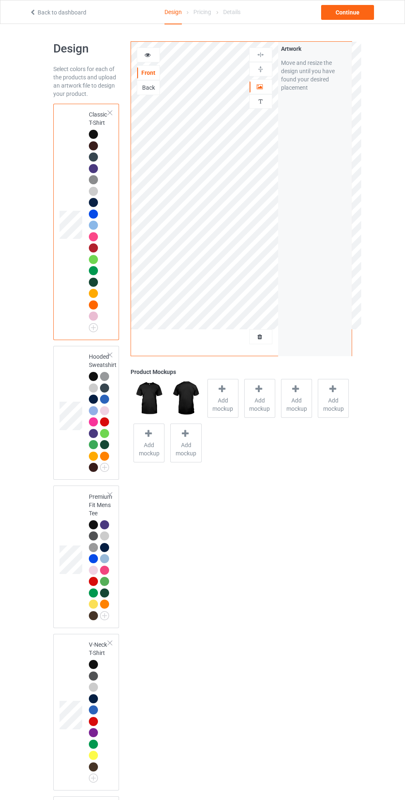
click at [147, 52] on icon at bounding box center [147, 54] width 7 height 6
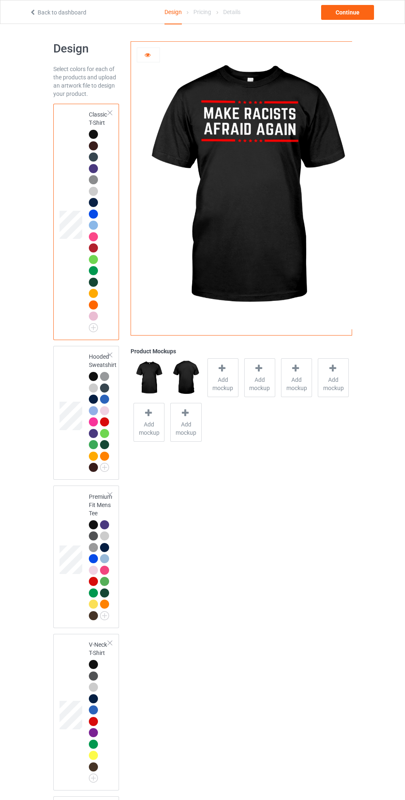
click at [147, 52] on icon at bounding box center [147, 54] width 7 height 6
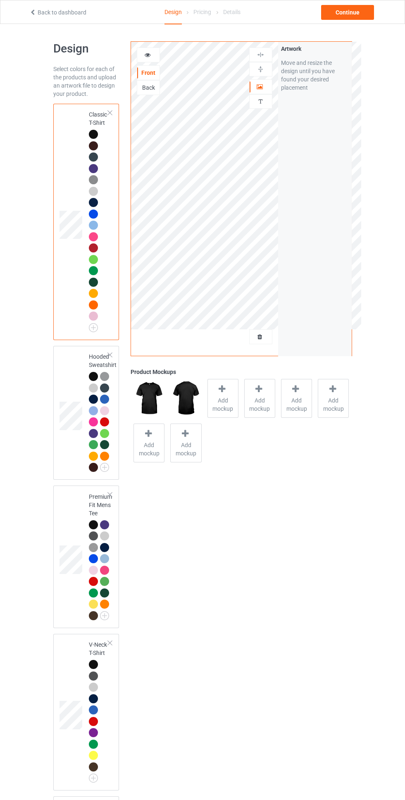
click at [221, 400] on span "Add mockup" at bounding box center [223, 404] width 30 height 17
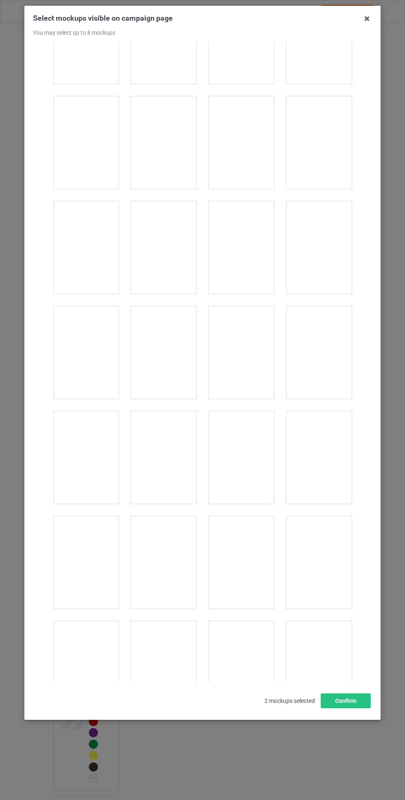
scroll to position [6567, 0]
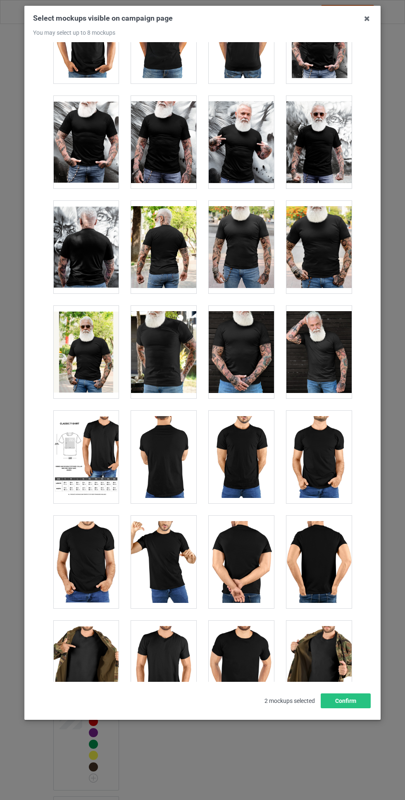
click at [173, 450] on div at bounding box center [163, 457] width 65 height 93
click at [174, 461] on div at bounding box center [163, 457] width 65 height 93
click at [321, 454] on div at bounding box center [318, 457] width 65 height 93
click at [181, 463] on div at bounding box center [163, 457] width 65 height 93
click at [349, 708] on button "Confirm" at bounding box center [346, 701] width 50 height 15
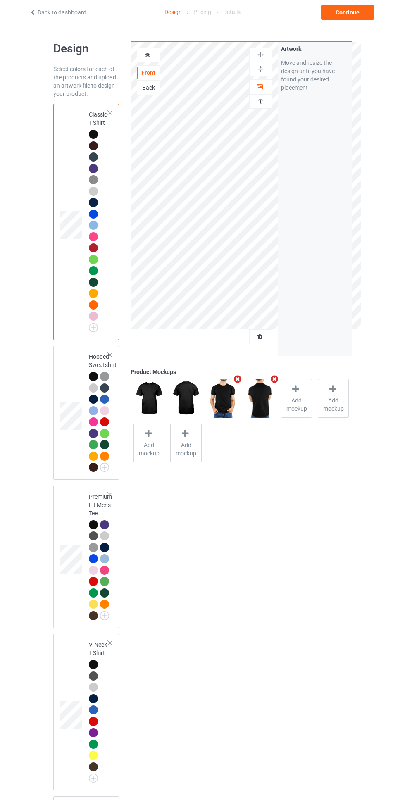
click at [98, 375] on div at bounding box center [95, 378] width 12 height 12
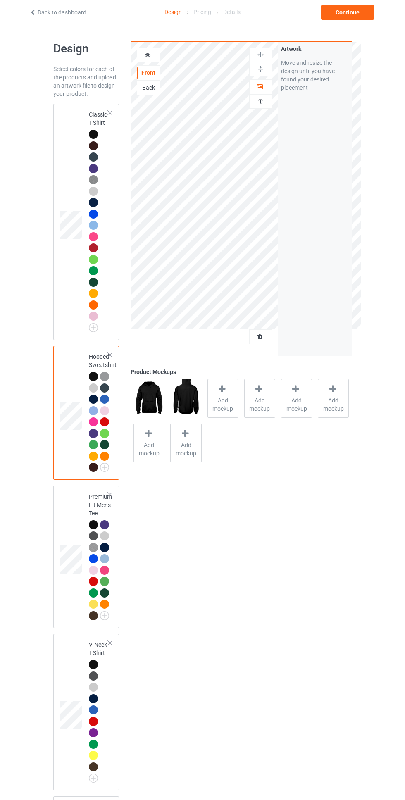
click at [225, 403] on span "Add mockup" at bounding box center [223, 404] width 30 height 17
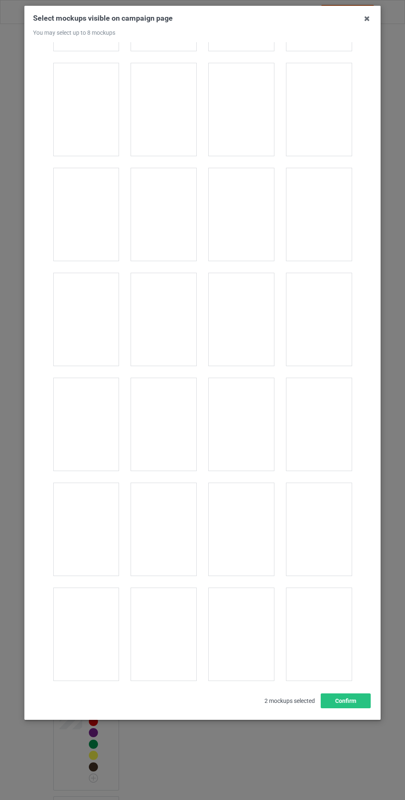
scroll to position [4188, 0]
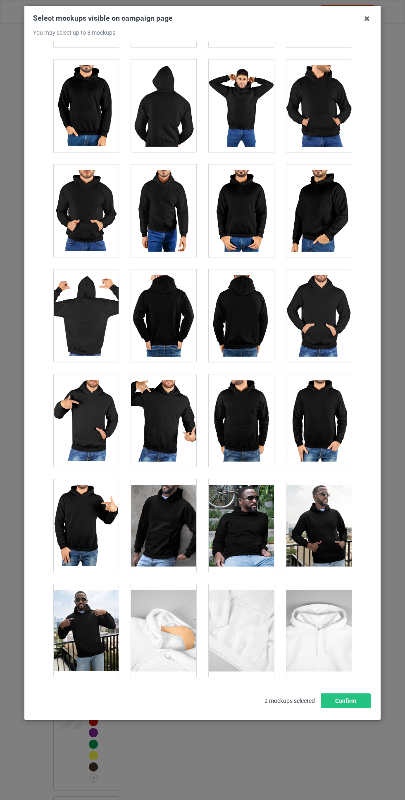
click at [251, 424] on div at bounding box center [241, 420] width 65 height 93
click at [254, 317] on div at bounding box center [241, 315] width 65 height 93
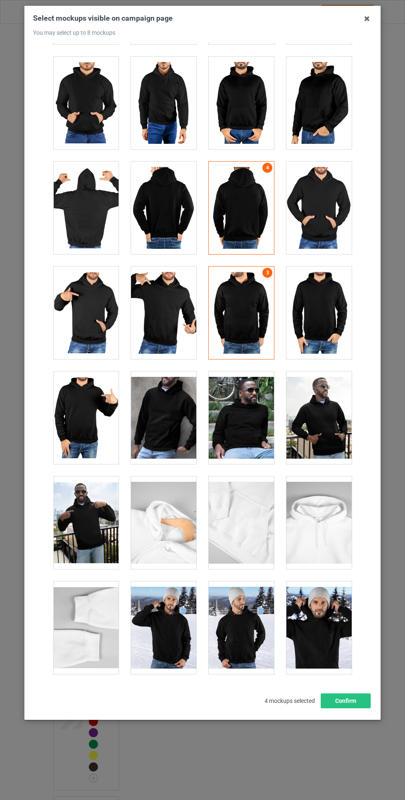
scroll to position [4297, 0]
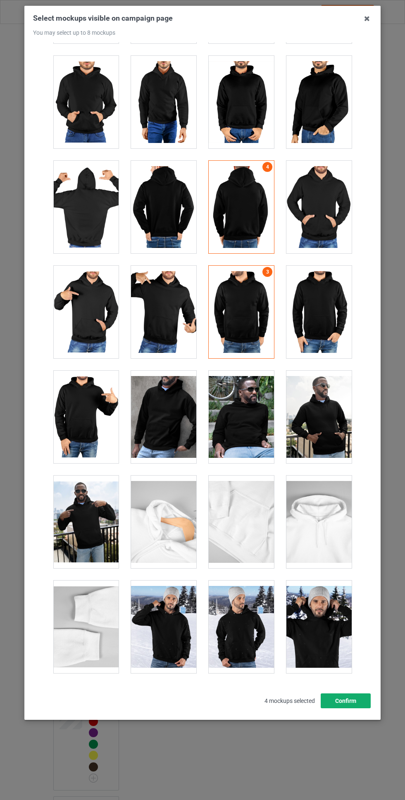
click at [354, 708] on button "Confirm" at bounding box center [346, 701] width 50 height 15
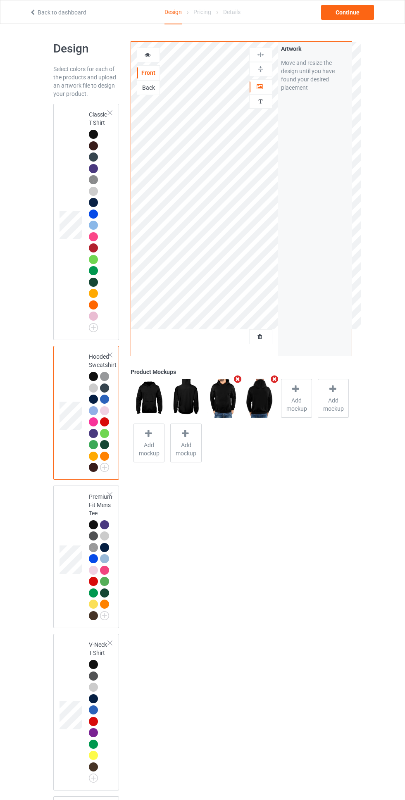
click at [101, 527] on div at bounding box center [104, 524] width 9 height 9
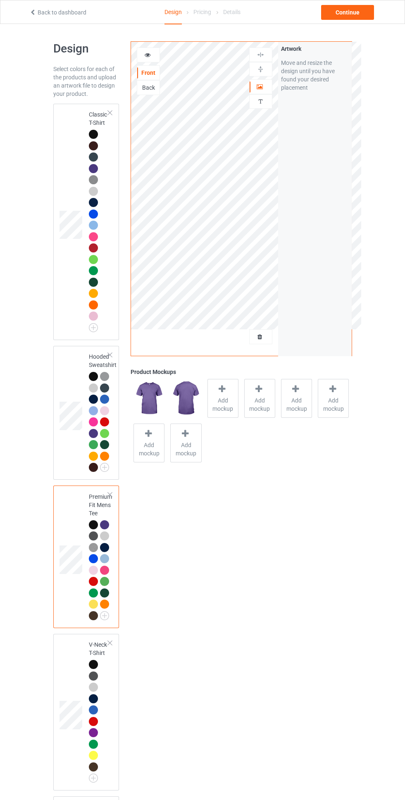
click at [101, 527] on div at bounding box center [104, 524] width 9 height 9
click at [99, 526] on div at bounding box center [95, 526] width 12 height 12
click at [221, 404] on span "Add mockup" at bounding box center [223, 404] width 30 height 17
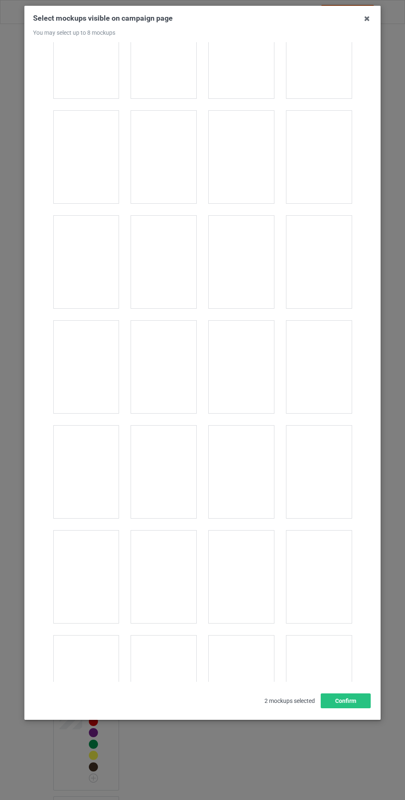
scroll to position [1721, 0]
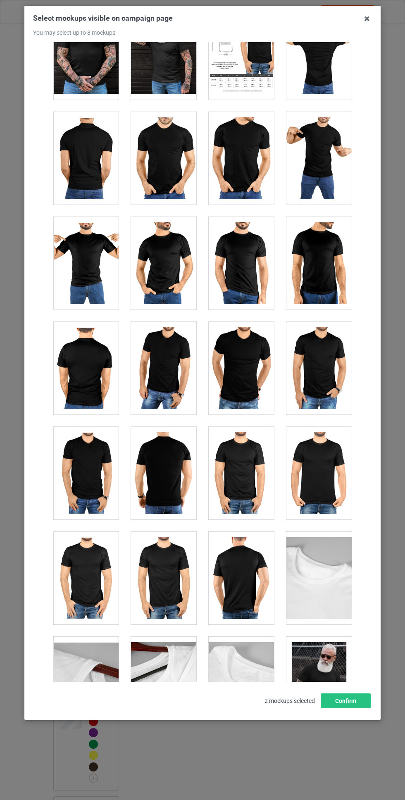
click at [170, 155] on div at bounding box center [163, 158] width 65 height 93
click at [114, 159] on div at bounding box center [85, 158] width 65 height 93
click at [348, 725] on div at bounding box center [318, 683] width 65 height 93
click at [332, 687] on div at bounding box center [318, 683] width 65 height 93
click at [360, 708] on button "Confirm" at bounding box center [346, 701] width 50 height 15
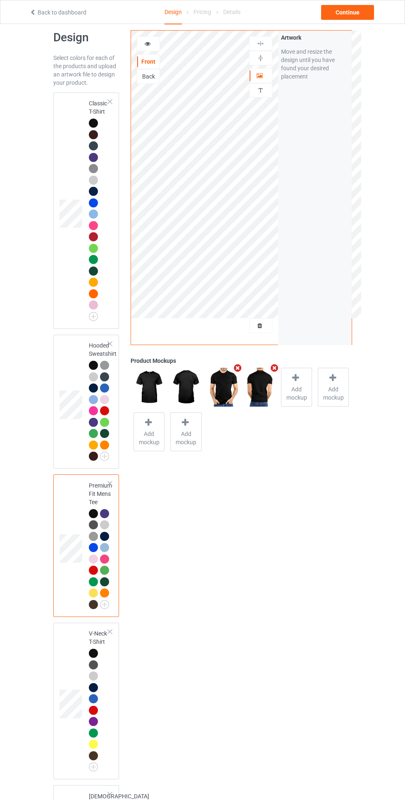
scroll to position [13, 0]
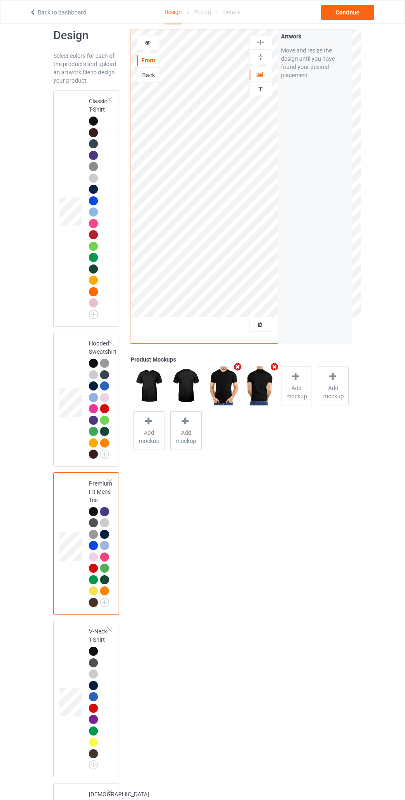
click at [95, 654] on div at bounding box center [93, 651] width 9 height 9
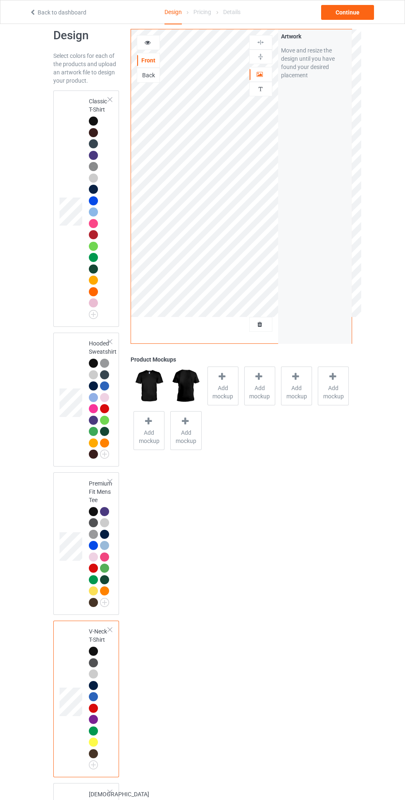
click at [219, 396] on span "Add mockup" at bounding box center [223, 392] width 30 height 17
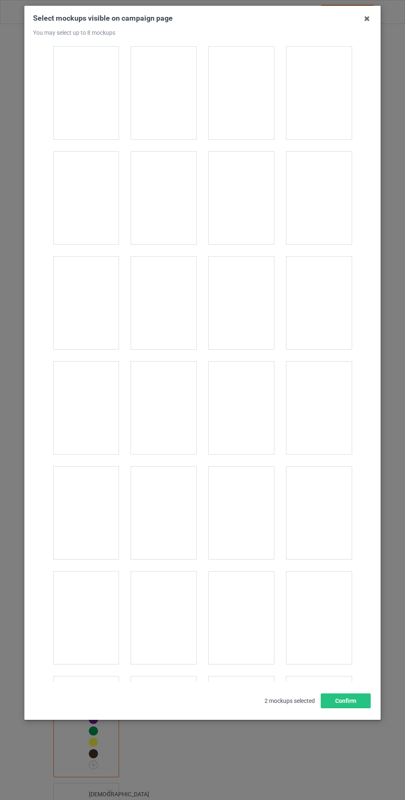
scroll to position [318, 0]
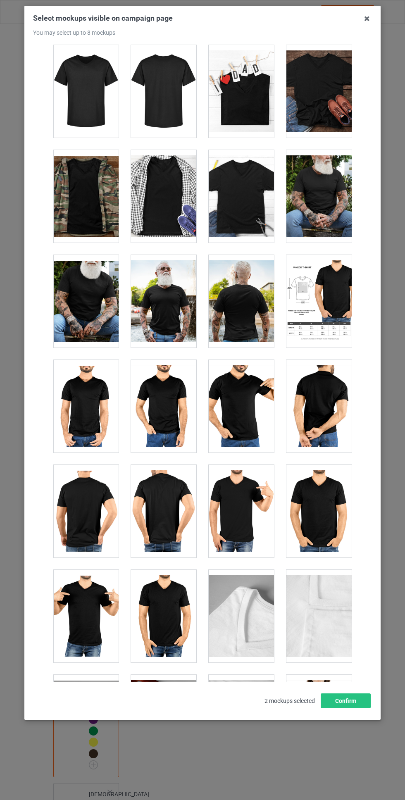
click at [324, 493] on div at bounding box center [318, 511] width 65 height 93
click at [95, 513] on div at bounding box center [85, 511] width 65 height 93
click at [347, 708] on button "Confirm" at bounding box center [346, 701] width 50 height 15
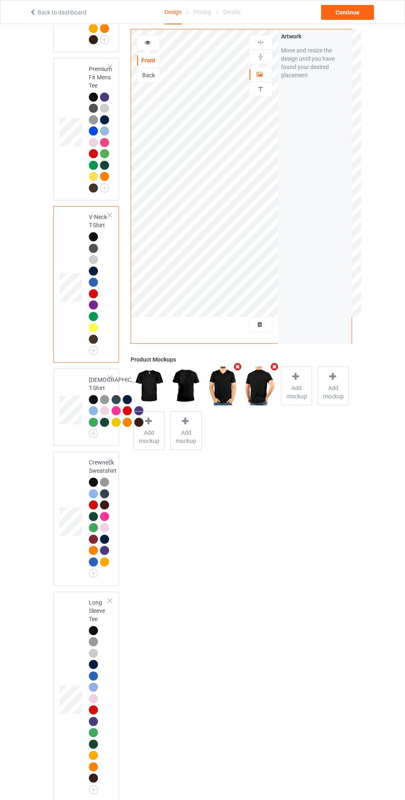
scroll to position [431, 0]
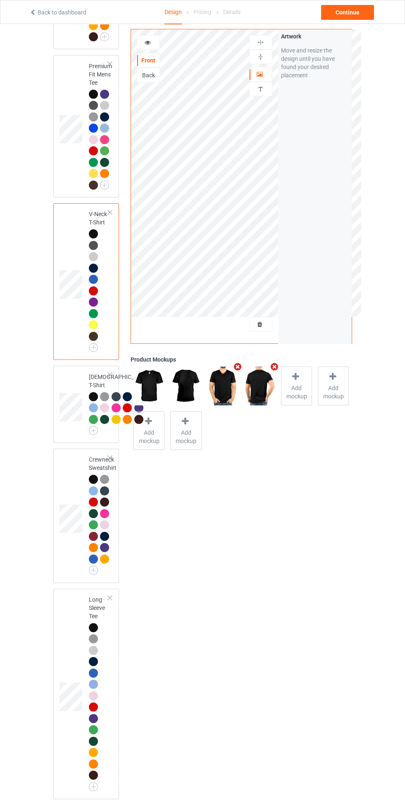
click at [93, 399] on div at bounding box center [93, 396] width 9 height 9
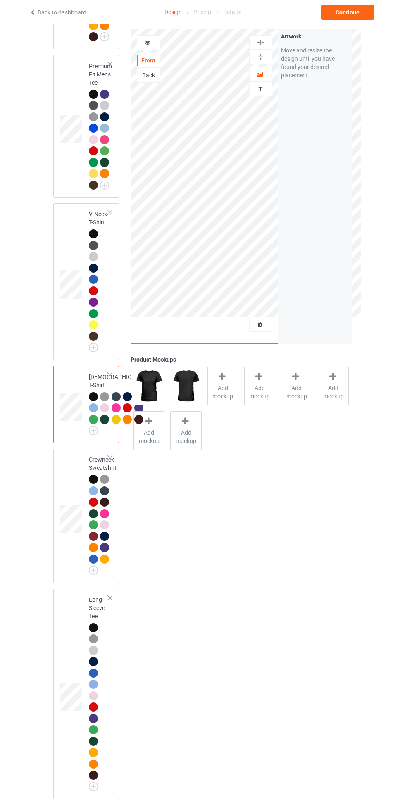
click at [231, 389] on span "Add mockup" at bounding box center [223, 392] width 30 height 17
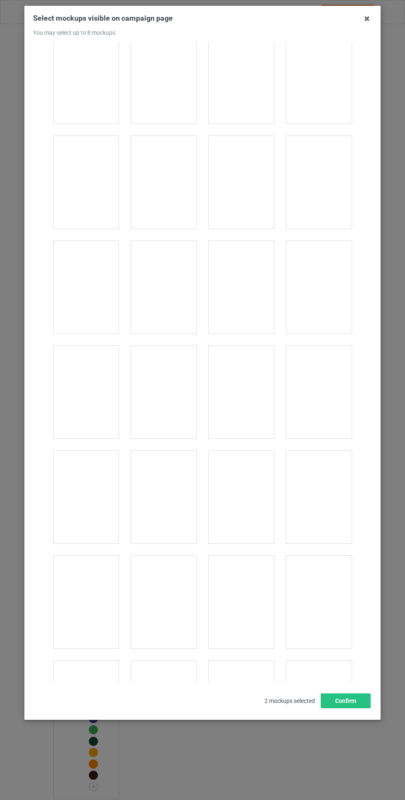
scroll to position [836, 0]
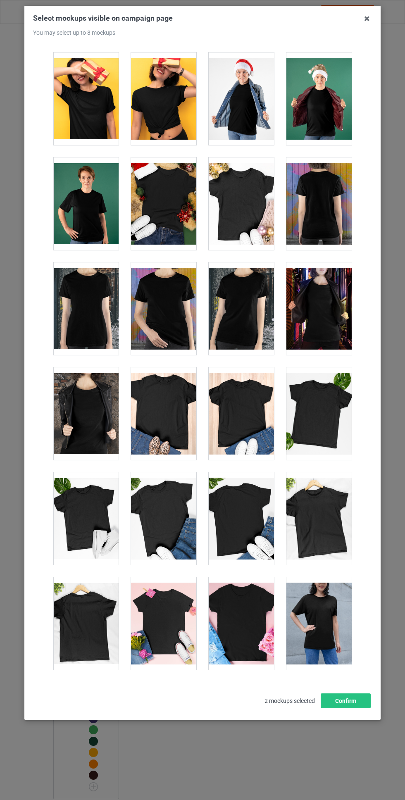
click at [101, 320] on div at bounding box center [85, 308] width 65 height 93
click at [332, 216] on div at bounding box center [318, 203] width 65 height 93
click at [351, 708] on button "Confirm" at bounding box center [346, 701] width 50 height 15
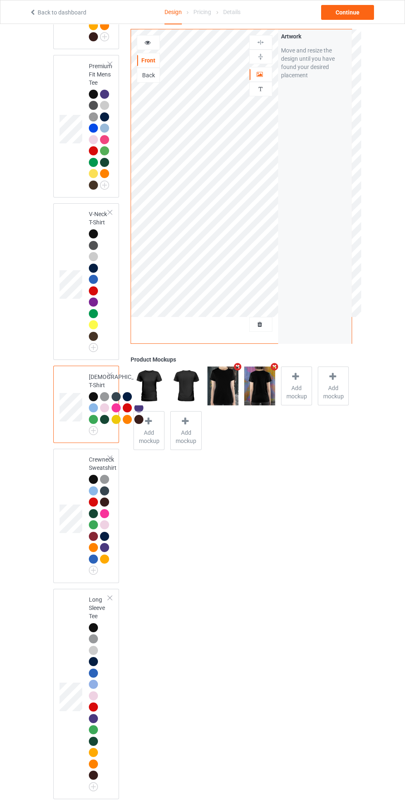
click at [97, 484] on div at bounding box center [93, 479] width 9 height 9
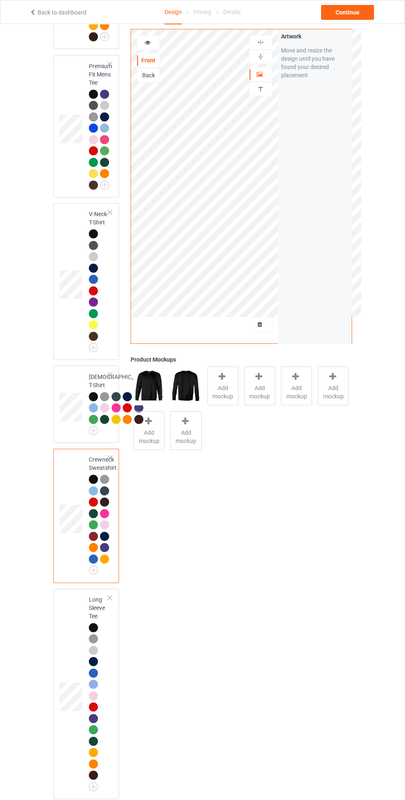
click at [232, 390] on span "Add mockup" at bounding box center [223, 392] width 30 height 17
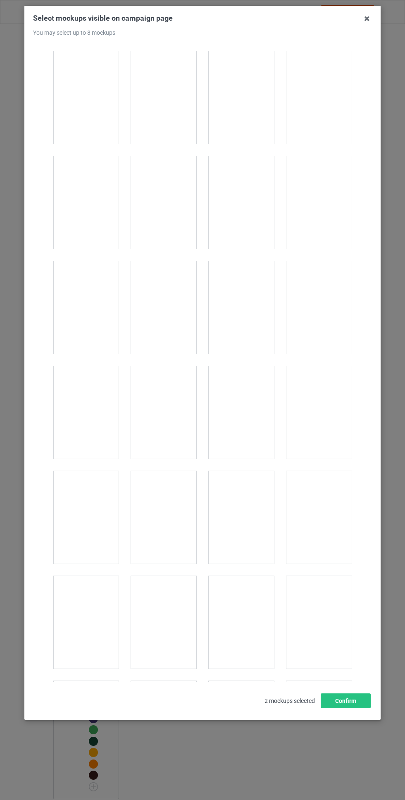
scroll to position [2633, 0]
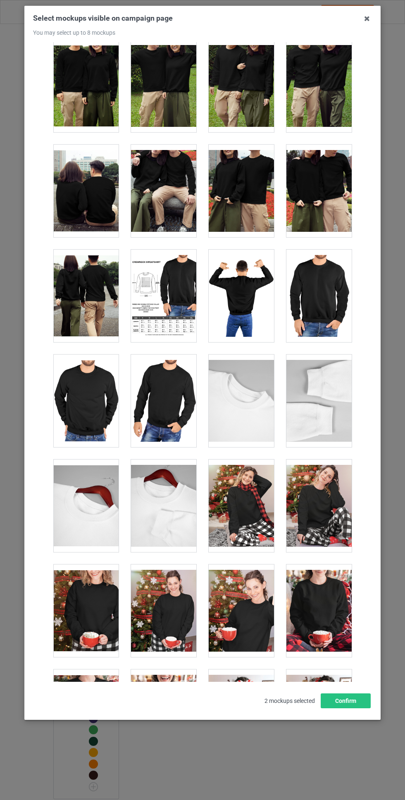
click at [329, 283] on div at bounding box center [318, 296] width 65 height 93
click at [95, 382] on div at bounding box center [85, 401] width 65 height 93
click at [252, 293] on div at bounding box center [241, 296] width 65 height 93
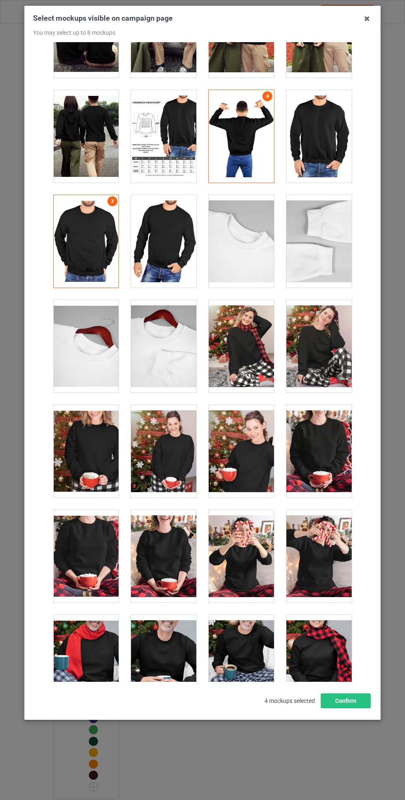
scroll to position [2795, 0]
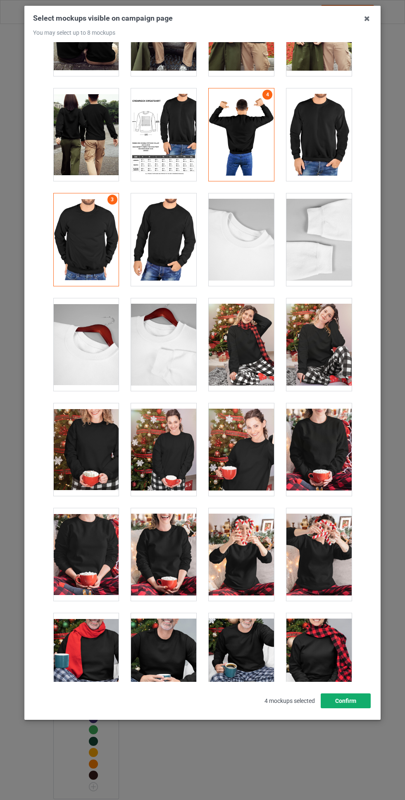
click at [351, 708] on button "Confirm" at bounding box center [346, 701] width 50 height 15
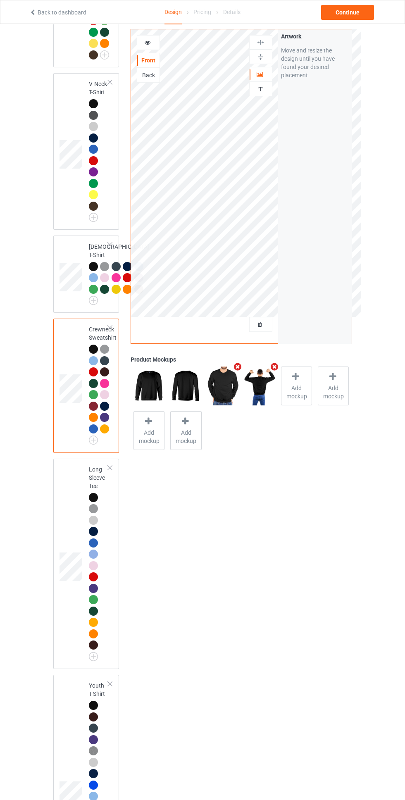
scroll to position [565, 0]
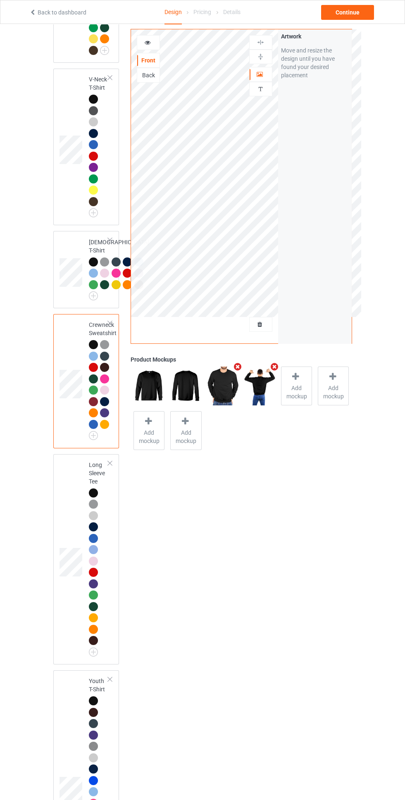
click at [98, 500] on div at bounding box center [95, 495] width 12 height 12
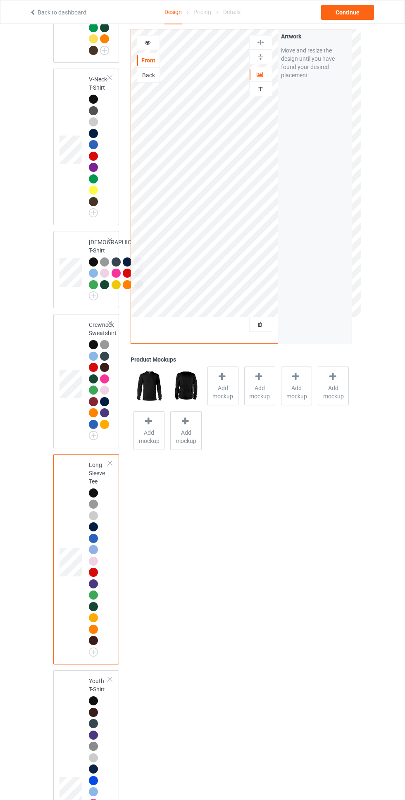
click at [223, 388] on span "Add mockup" at bounding box center [223, 392] width 30 height 17
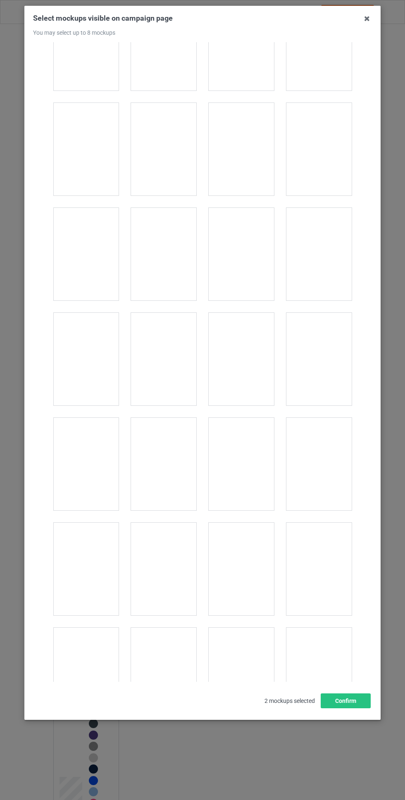
scroll to position [1527, 0]
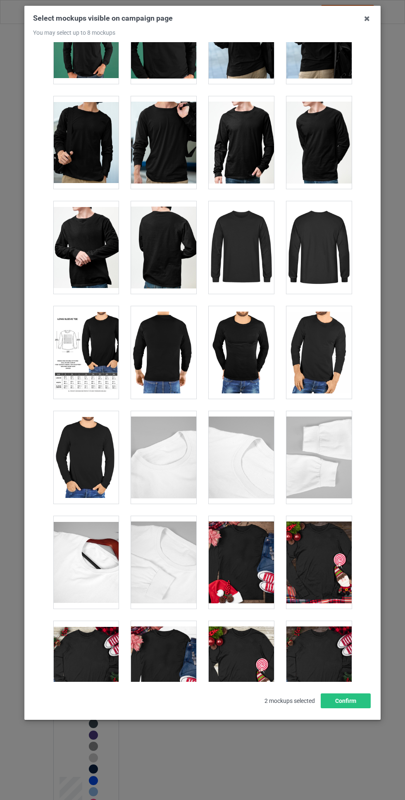
click at [100, 446] on div at bounding box center [85, 457] width 65 height 93
click at [179, 352] on div at bounding box center [163, 352] width 65 height 93
click at [348, 708] on button "Confirm" at bounding box center [346, 701] width 50 height 15
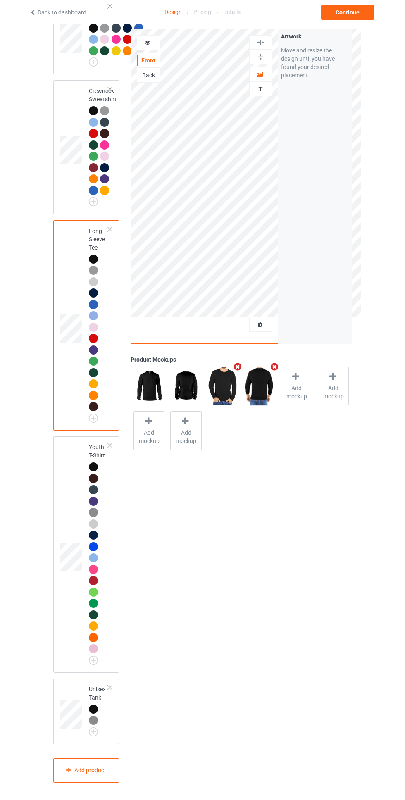
scroll to position [859, 0]
click at [98, 472] on div at bounding box center [93, 467] width 9 height 9
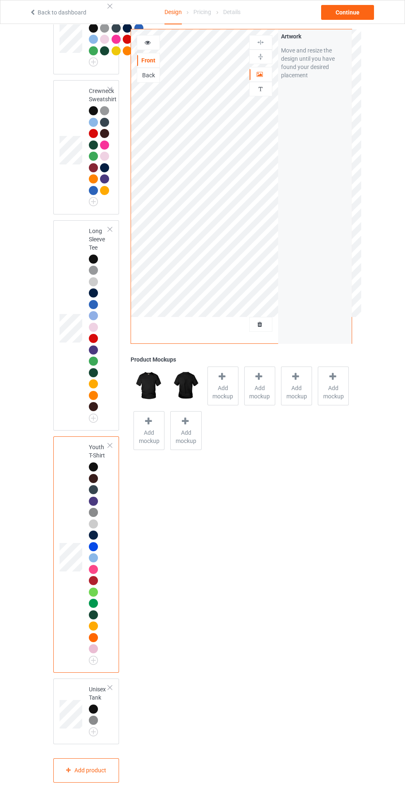
click at [231, 394] on span "Add mockup" at bounding box center [223, 392] width 30 height 17
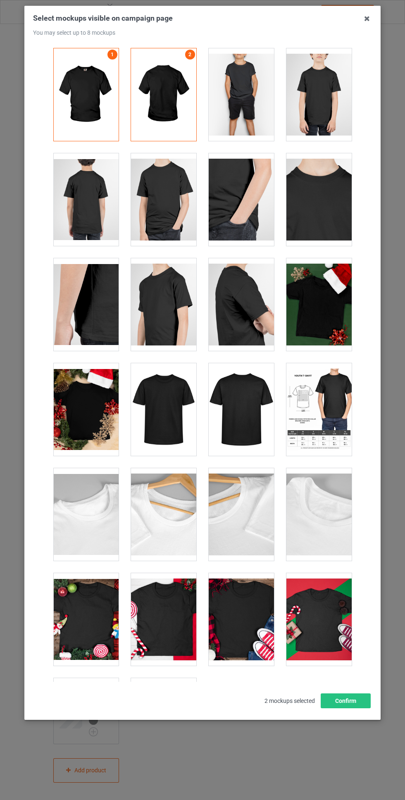
click at [167, 214] on div at bounding box center [163, 199] width 65 height 93
click at [94, 205] on div at bounding box center [85, 199] width 65 height 93
click at [350, 708] on button "Confirm" at bounding box center [346, 701] width 50 height 15
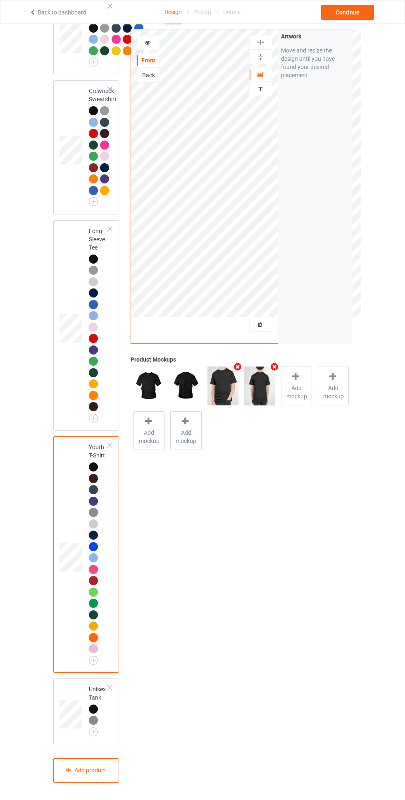
scroll to position [875, 0]
click at [98, 714] on div at bounding box center [93, 709] width 9 height 9
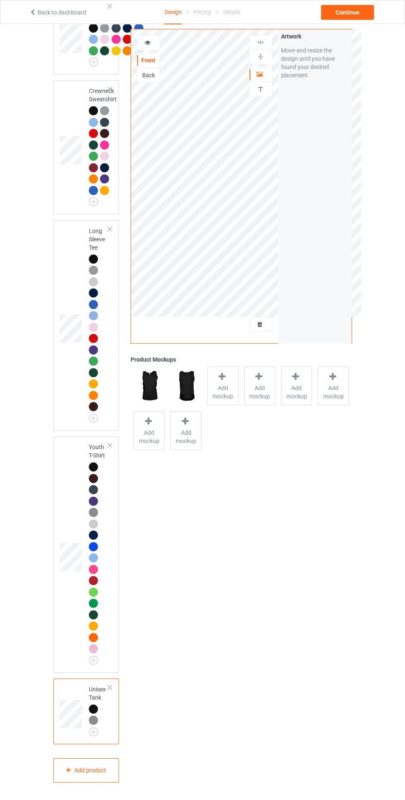
click at [224, 391] on span "Add mockup" at bounding box center [223, 392] width 30 height 17
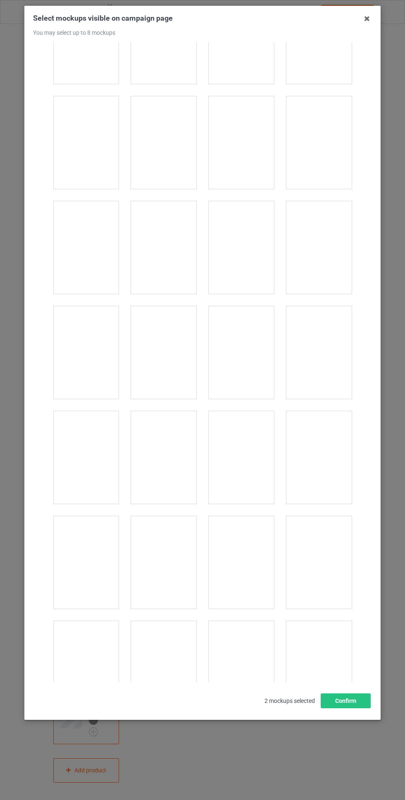
scroll to position [792, 0]
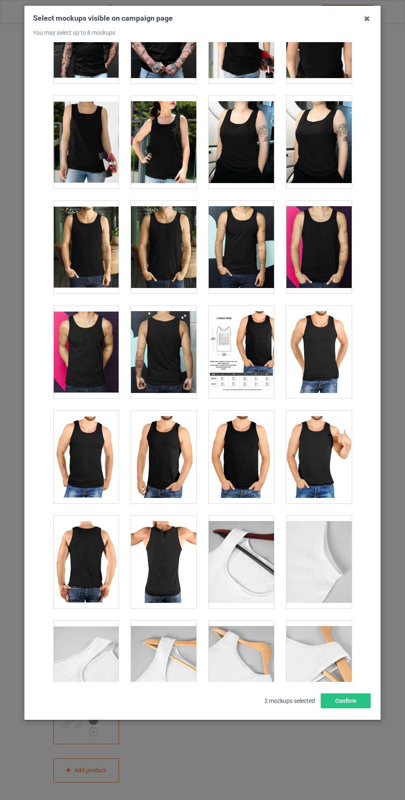
click at [247, 458] on div at bounding box center [241, 457] width 65 height 93
click at [96, 551] on div at bounding box center [85, 562] width 65 height 93
click at [342, 708] on button "Confirm" at bounding box center [346, 701] width 50 height 15
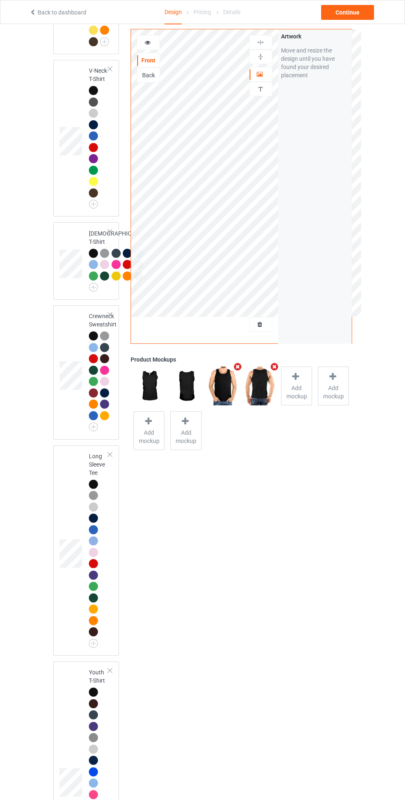
scroll to position [0, 0]
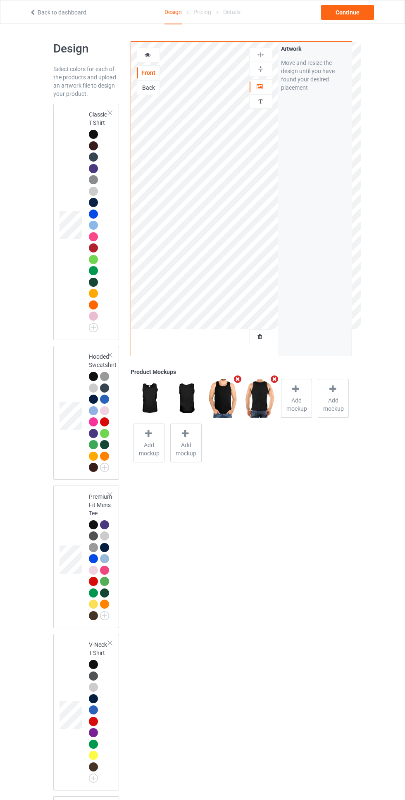
click at [96, 136] on div at bounding box center [93, 134] width 9 height 9
click at [100, 379] on div at bounding box center [106, 378] width 12 height 12
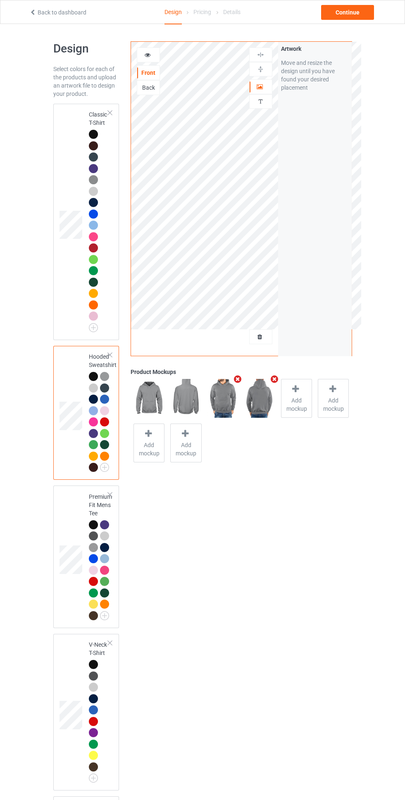
click at [100, 379] on div at bounding box center [106, 378] width 12 height 12
click at [100, 136] on div at bounding box center [95, 136] width 12 height 12
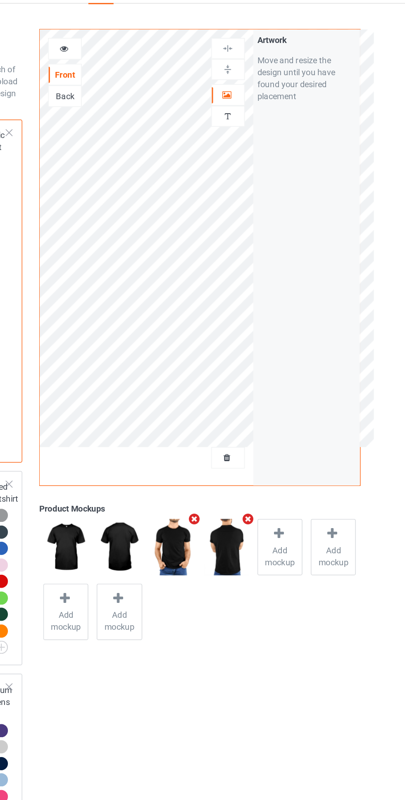
click at [262, 86] on icon at bounding box center [260, 86] width 7 height 6
click at [266, 54] on div at bounding box center [261, 55] width 22 height 8
click at [266, 49] on div at bounding box center [260, 55] width 23 height 14
click at [153, 52] on div at bounding box center [148, 55] width 22 height 8
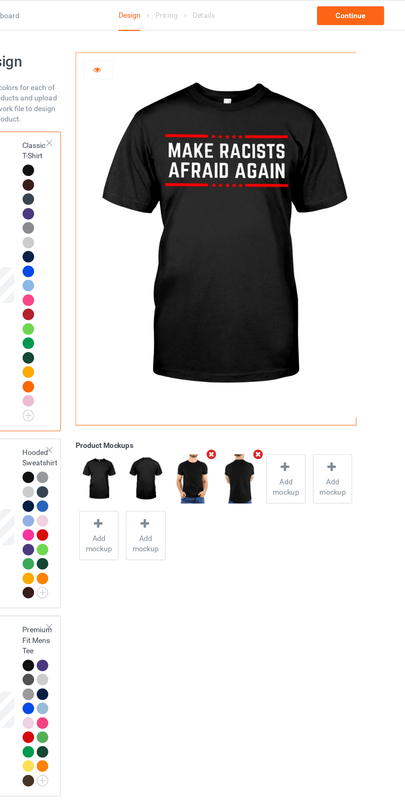
click at [148, 54] on icon at bounding box center [147, 54] width 7 height 6
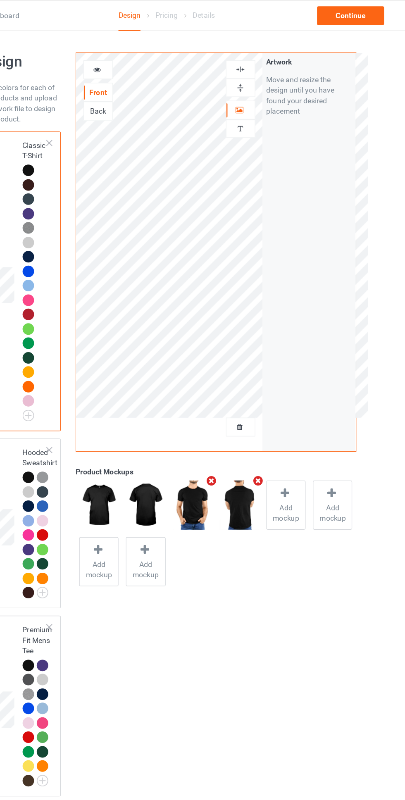
click at [262, 55] on img at bounding box center [261, 55] width 8 height 8
click at [265, 52] on div at bounding box center [261, 55] width 22 height 8
click at [353, 12] on div "Continue" at bounding box center [347, 12] width 53 height 15
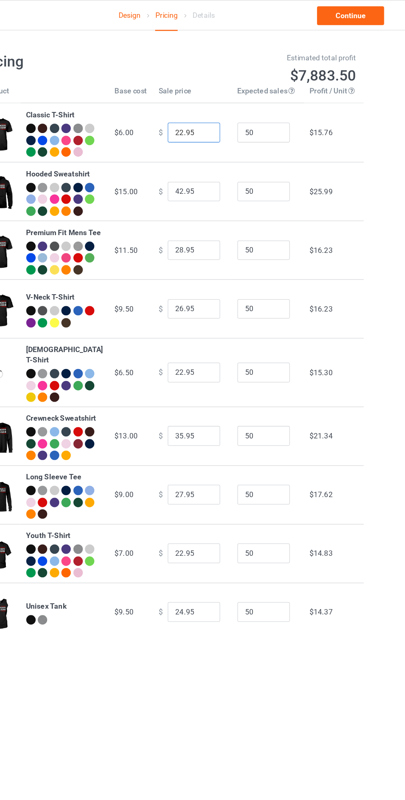
click at [211, 107] on input "22.95" at bounding box center [223, 105] width 41 height 16
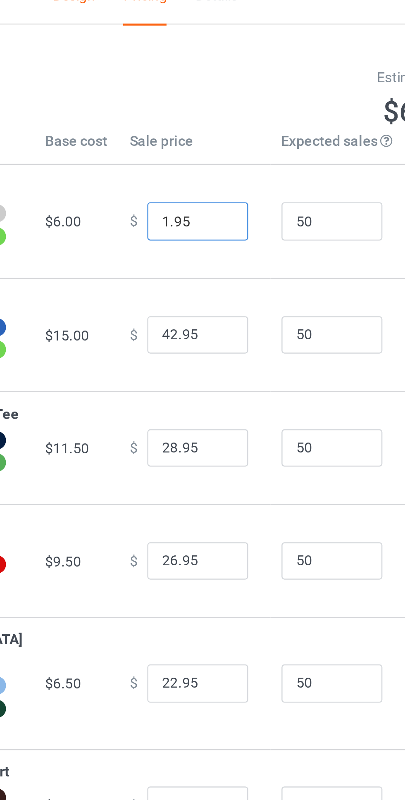
type input "19.95"
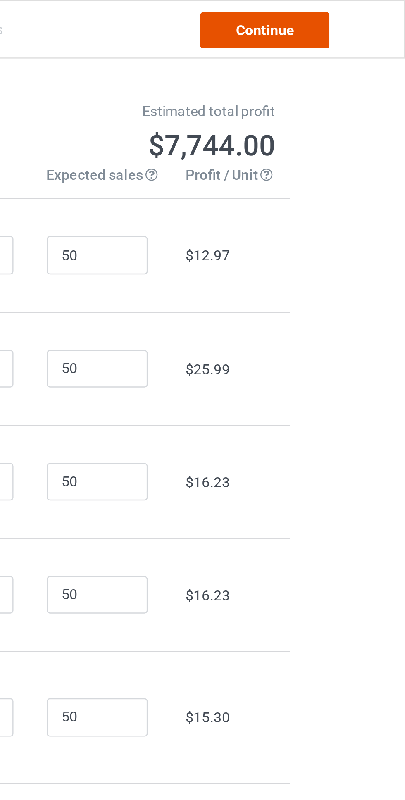
click at [355, 14] on link "Continue" at bounding box center [347, 12] width 53 height 15
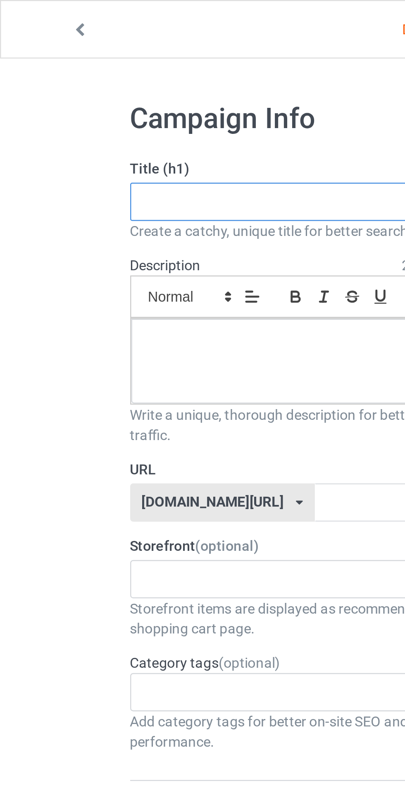
click at [115, 81] on input "text" at bounding box center [134, 83] width 163 height 16
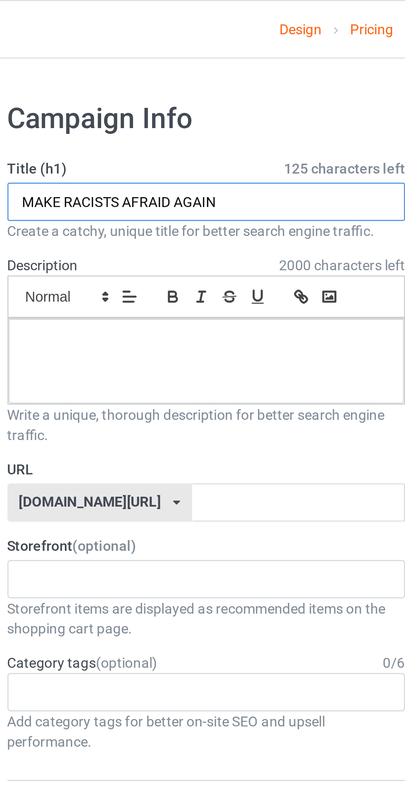
type input "MAKE RACISTS AFRAID AGAIN"
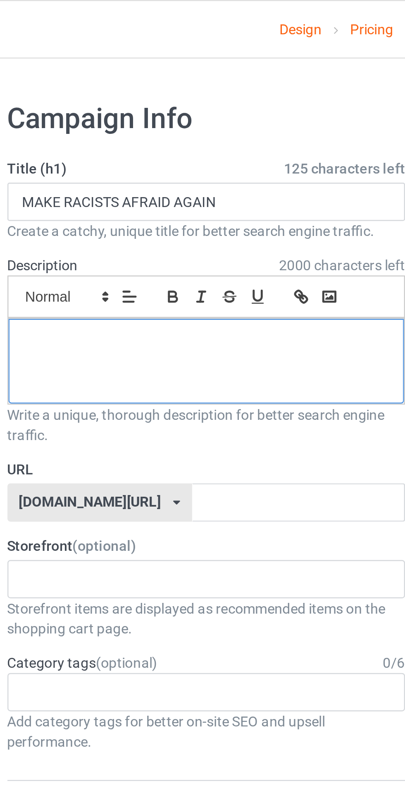
click at [146, 150] on div at bounding box center [135, 148] width 162 height 35
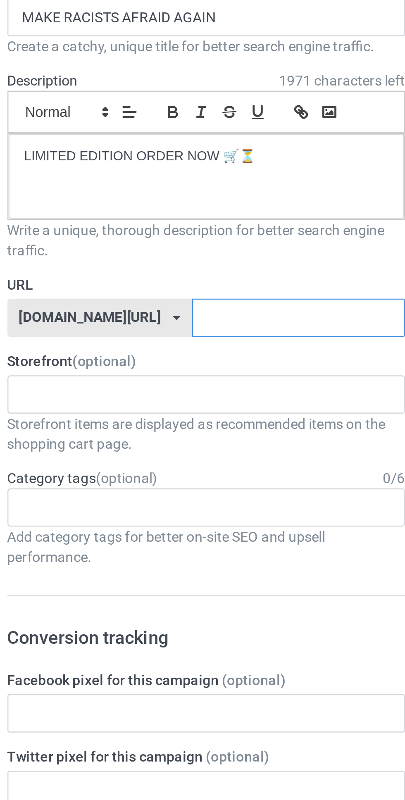
click at [154, 205] on input "text" at bounding box center [172, 206] width 87 height 16
type input "s"
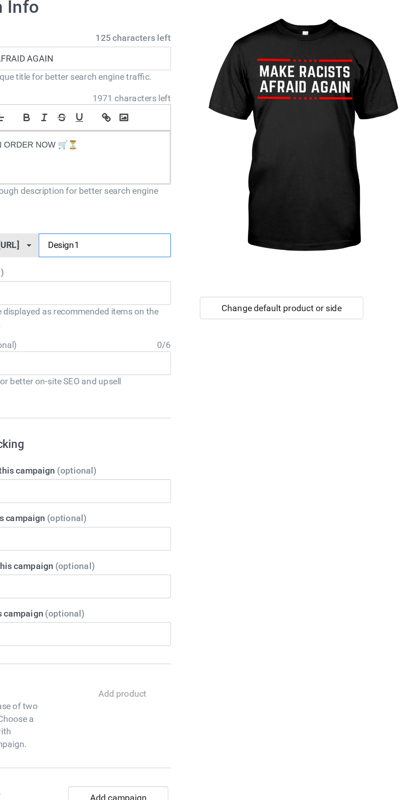
type input "Design1"
click at [317, 247] on div "Change default product or side" at bounding box center [289, 247] width 108 height 15
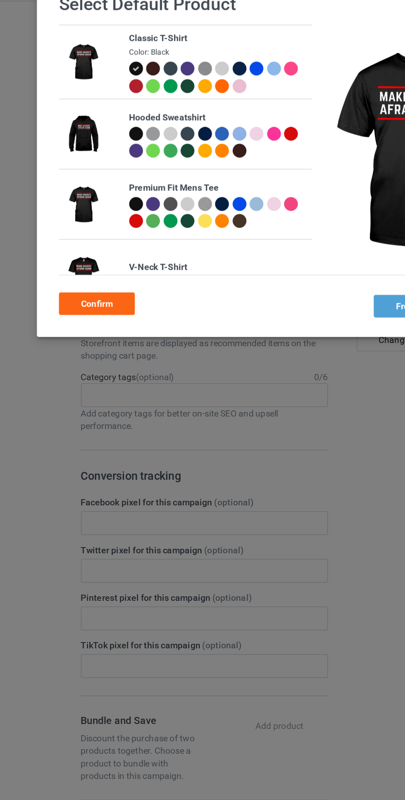
click at [75, 222] on div "Confirm" at bounding box center [64, 223] width 50 height 15
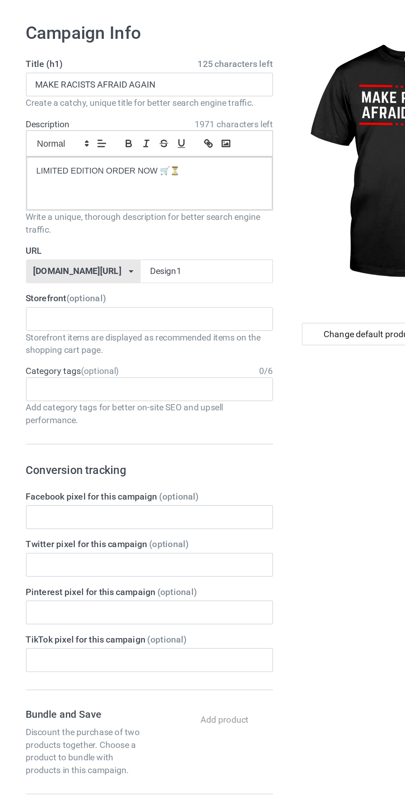
click at [177, 234] on div "No result found" at bounding box center [134, 237] width 163 height 16
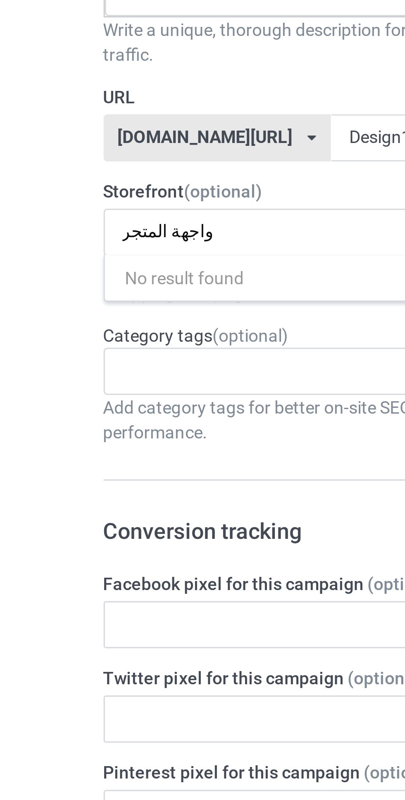
type input "واجهة المتجر"
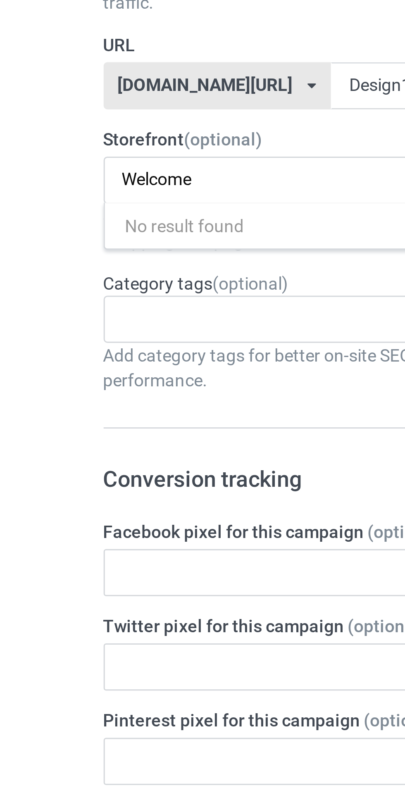
type input "Welcome"
type input "و"
type input "s"
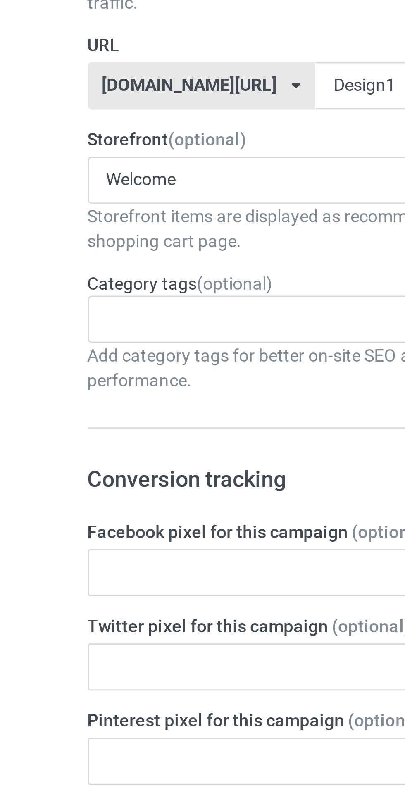
click at [122, 234] on div "Welcome No result found" at bounding box center [134, 237] width 163 height 16
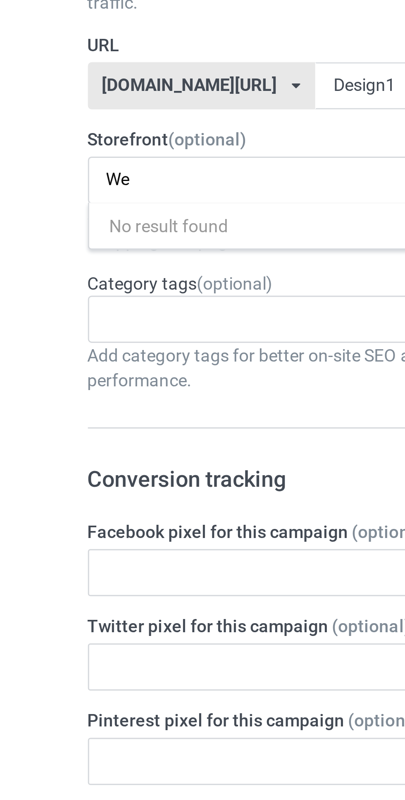
type input "W"
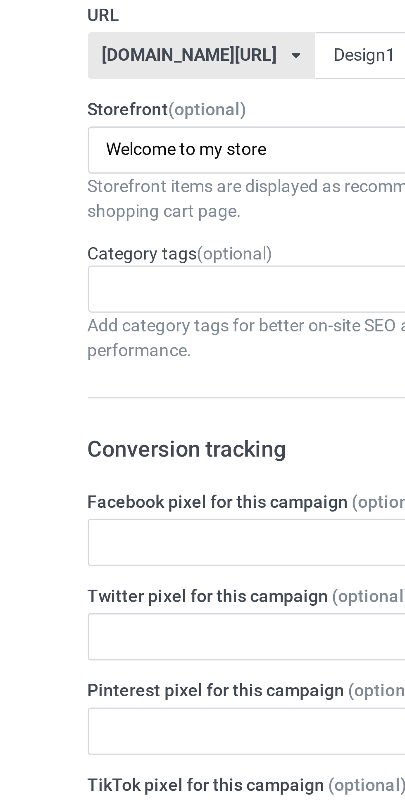
type input "Welcome to my store"
click at [129, 281] on div "Age > [DEMOGRAPHIC_DATA] > 1 Age > [DEMOGRAPHIC_DATA] Months > 1 Month Age > [D…" at bounding box center [134, 284] width 163 height 16
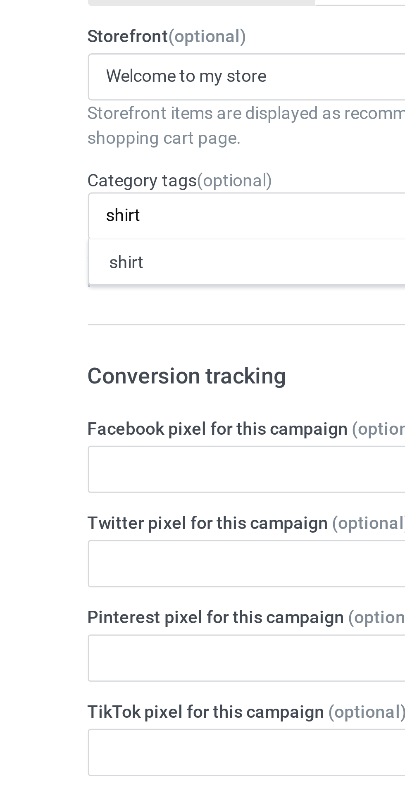
type input "shirt"
click at [117, 299] on div "shirt" at bounding box center [135, 298] width 162 height 15
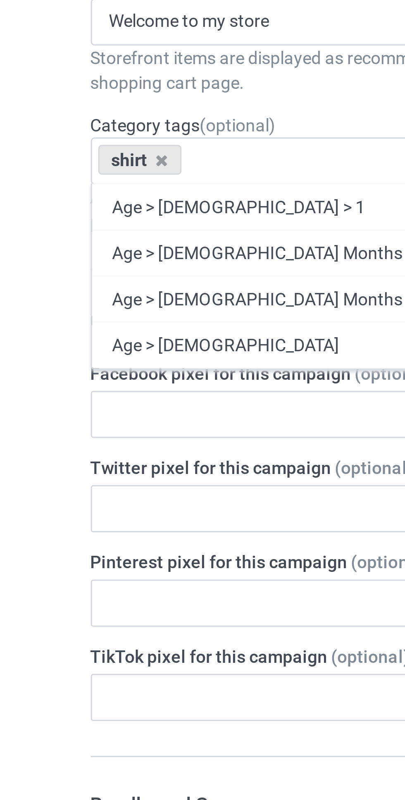
click at [113, 282] on div "shirt Age > [DEMOGRAPHIC_DATA] > 1 Age > [DEMOGRAPHIC_DATA] Months > 1 Month Ag…" at bounding box center [134, 284] width 163 height 16
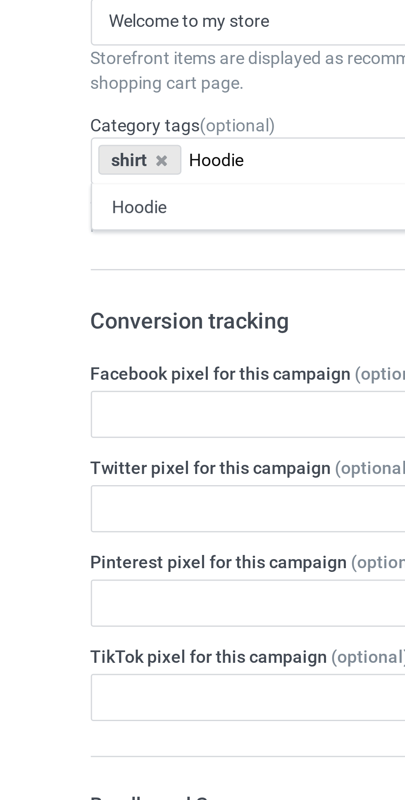
type input "Hoodie"
click at [112, 295] on div "Hoodie" at bounding box center [135, 298] width 162 height 15
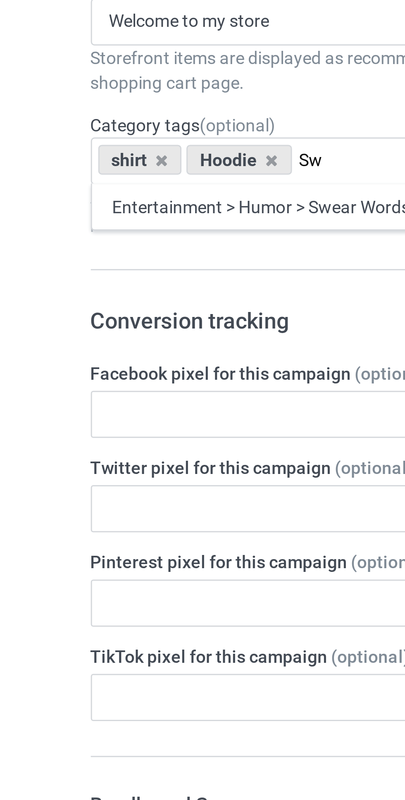
type input "S"
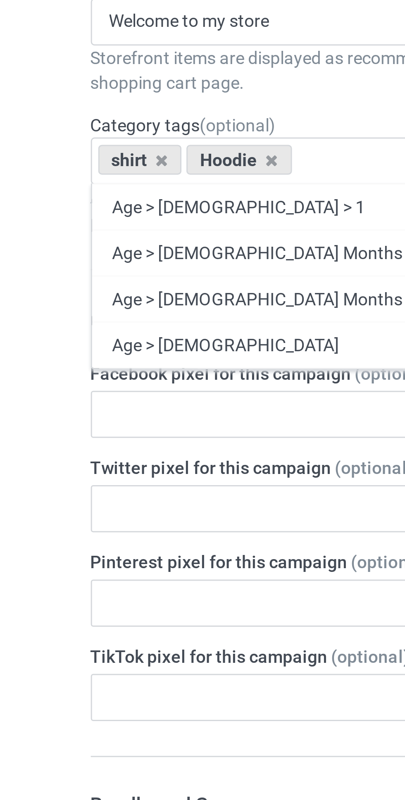
type input "S"
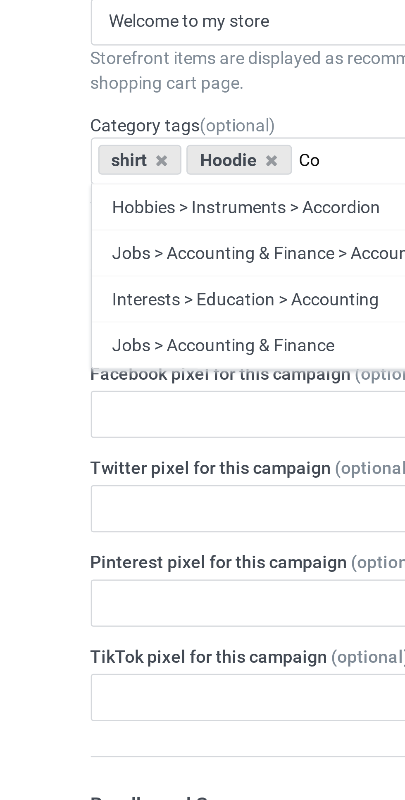
type input "C"
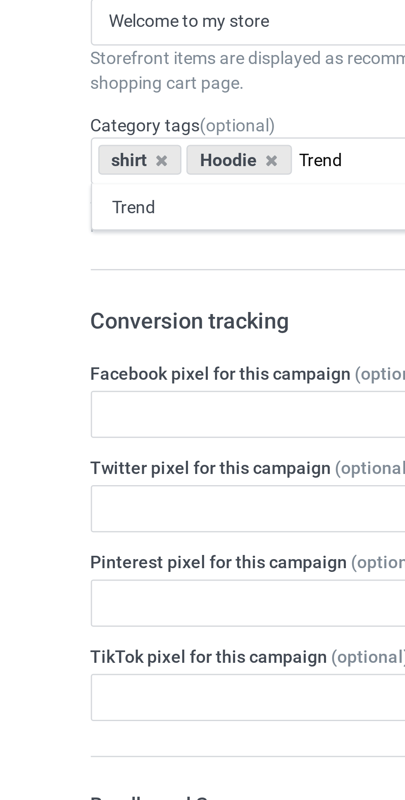
type input "Trend"
click at [115, 296] on div "Trend" at bounding box center [135, 298] width 162 height 15
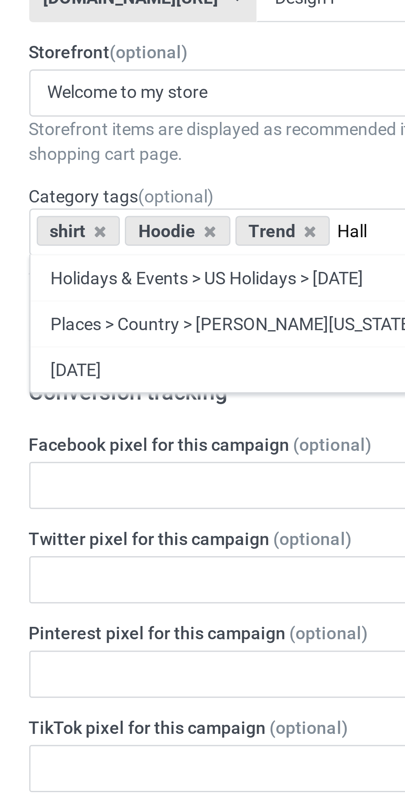
type input "Hall"
click at [121, 330] on div "[DATE]" at bounding box center [135, 329] width 162 height 15
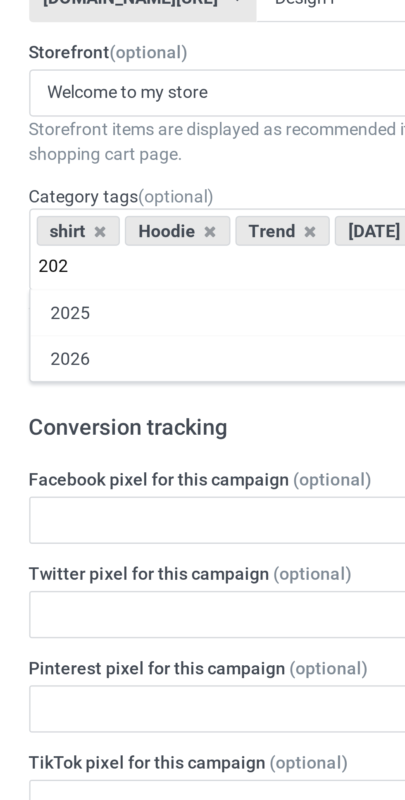
type input "202"
click at [117, 308] on div "2025" at bounding box center [135, 310] width 162 height 15
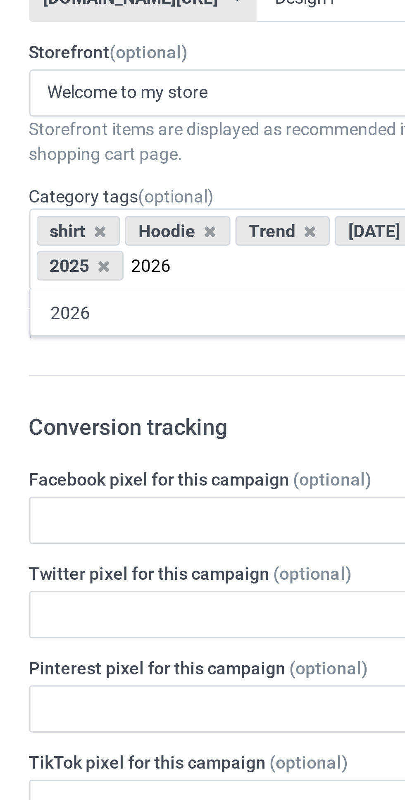
type input "2026"
click at [116, 310] on div "2026" at bounding box center [135, 310] width 162 height 15
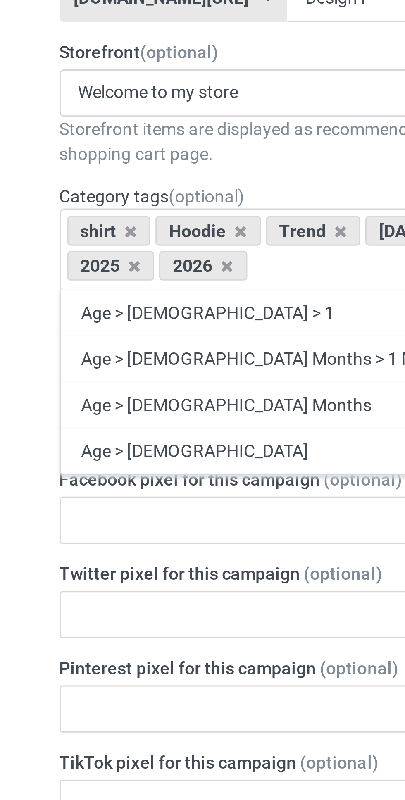
type input "S"
click at [122, 310] on div "Age > [DEMOGRAPHIC_DATA] > 1" at bounding box center [135, 310] width 162 height 15
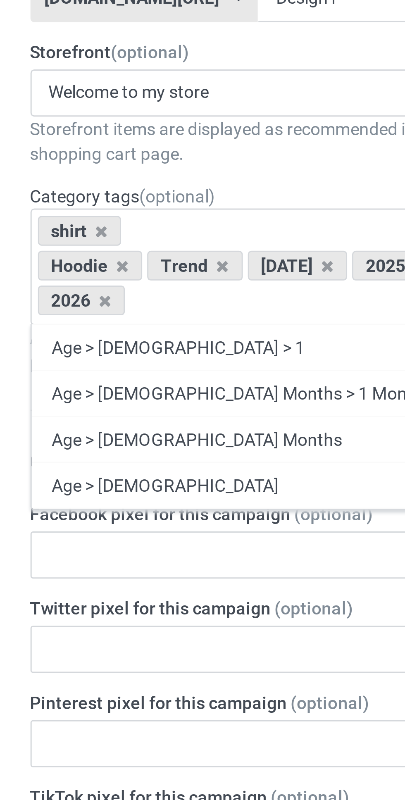
click at [126, 323] on div "Age > [DEMOGRAPHIC_DATA] > 1" at bounding box center [135, 321] width 162 height 15
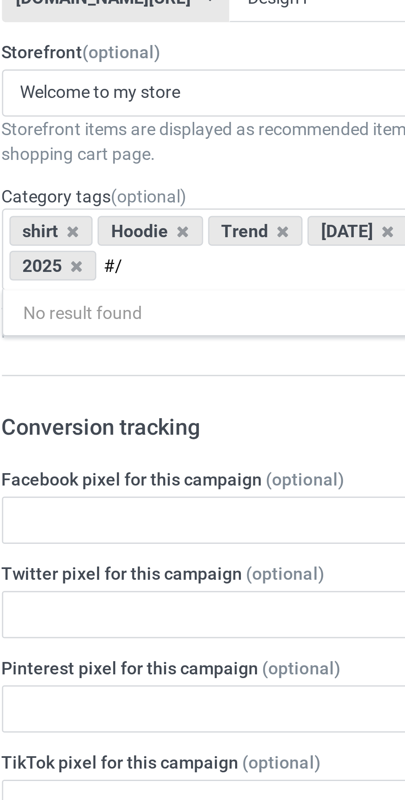
type input "#"
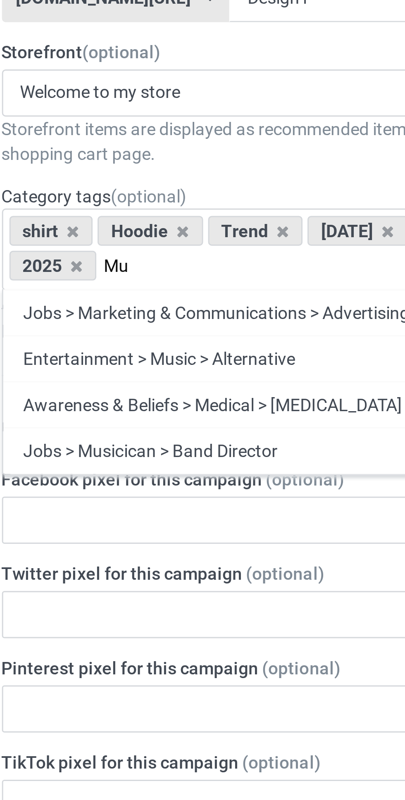
type input "M"
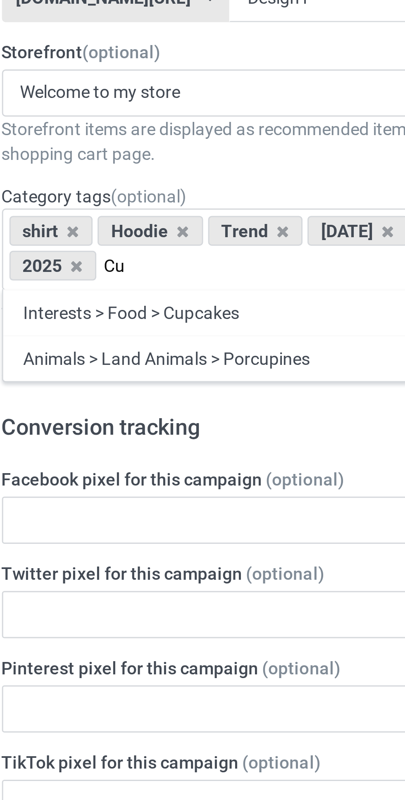
type input "C"
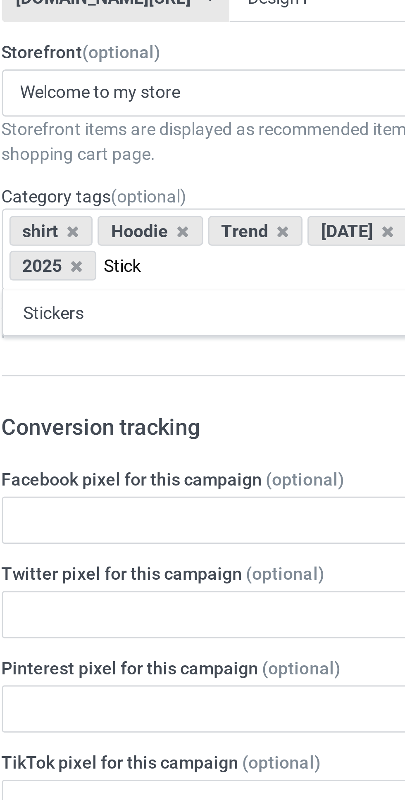
type input "Stick"
click at [131, 308] on div "Stickers" at bounding box center [135, 310] width 162 height 15
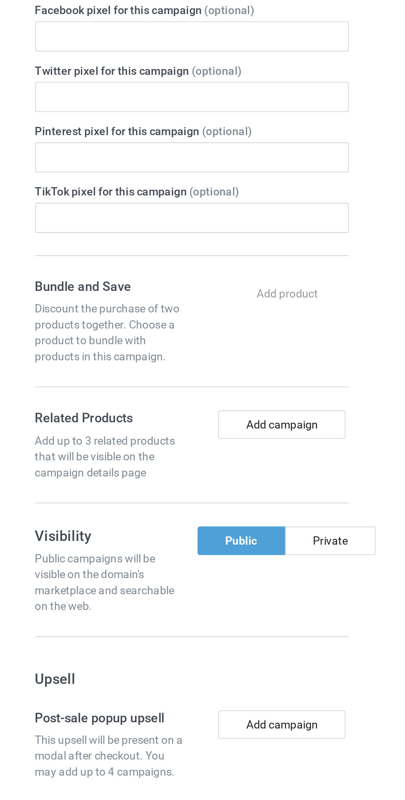
click at [192, 513] on div "Add product You will able to configure your bundle after you launch the campaign" at bounding box center [185, 513] width 62 height 15
click at [190, 517] on div "Add product You will able to configure your bundle after you launch the campaign" at bounding box center [185, 513] width 62 height 15
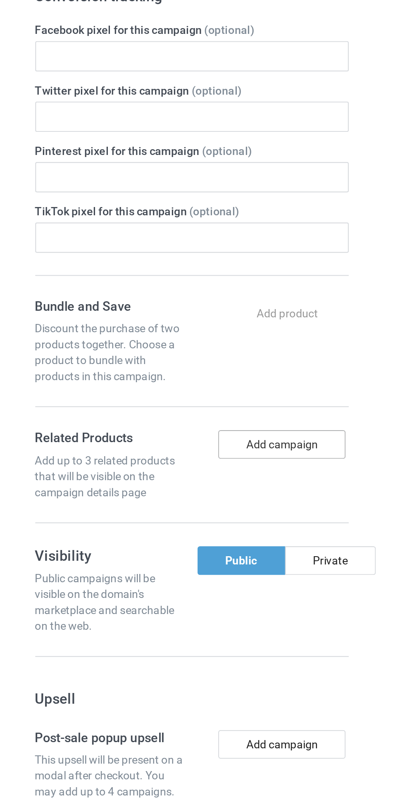
click at [183, 579] on button "Add campaign" at bounding box center [181, 581] width 66 height 15
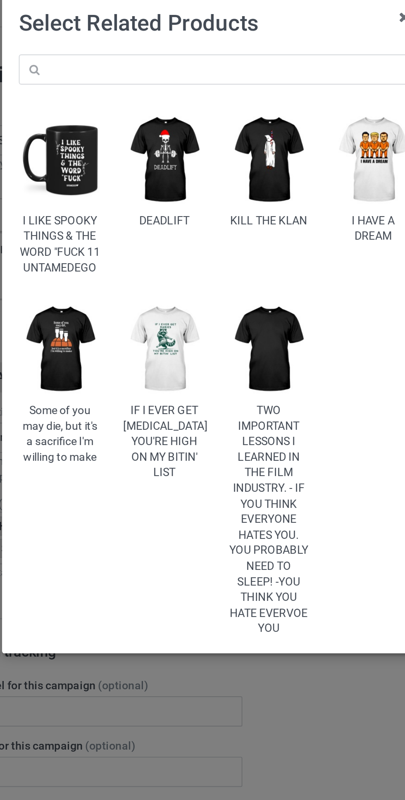
click at [130, 96] on img at bounding box center [121, 92] width 43 height 53
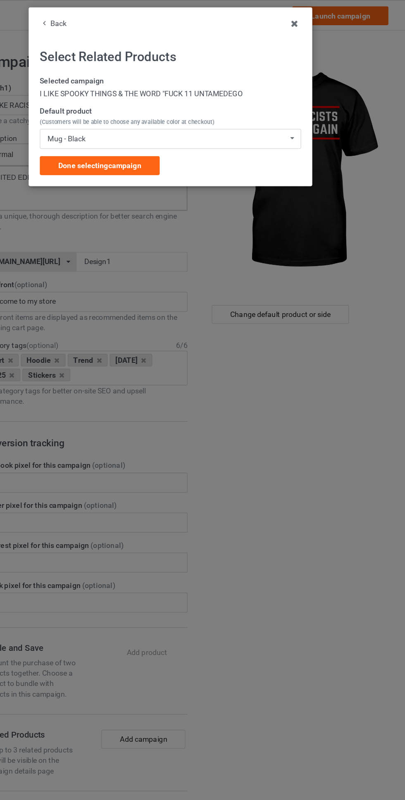
click at [179, 130] on span "Done selecting campaign" at bounding box center [146, 130] width 65 height 7
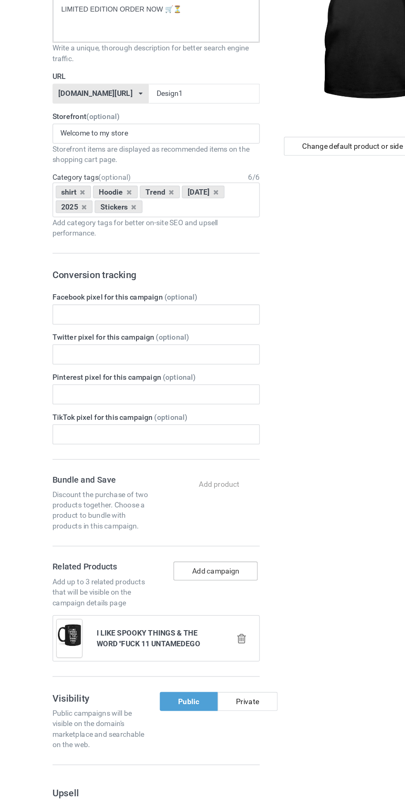
click at [194, 582] on button "Add campaign" at bounding box center [181, 581] width 66 height 15
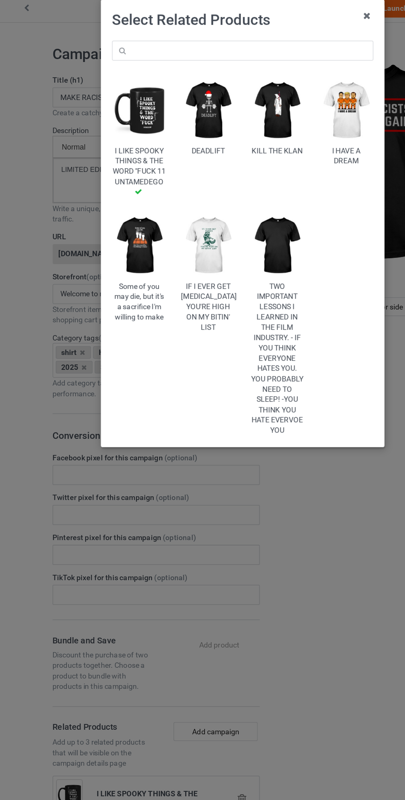
click at [178, 94] on img at bounding box center [175, 92] width 43 height 53
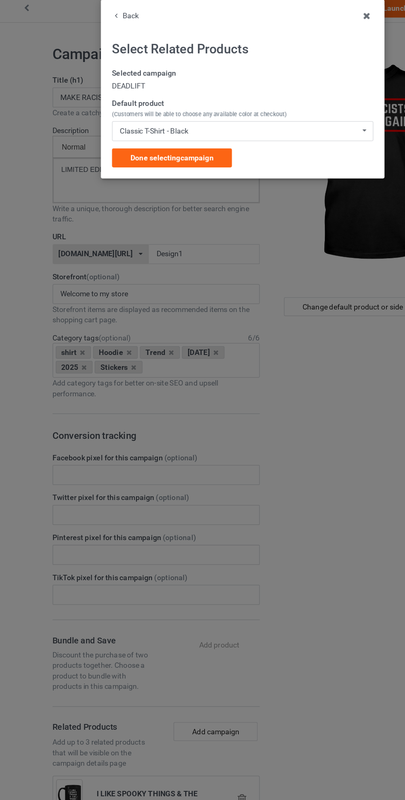
click at [169, 129] on span "Done selecting campaign" at bounding box center [146, 130] width 65 height 7
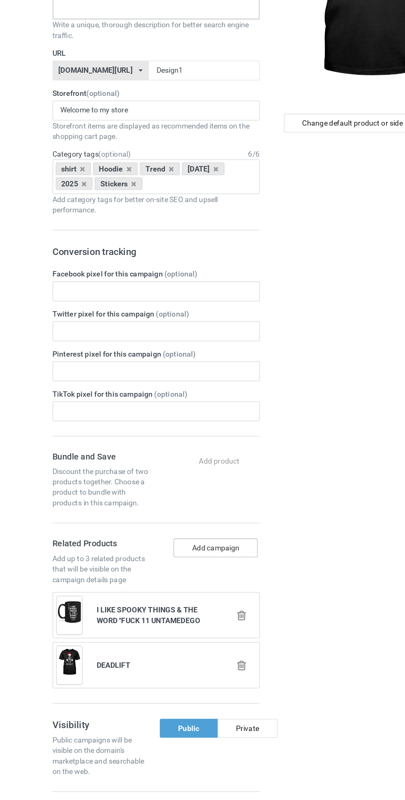
click at [190, 581] on button "Add campaign" at bounding box center [181, 581] width 66 height 15
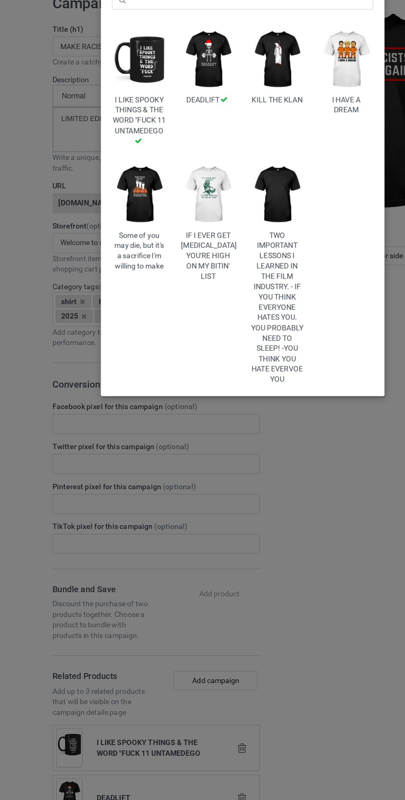
click at [180, 198] on img at bounding box center [175, 199] width 43 height 53
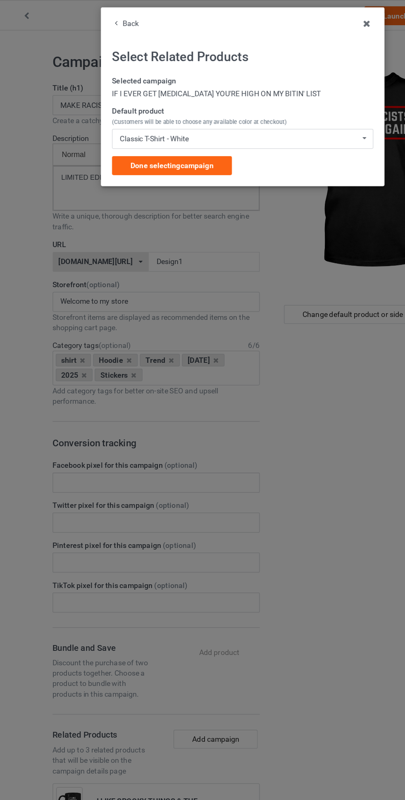
click at [169, 129] on span "Done selecting campaign" at bounding box center [146, 130] width 65 height 7
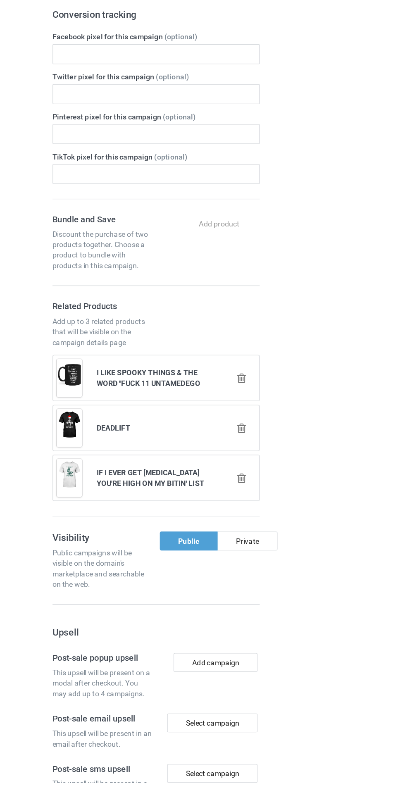
scroll to position [153, 0]
click at [157, 613] on div "Public" at bounding box center [160, 609] width 45 height 15
click at [151, 613] on div "Public" at bounding box center [160, 609] width 45 height 15
click at [154, 611] on div "Public" at bounding box center [160, 609] width 45 height 15
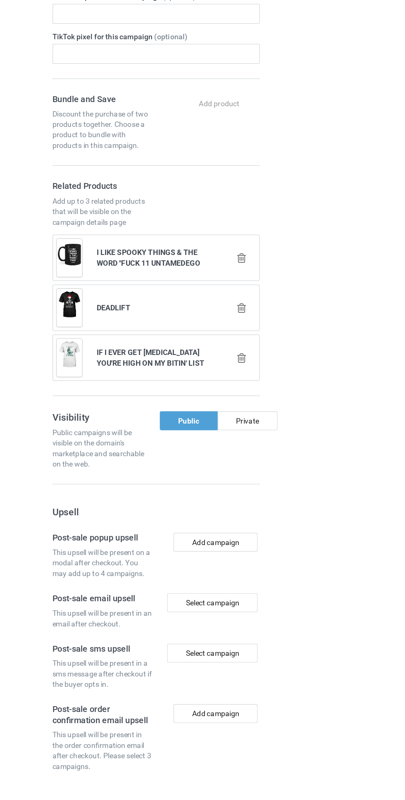
scroll to position [249, 0]
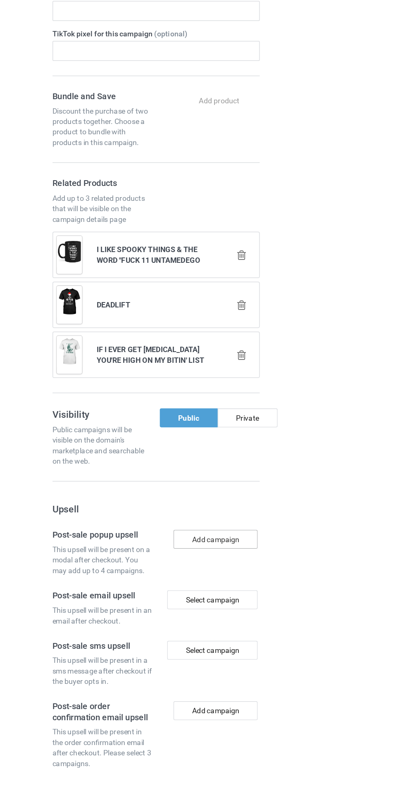
click at [185, 608] on button "Add campaign" at bounding box center [181, 608] width 66 height 15
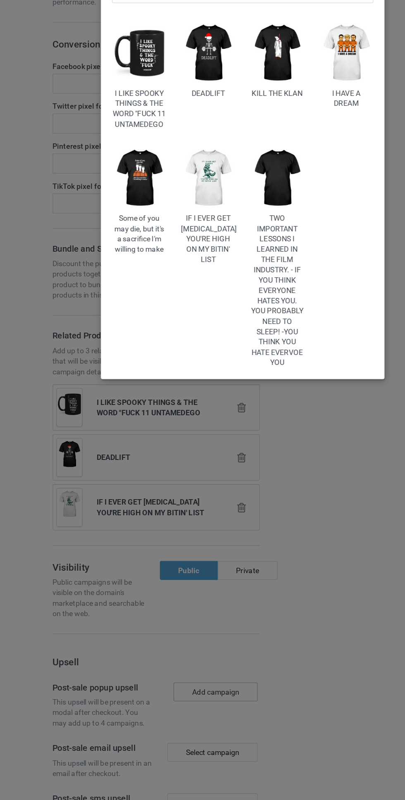
scroll to position [262, 0]
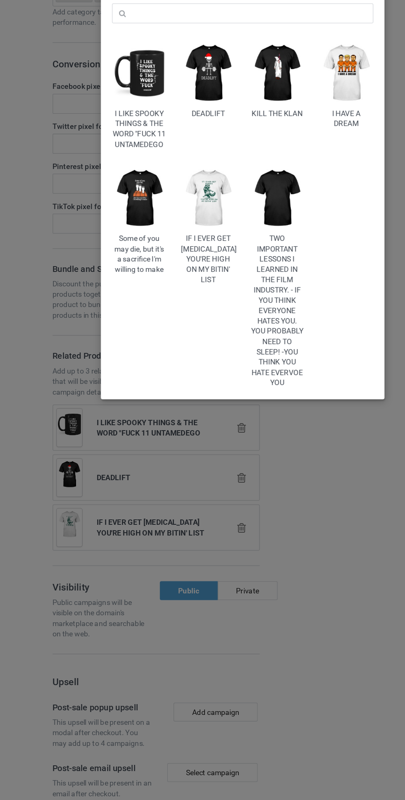
click at [183, 93] on img at bounding box center [175, 92] width 43 height 53
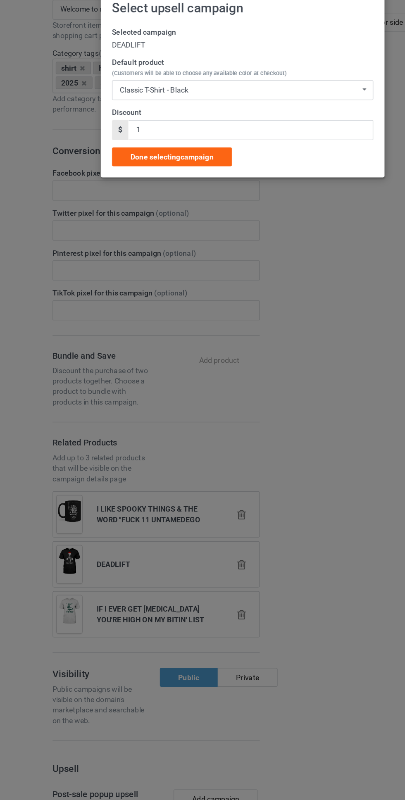
scroll to position [191, 0]
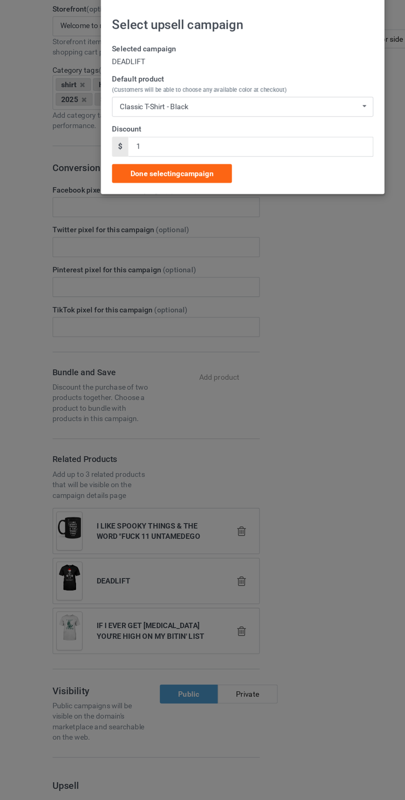
click at [178, 162] on span "Done selecting campaign" at bounding box center [146, 161] width 65 height 7
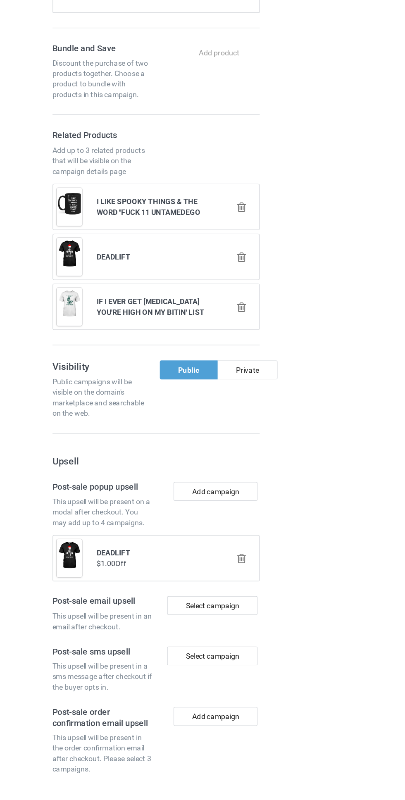
scroll to position [291, 0]
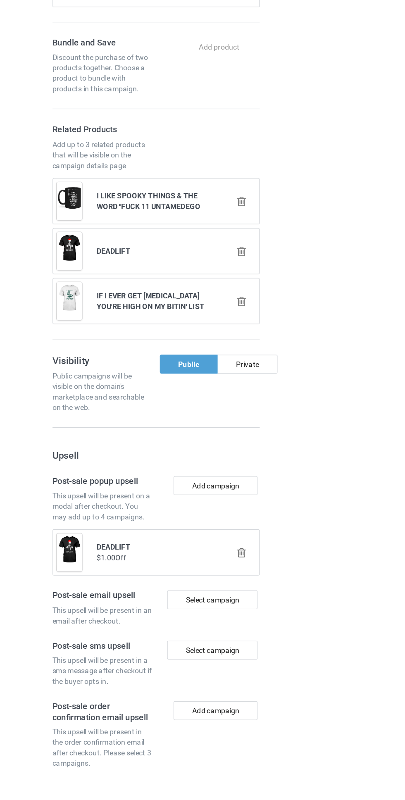
click at [179, 656] on div "Select campaign" at bounding box center [178, 656] width 71 height 15
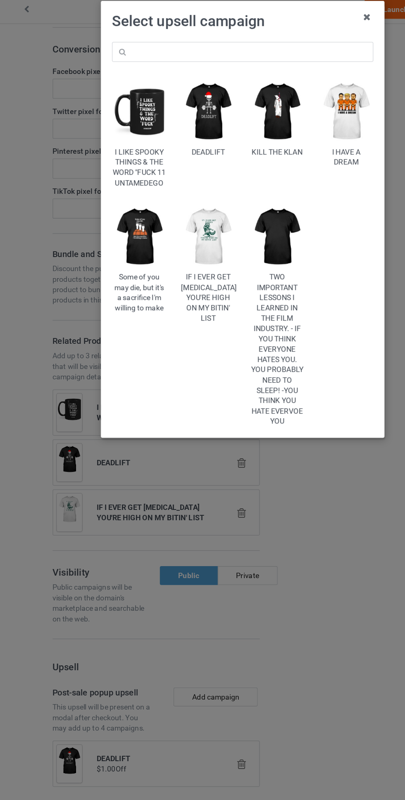
scroll to position [305, 0]
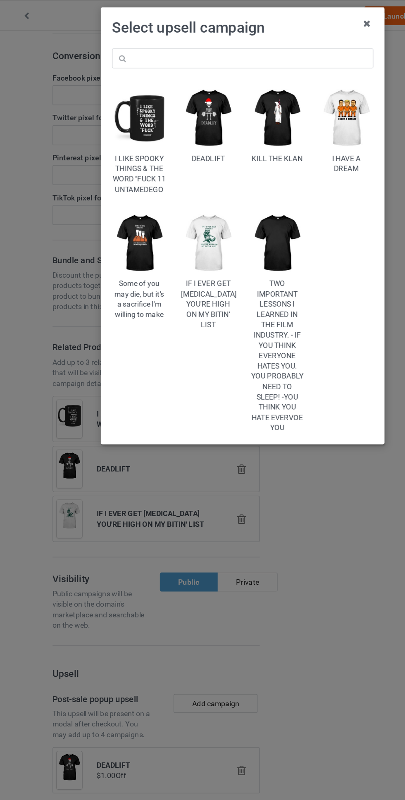
click at [181, 191] on img at bounding box center [175, 191] width 43 height 53
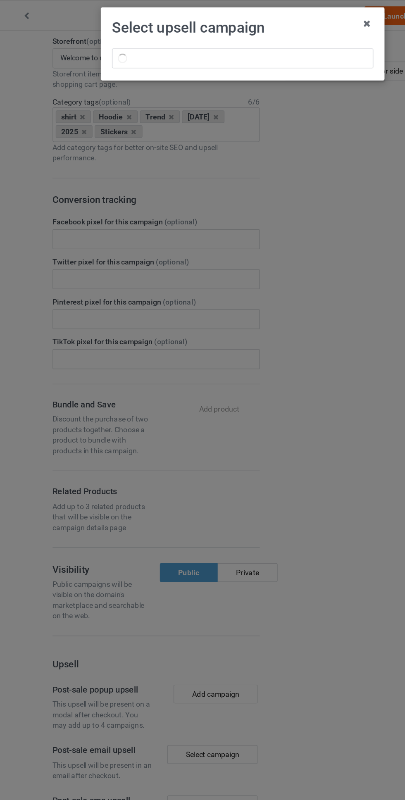
scroll to position [191, 0]
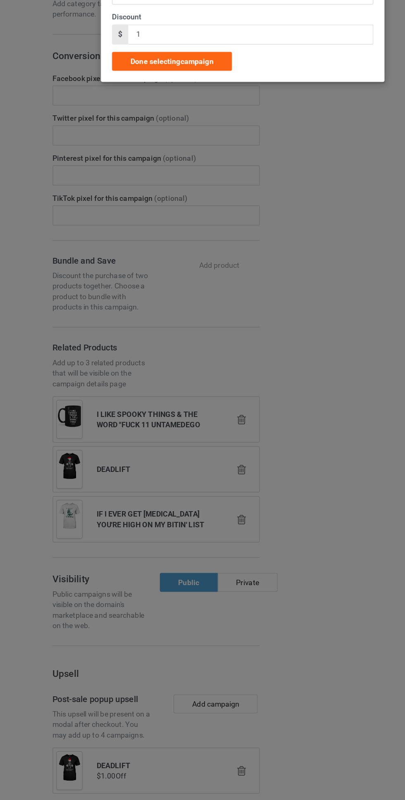
click at [172, 162] on span "Done selecting campaign" at bounding box center [146, 161] width 65 height 7
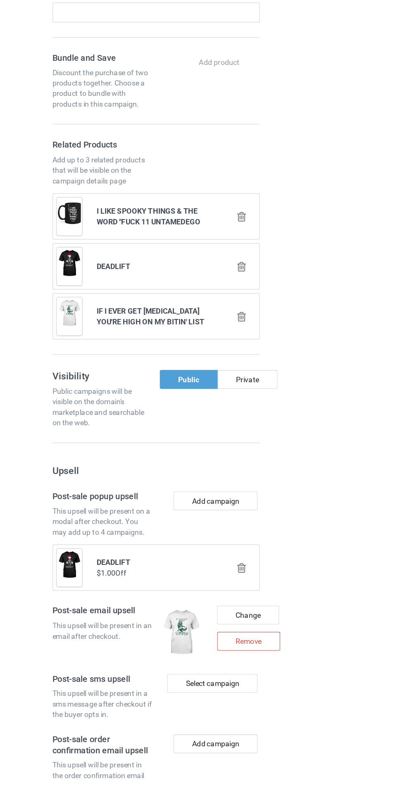
scroll to position [305, 0]
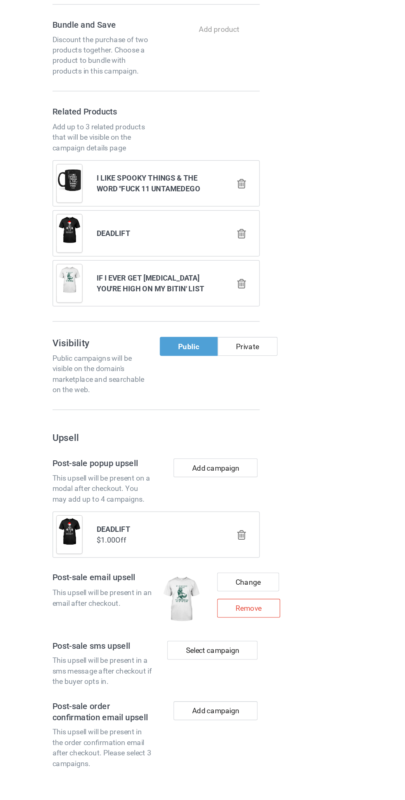
click at [209, 665] on div "Remove" at bounding box center [208, 663] width 50 height 15
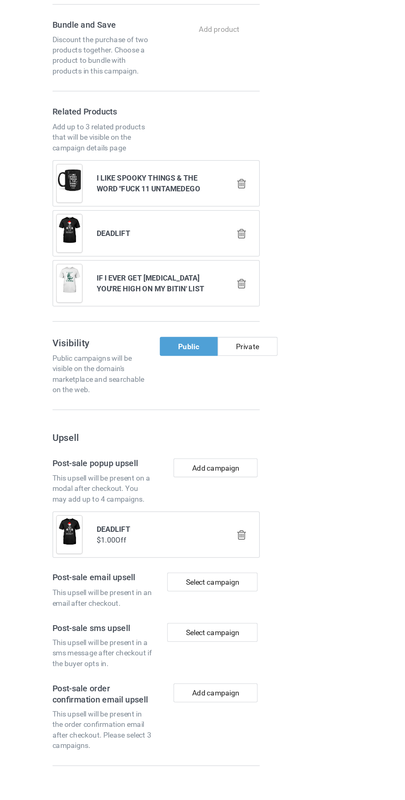
scroll to position [291, 0]
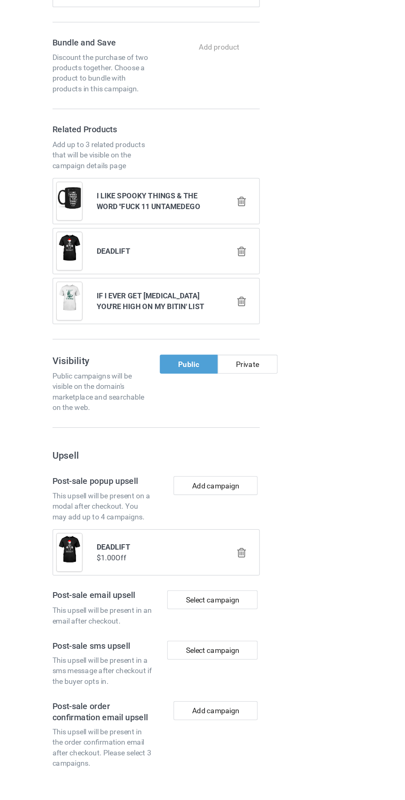
click at [205, 619] on icon at bounding box center [202, 619] width 10 height 9
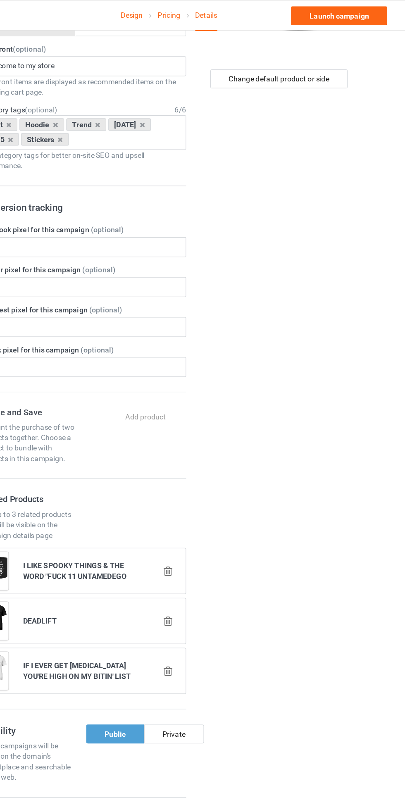
scroll to position [0, 0]
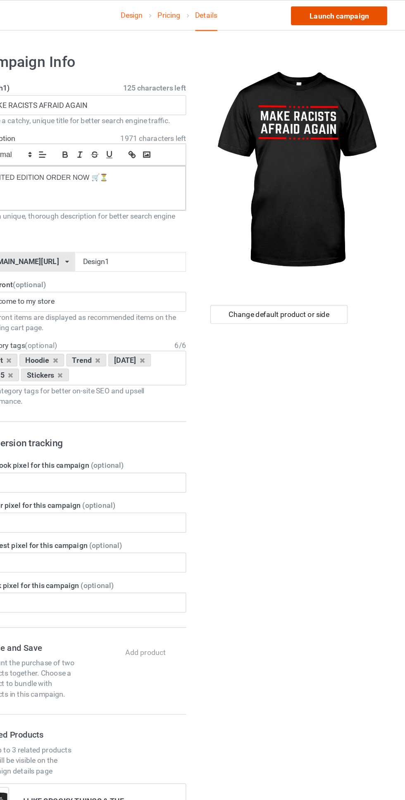
click at [351, 12] on link "Launch campaign" at bounding box center [336, 12] width 76 height 15
